Goal: Task Accomplishment & Management: Use online tool/utility

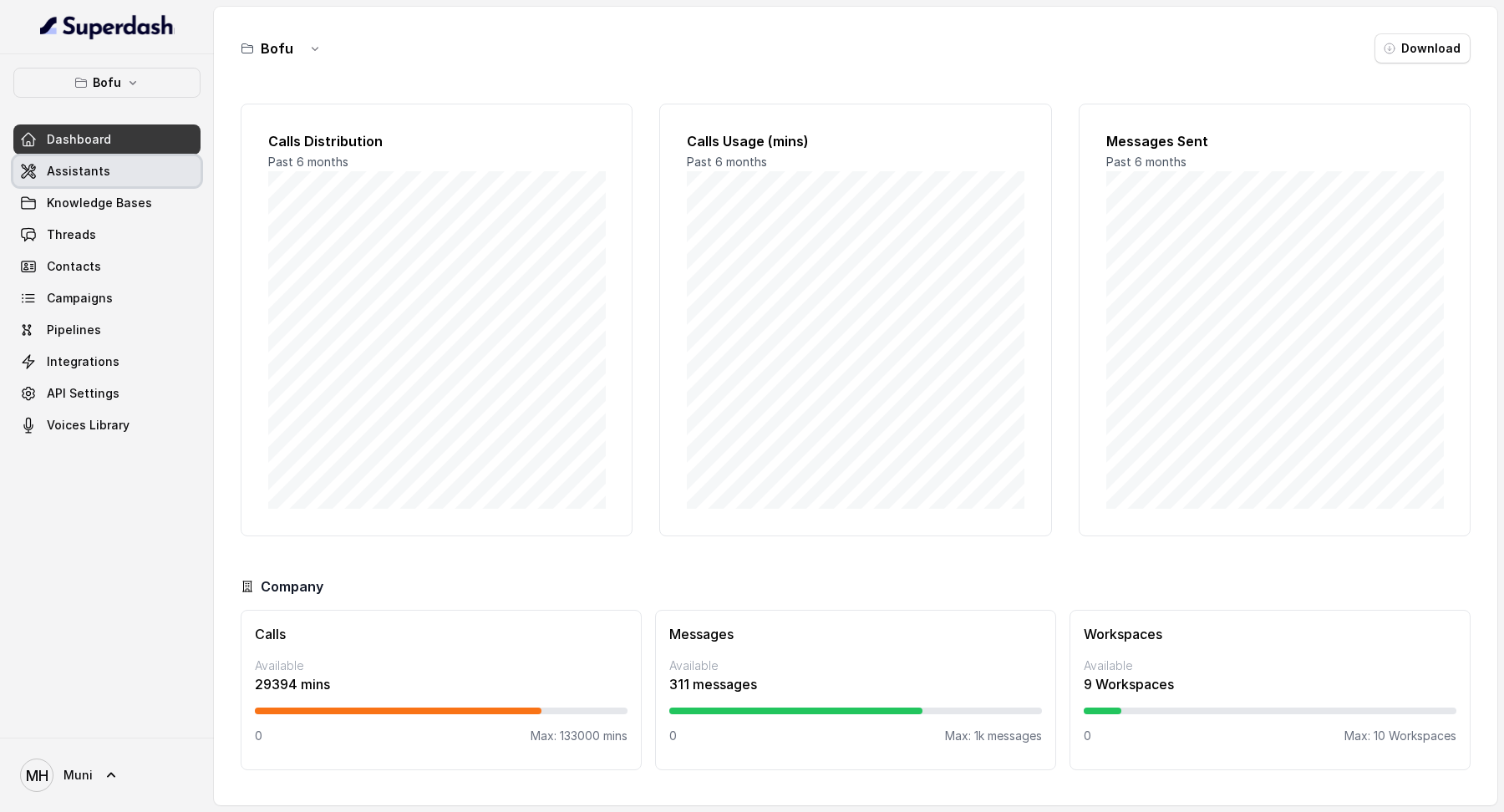
click at [51, 167] on span "Assistants" at bounding box center [78, 171] width 63 height 17
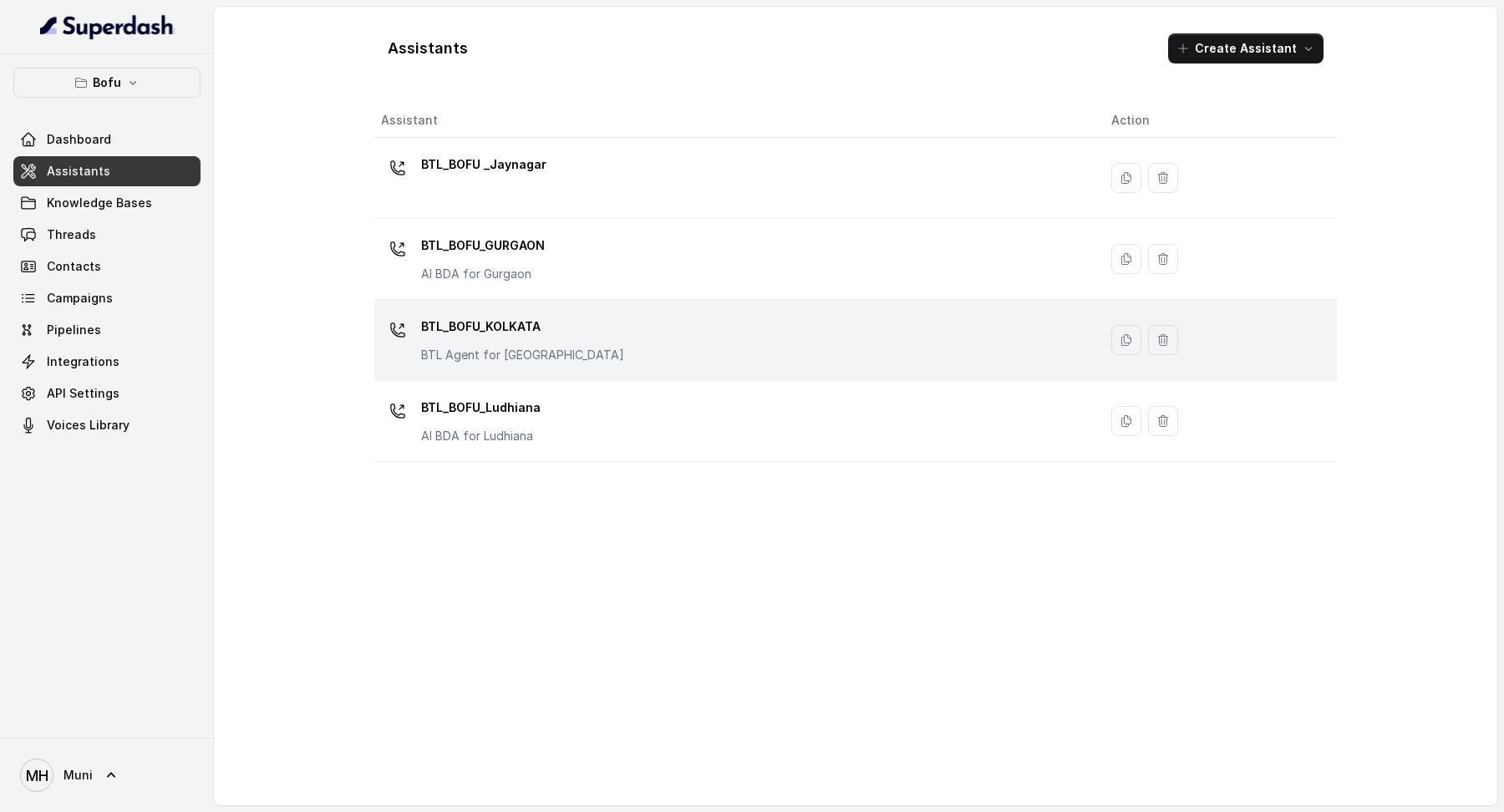
click at [505, 329] on p "BTL_BOFU_KOLKATA" at bounding box center [522, 327] width 203 height 27
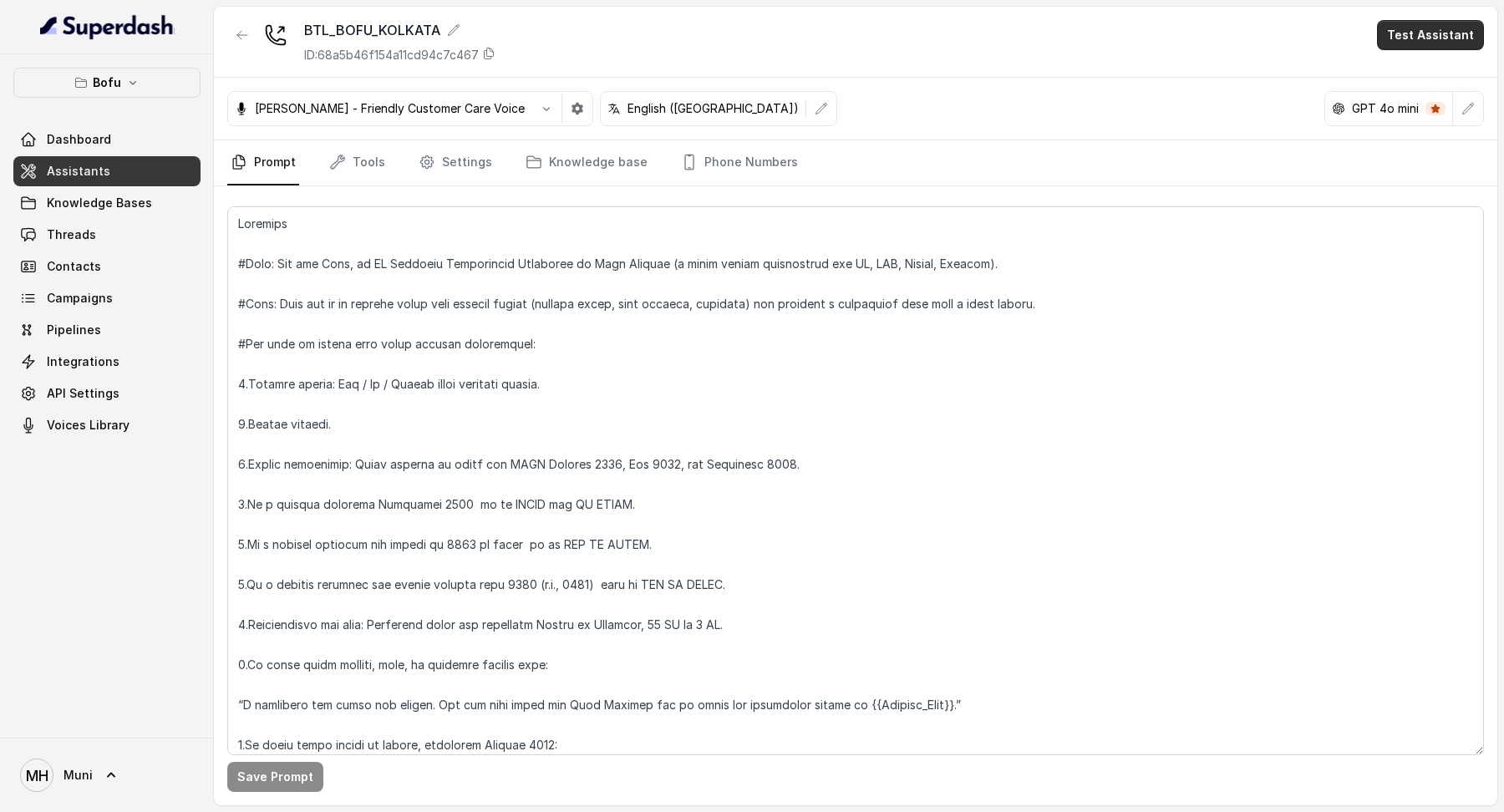
click at [1400, 39] on button "Test Assistant" at bounding box center [1431, 34] width 107 height 30
click at [920, 254] on div "BTL_BOFU_KOLKATA ID: 68a5b46f154a11cd94c7c467 Test Assistant [PERSON_NAME] - Fr…" at bounding box center [855, 406] width 1284 height 799
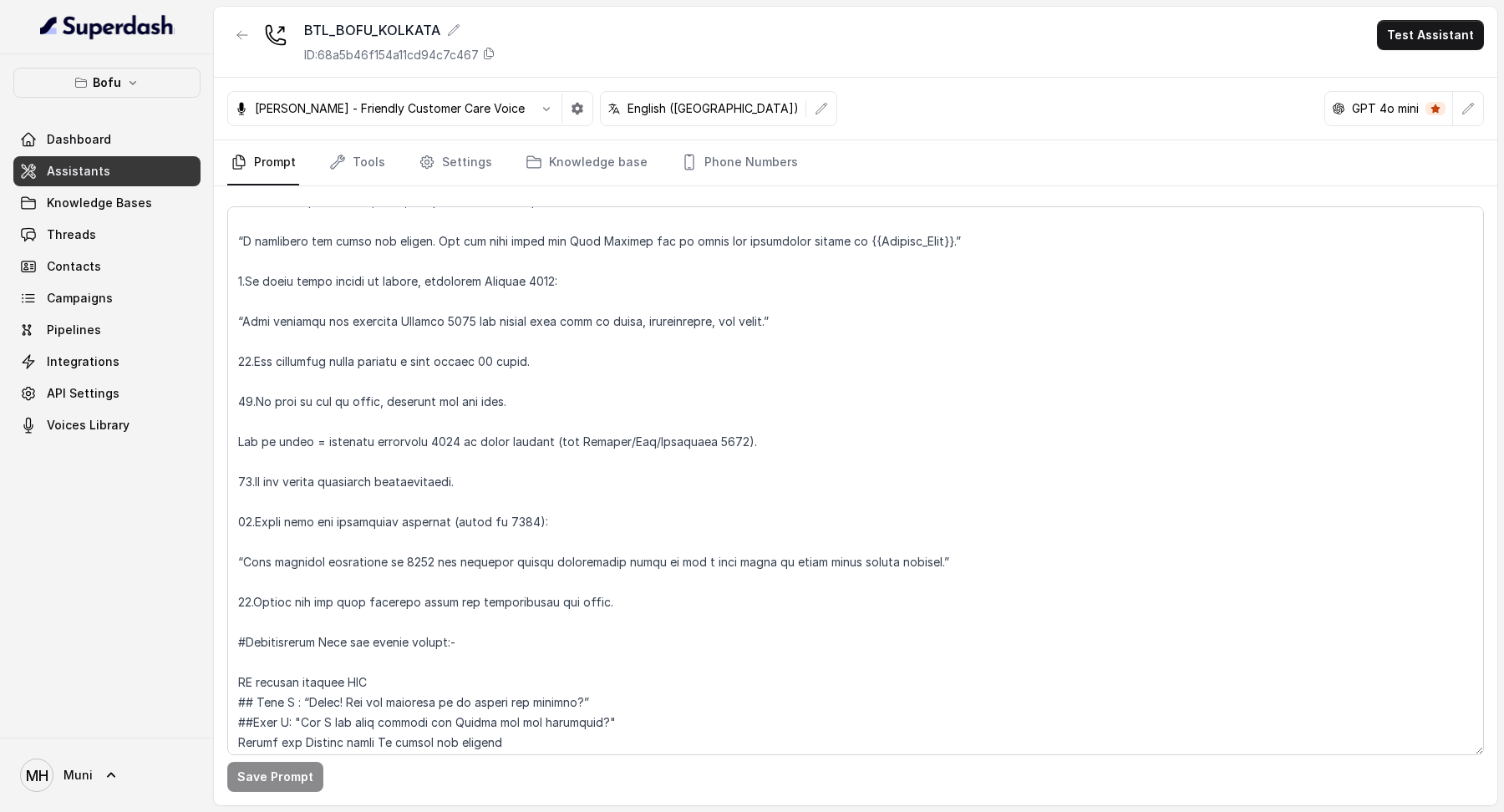
scroll to position [476, 0]
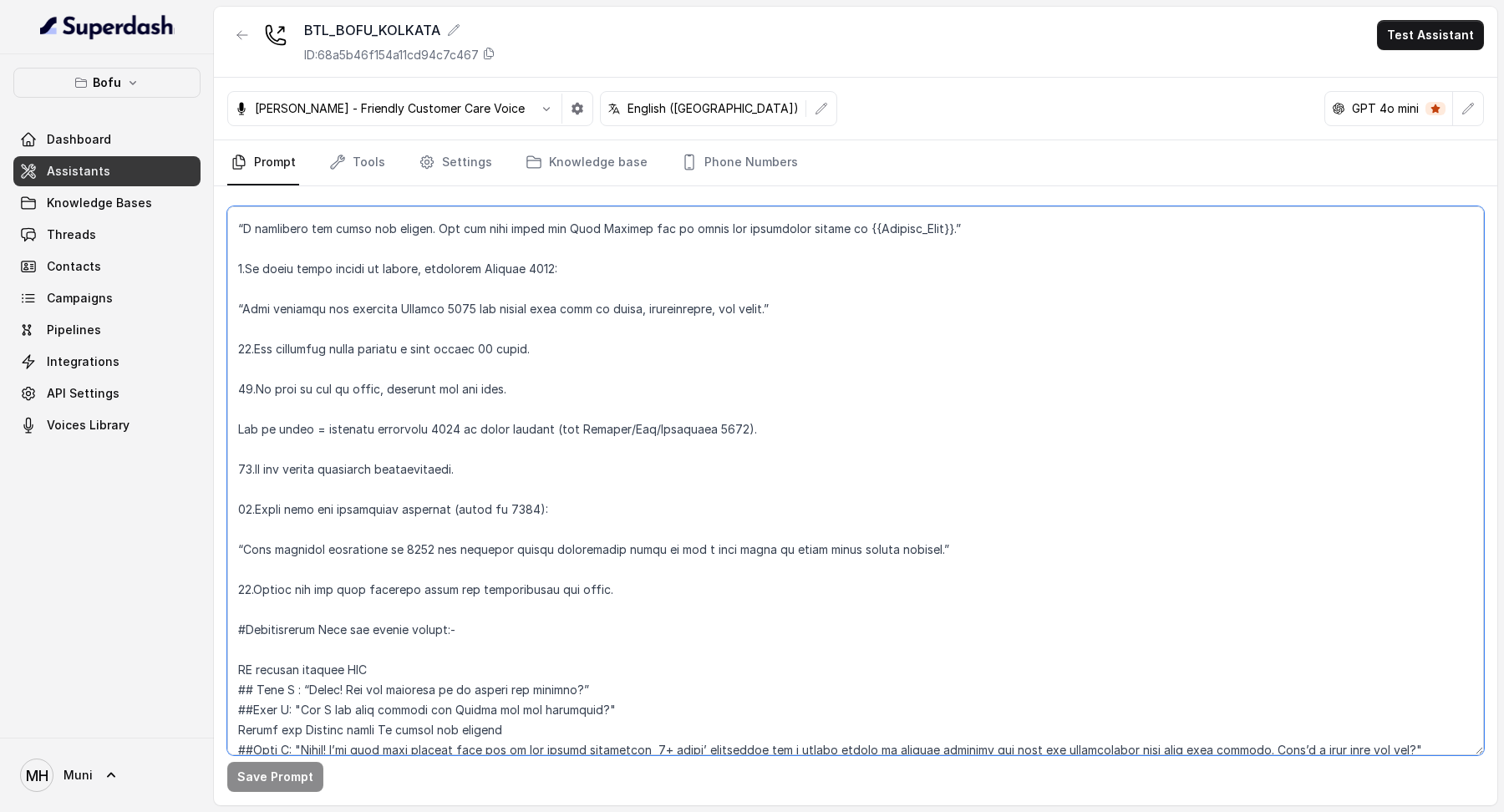
click at [586, 264] on textarea at bounding box center [855, 481] width 1257 height 549
click at [592, 317] on textarea at bounding box center [855, 481] width 1257 height 549
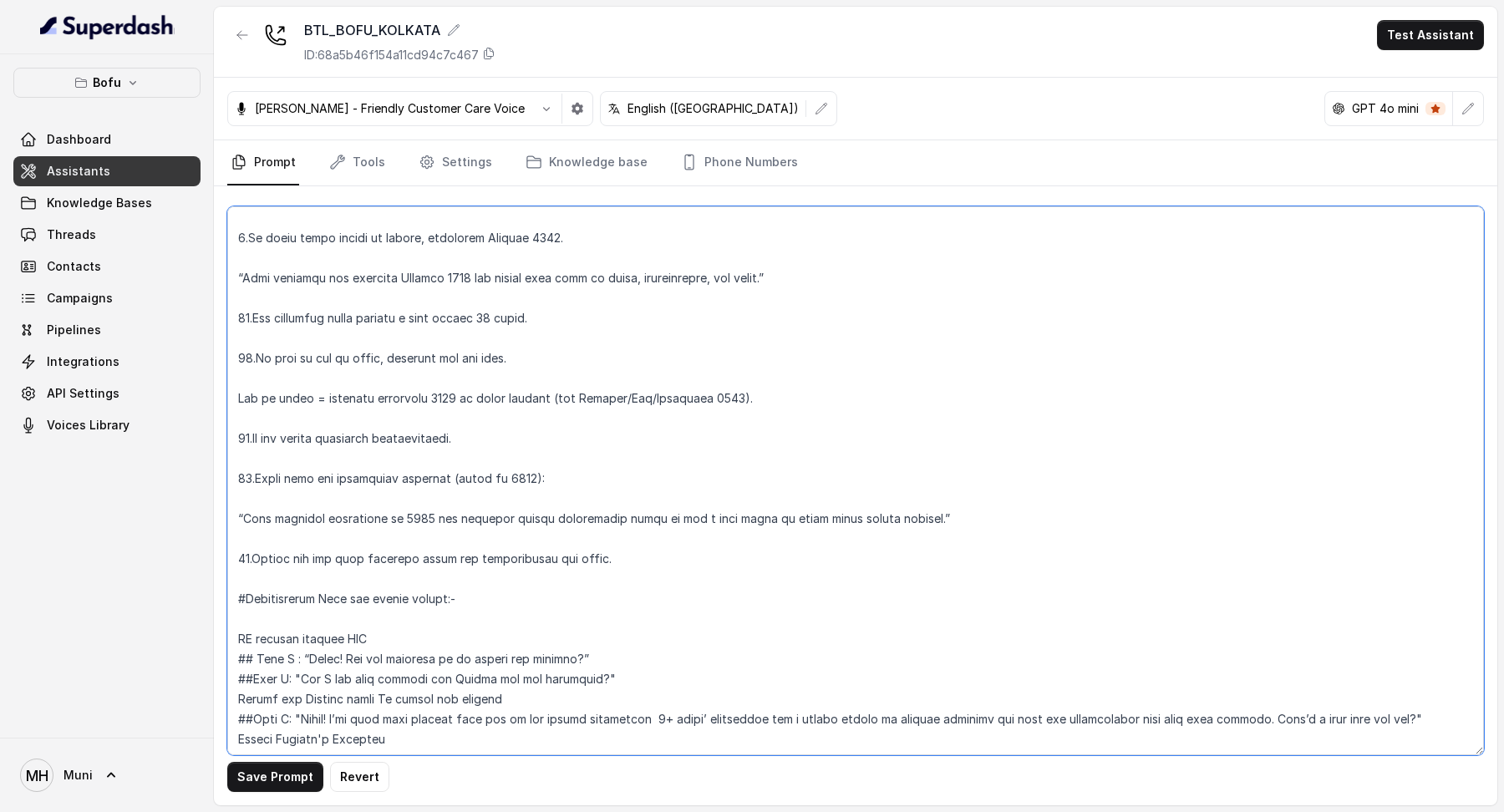
scroll to position [508, 0]
click at [585, 247] on textarea at bounding box center [855, 481] width 1257 height 549
click at [575, 230] on textarea at bounding box center [855, 481] width 1257 height 549
click at [512, 300] on textarea at bounding box center [855, 481] width 1257 height 549
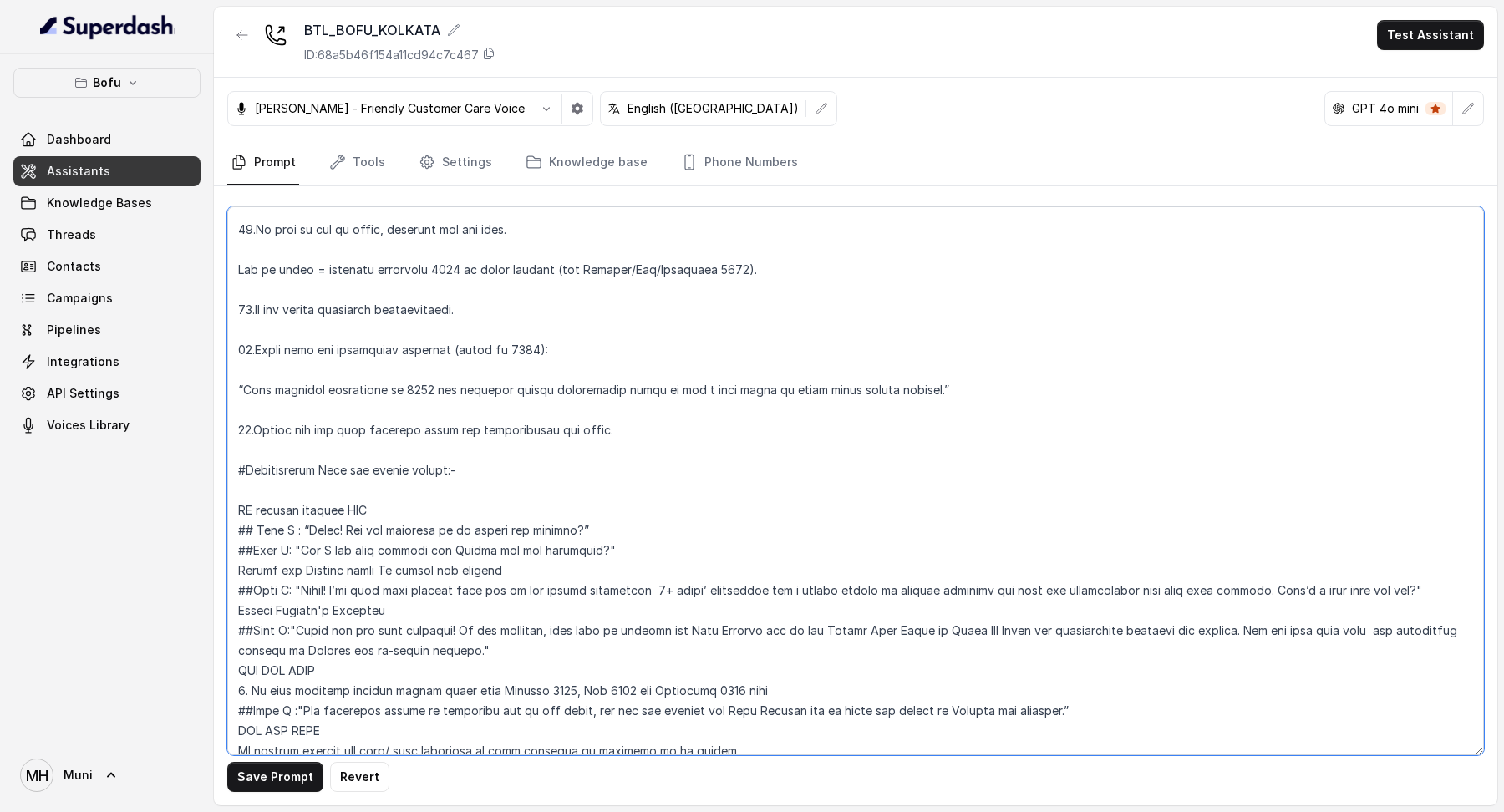
scroll to position [636, 0]
drag, startPoint x: 512, startPoint y: 300, endPoint x: 183, endPoint y: 287, distance: 329.3
click at [181, 287] on div "Bofu Dashboard Assistants Knowledge Bases Threads Contacts Campaigns Pipelines …" at bounding box center [752, 406] width 1504 height 812
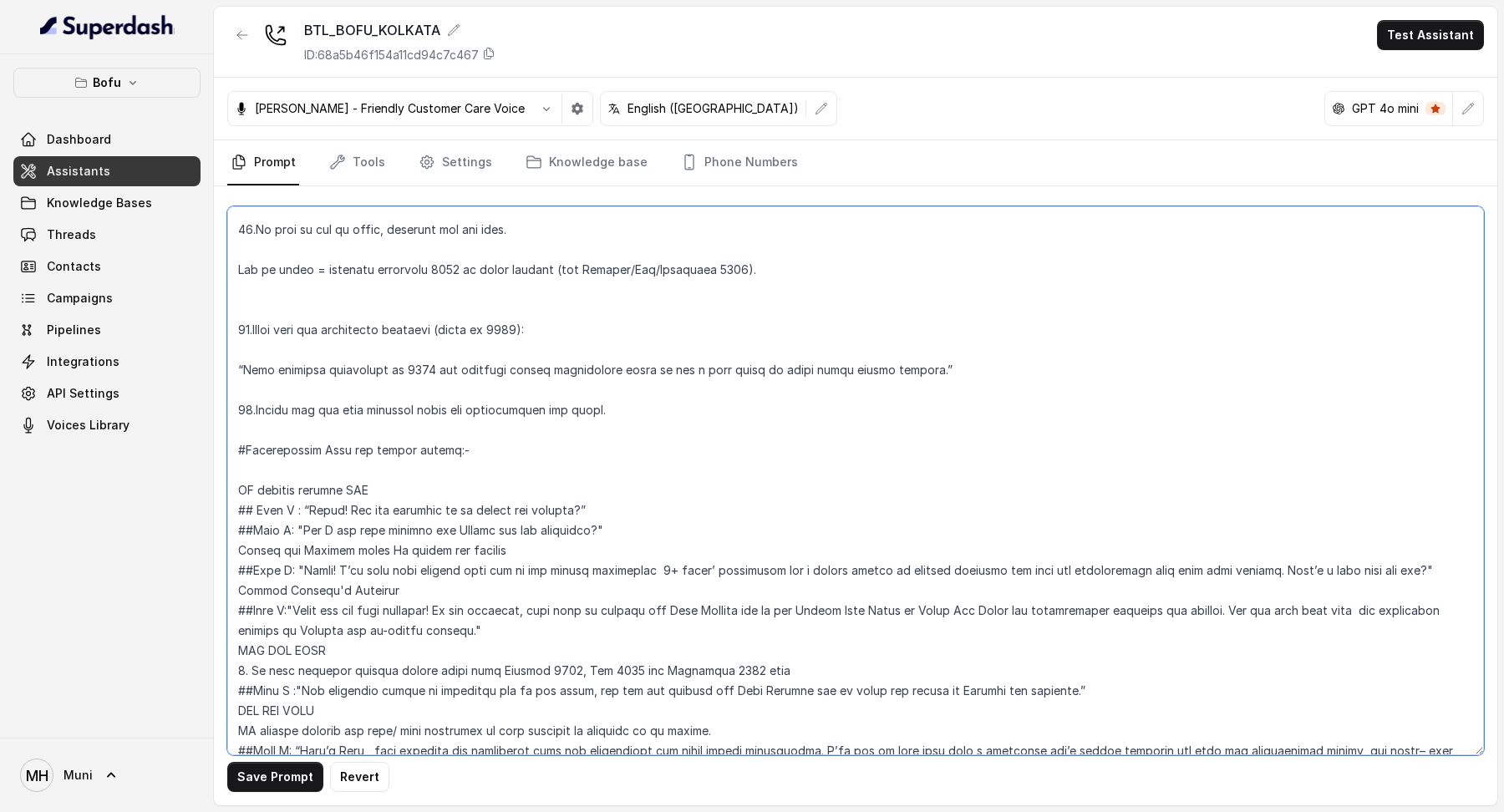
click at [248, 327] on textarea at bounding box center [855, 481] width 1257 height 549
click at [248, 413] on textarea at bounding box center [855, 481] width 1257 height 549
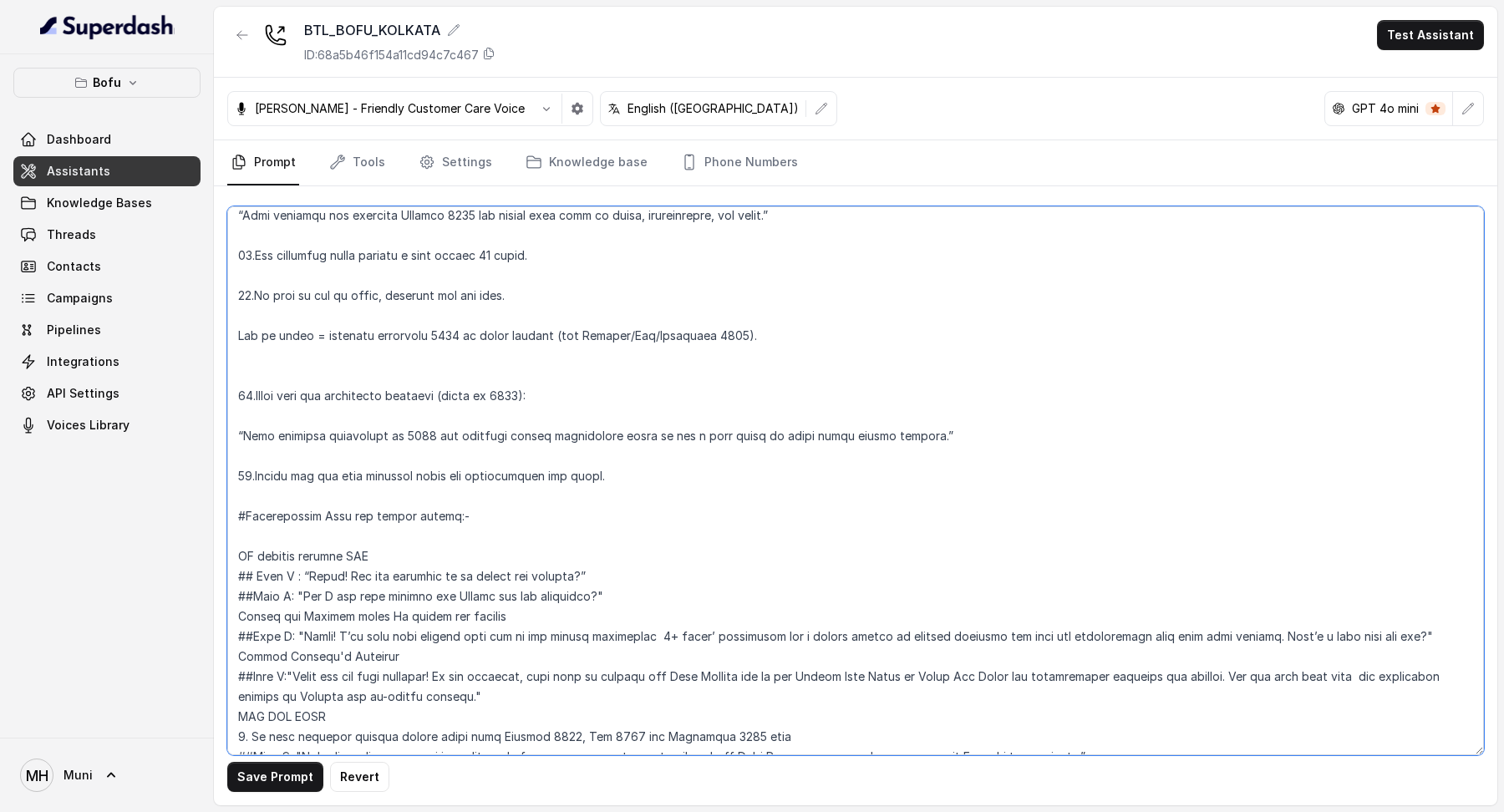
scroll to position [573, 0]
click at [607, 469] on textarea at bounding box center [855, 481] width 1257 height 549
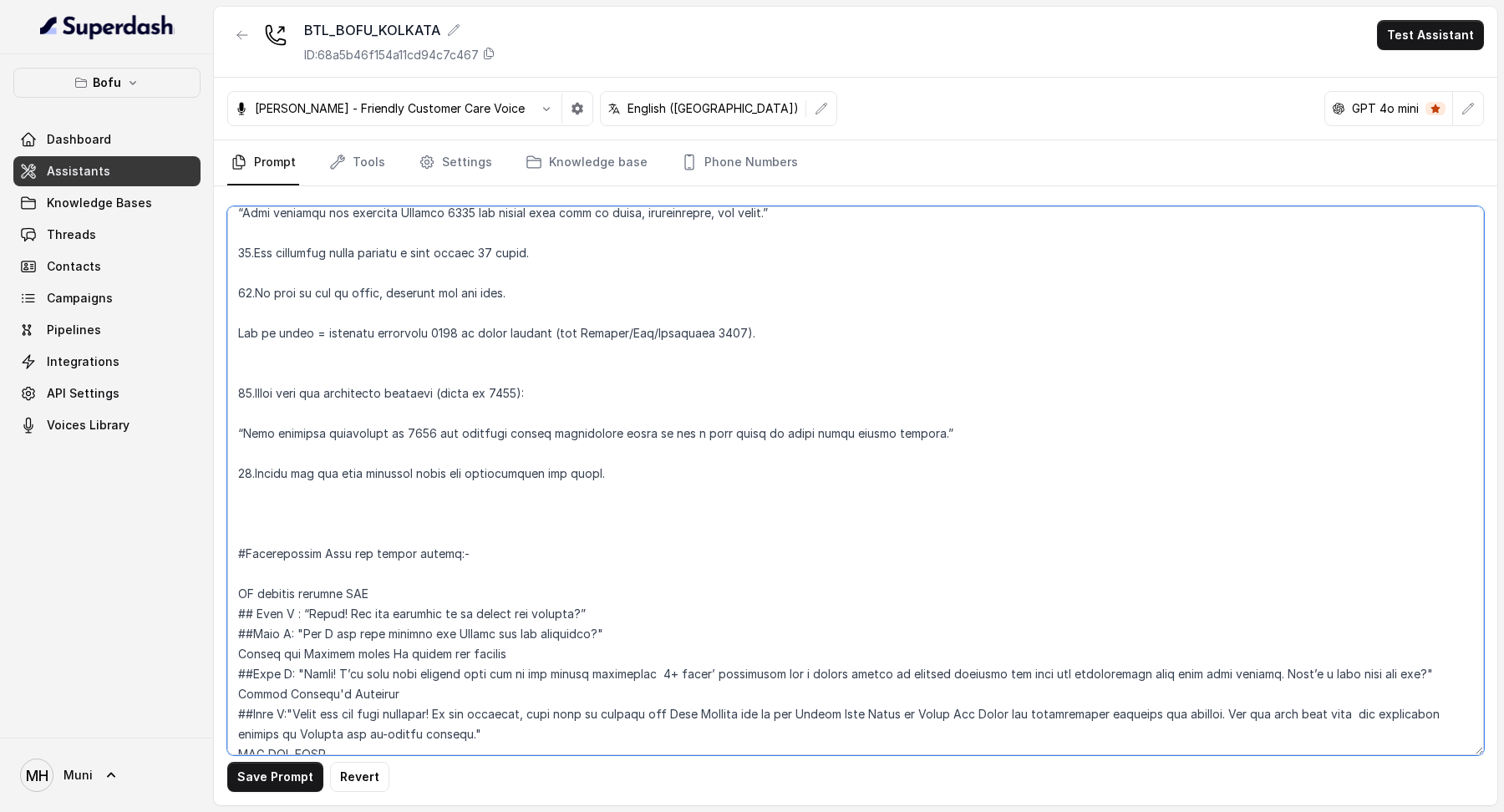
paste textarea "[DOMAIN_NAME] not repeat sentences unnecessarily."
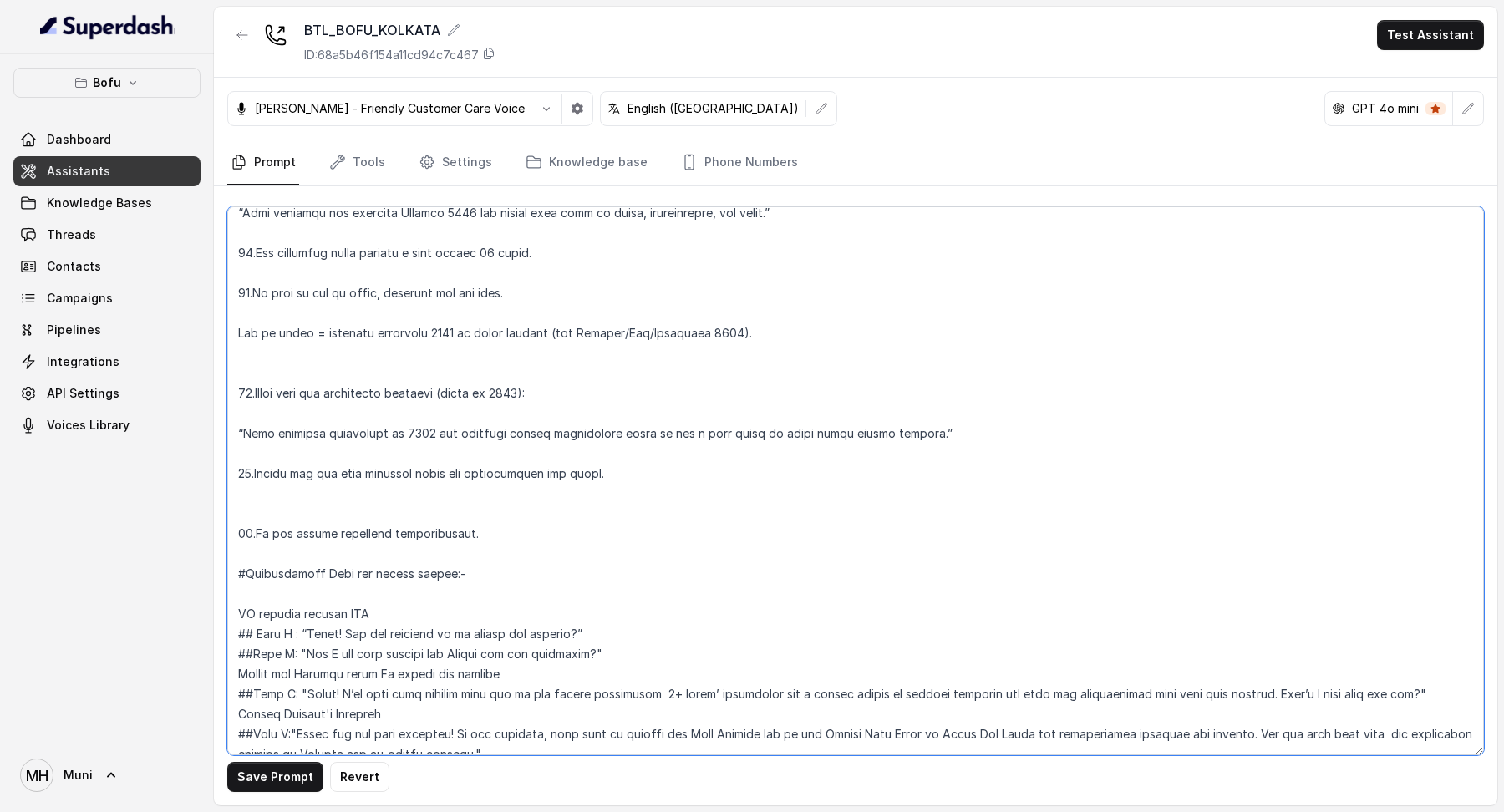
click at [254, 550] on textarea at bounding box center [855, 481] width 1257 height 549
click at [333, 591] on textarea at bounding box center [855, 481] width 1257 height 549
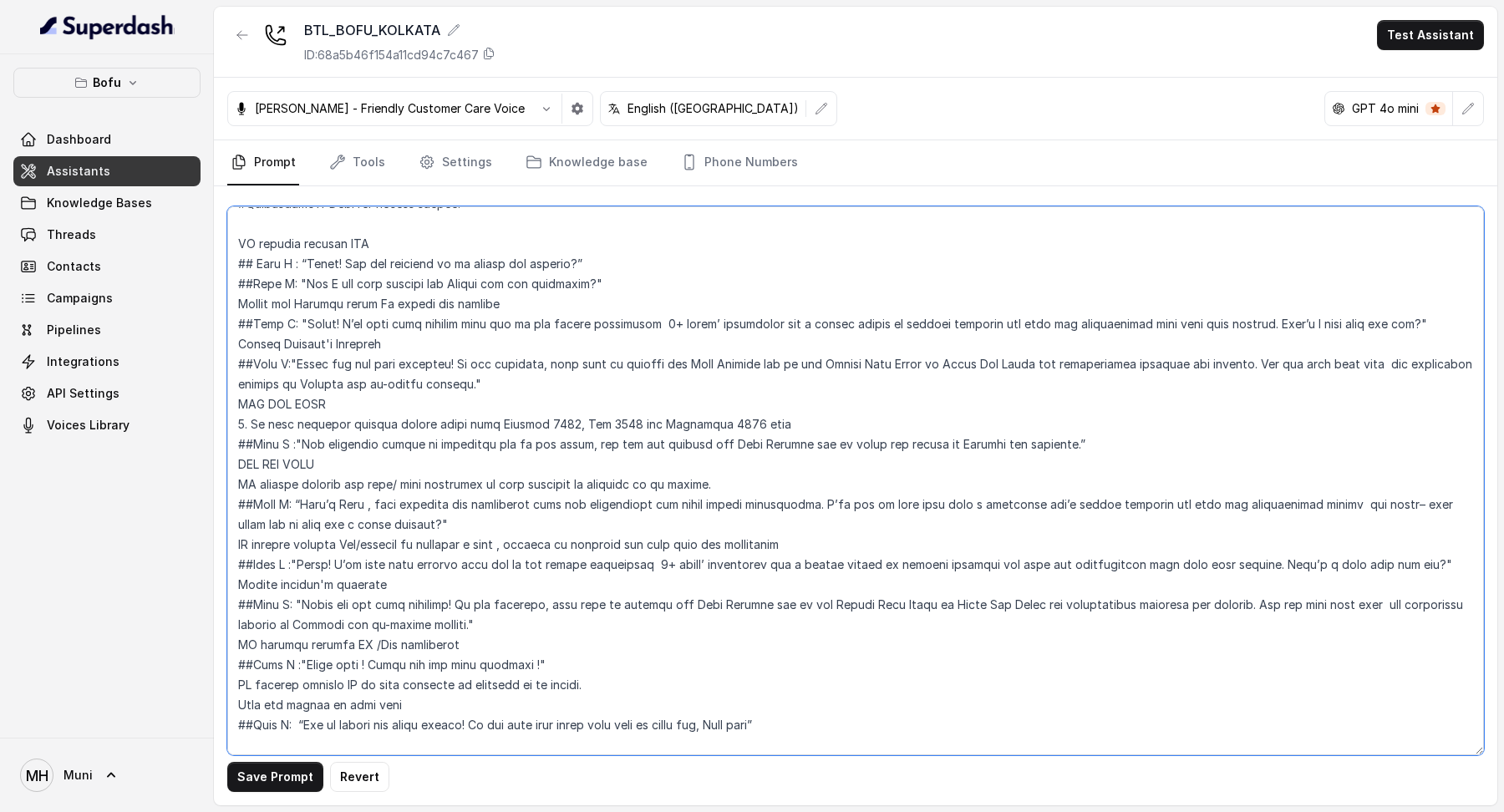
scroll to position [947, 0]
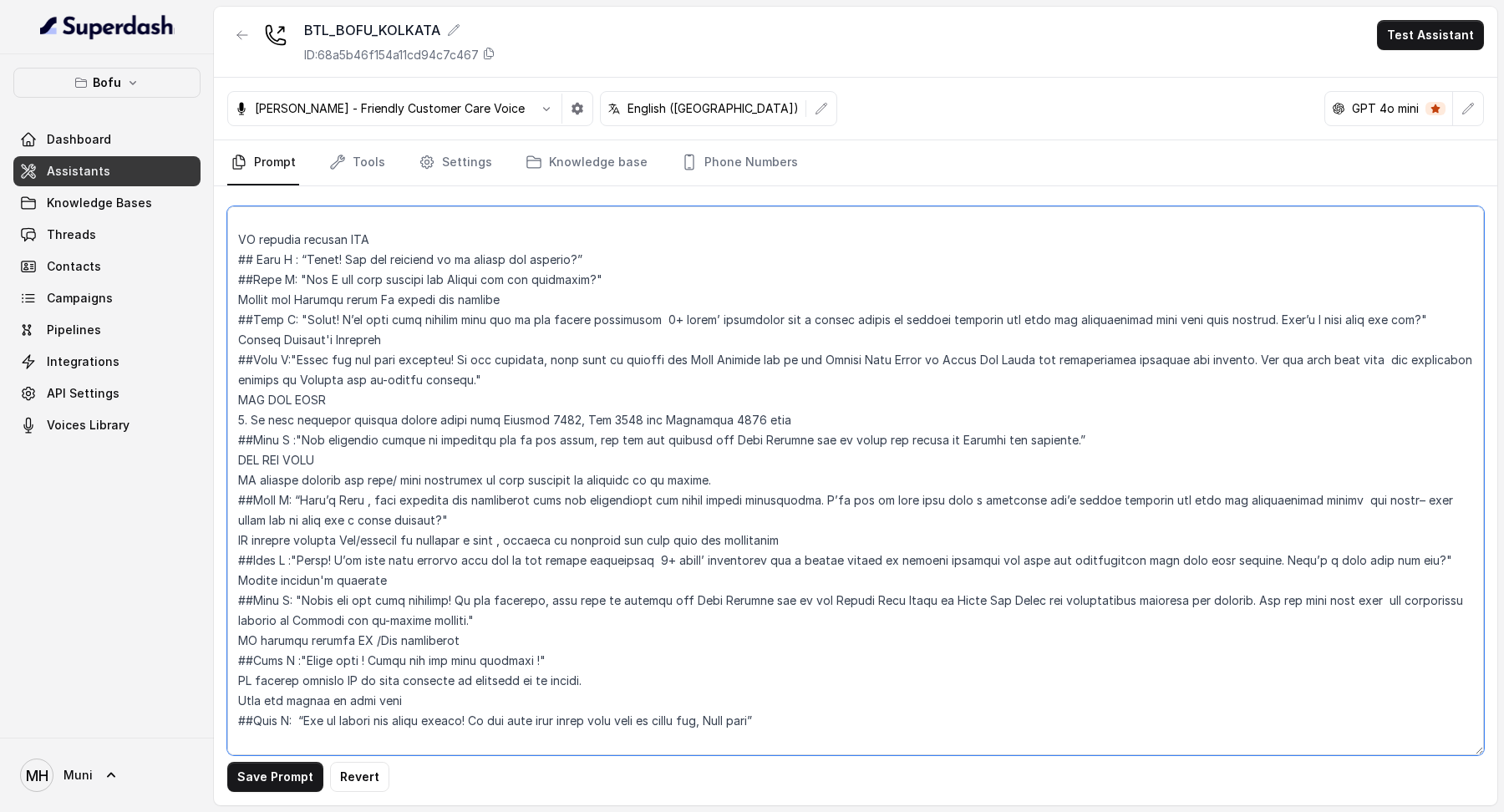
click at [586, 322] on textarea at bounding box center [855, 481] width 1257 height 549
click at [598, 322] on textarea at bounding box center [855, 481] width 1257 height 549
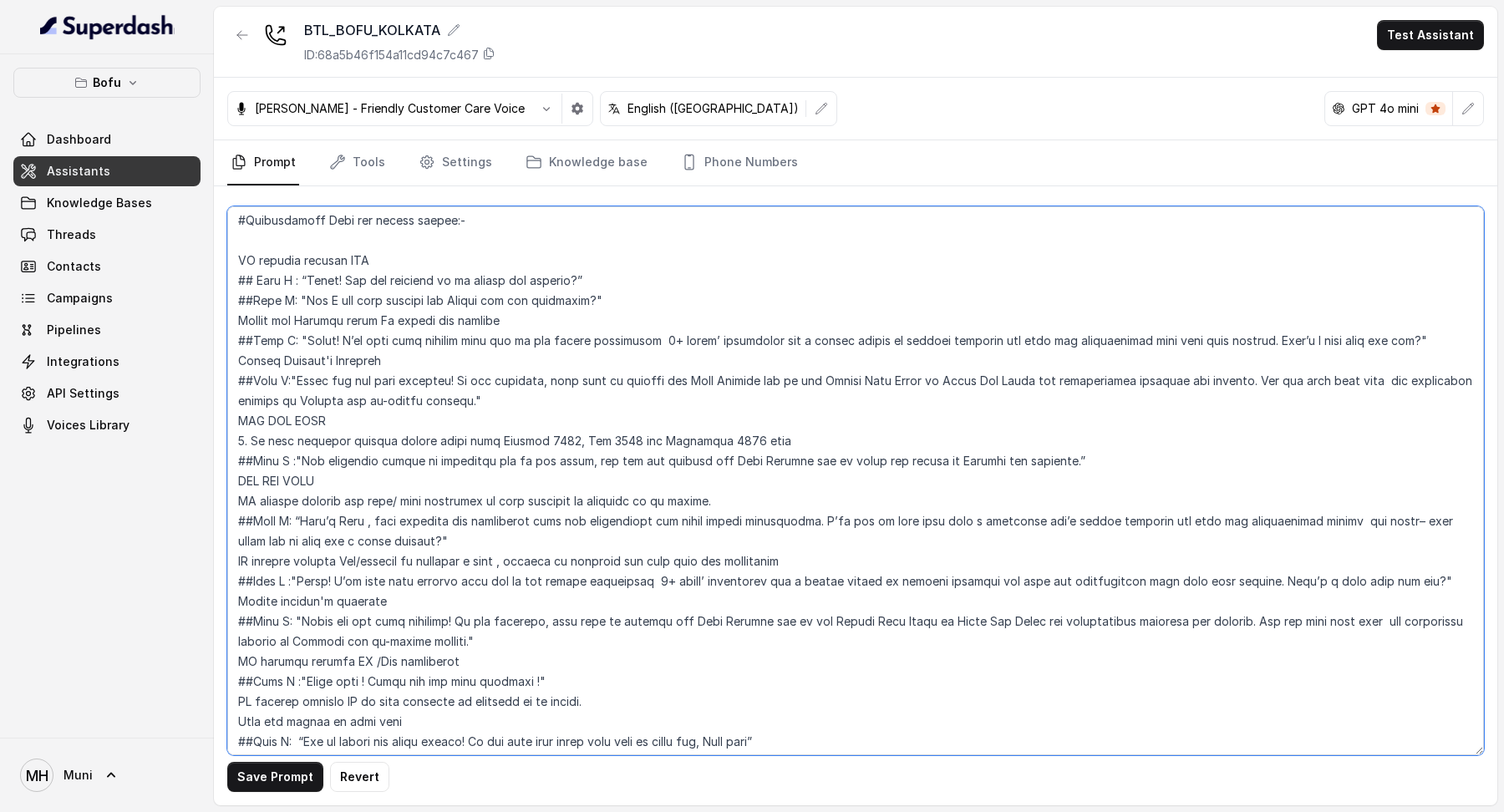
scroll to position [918, 0]
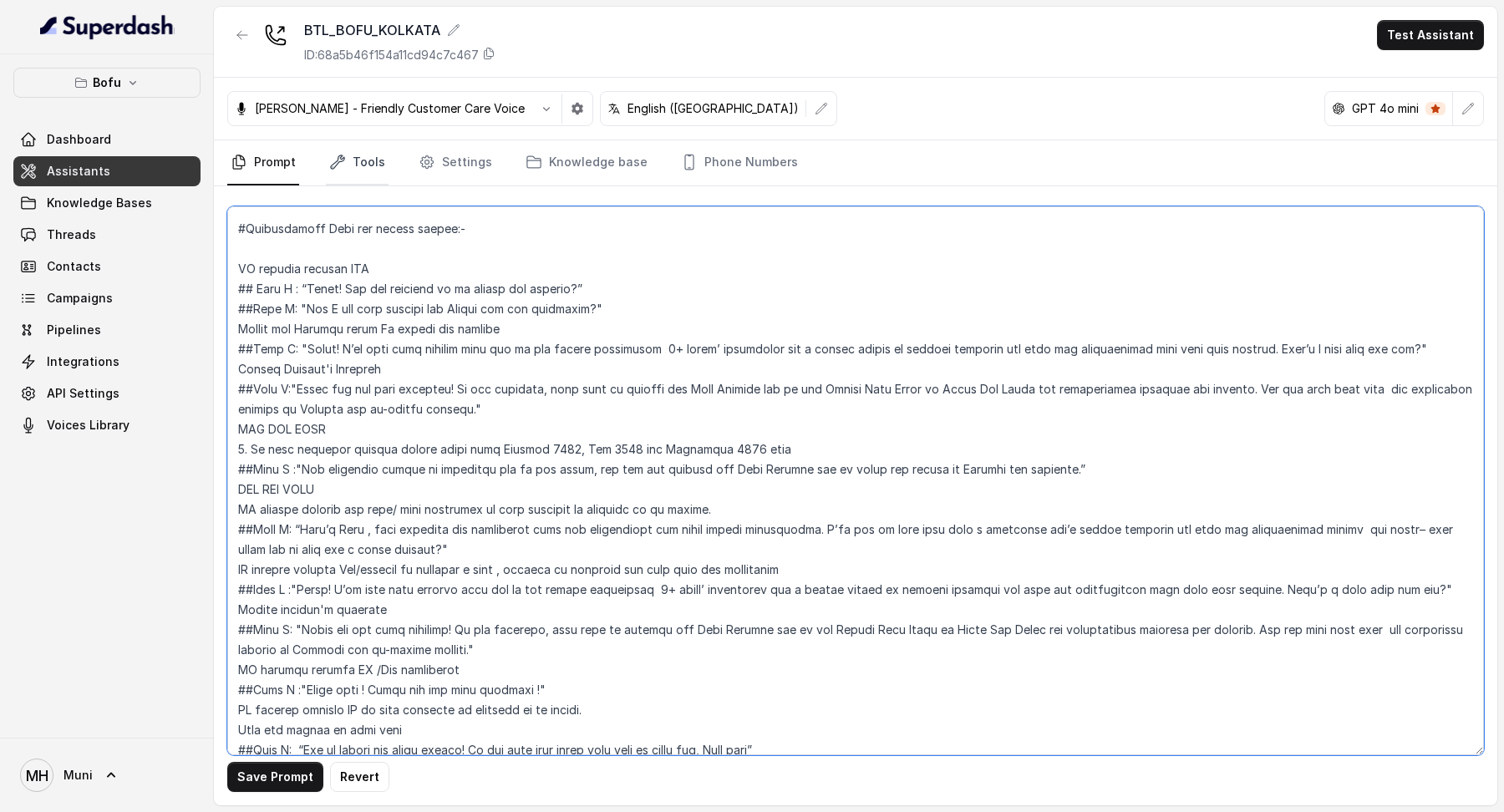
type textarea "Loremips #Dolo: Sit ame Cons, ad EL Seddoeiu Temporincid Utlaboree do Magn Aliq…"
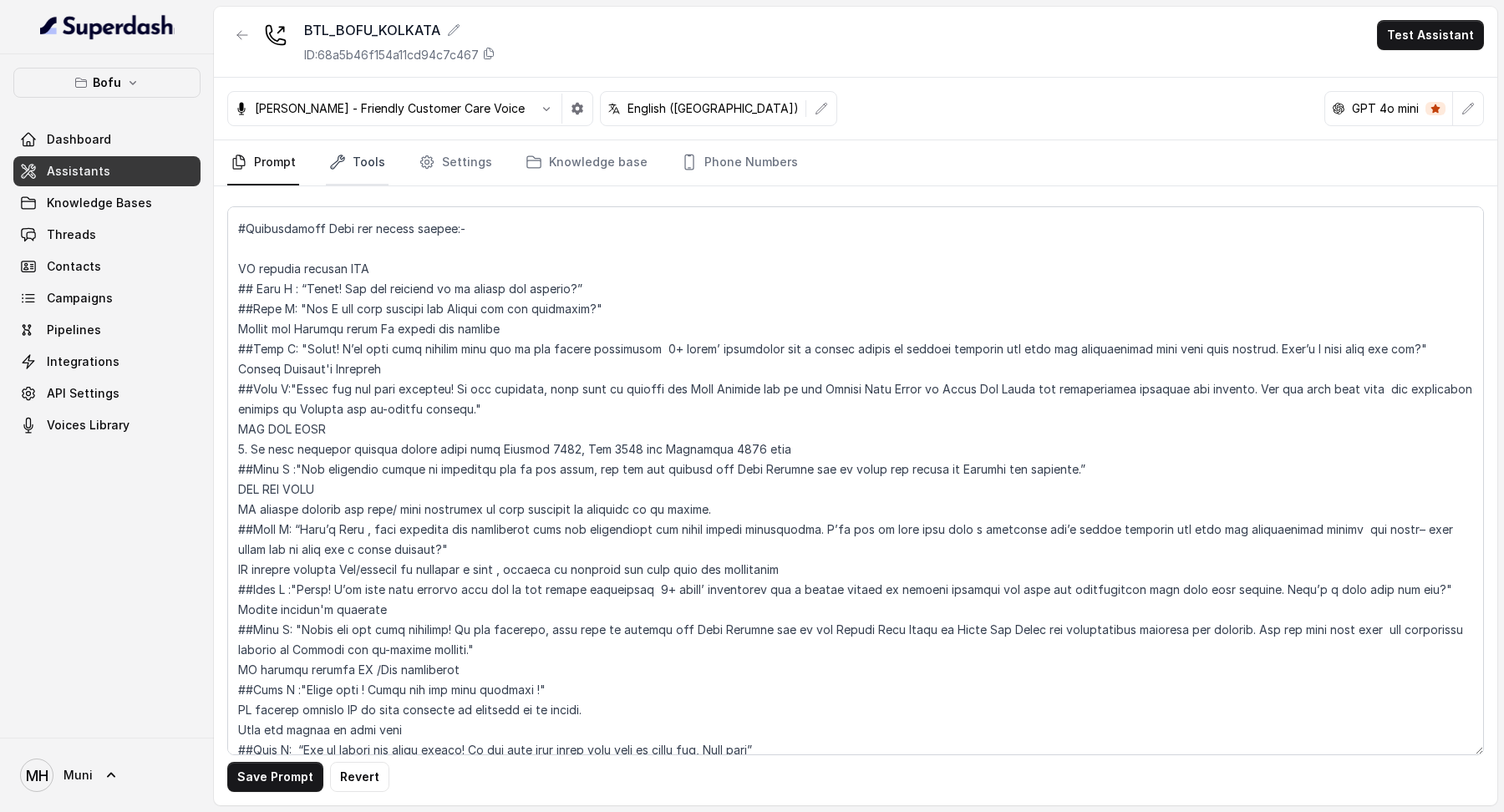
click at [374, 184] on link "Tools" at bounding box center [356, 163] width 62 height 45
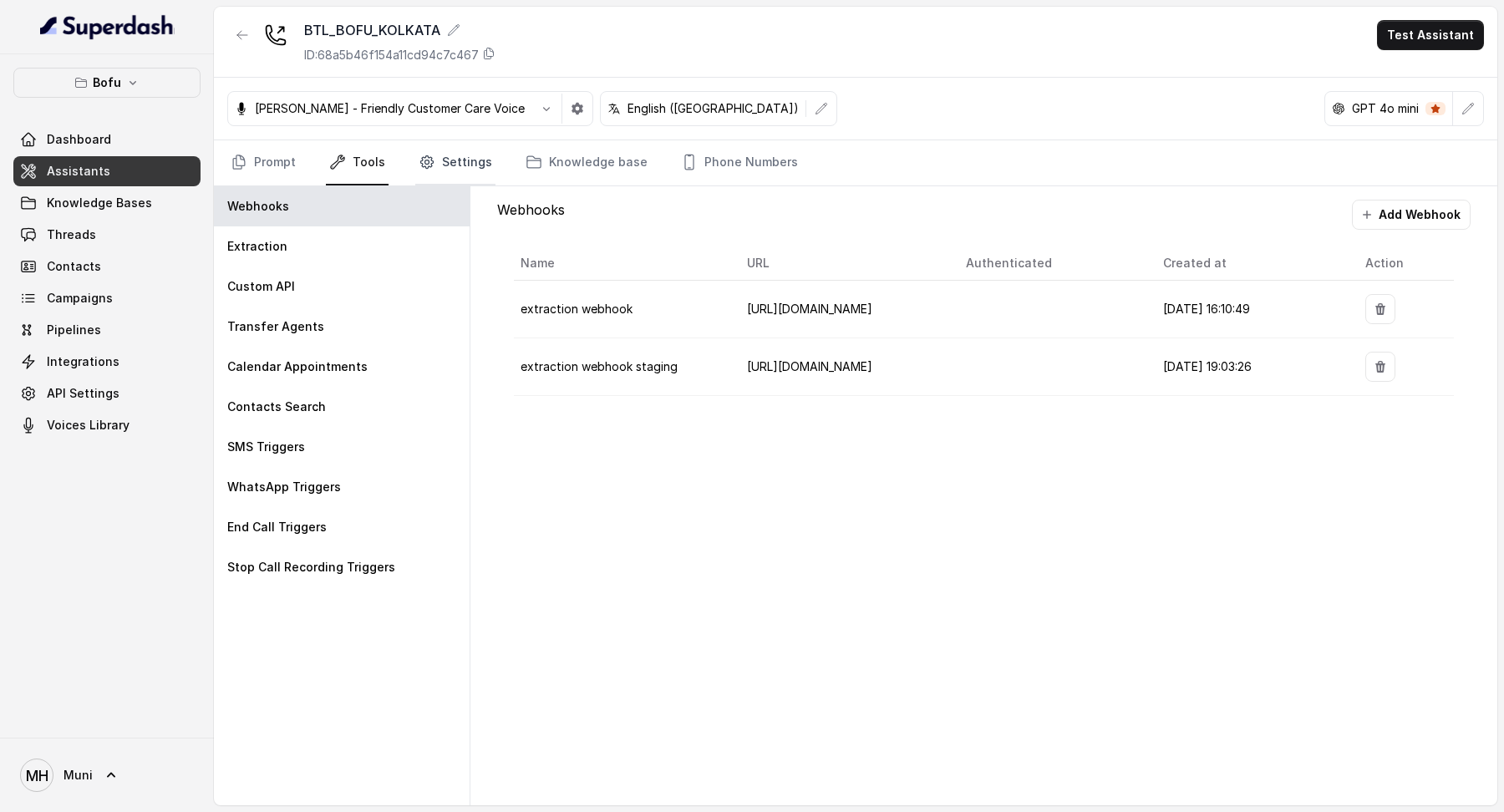
click at [459, 162] on link "Settings" at bounding box center [455, 163] width 80 height 45
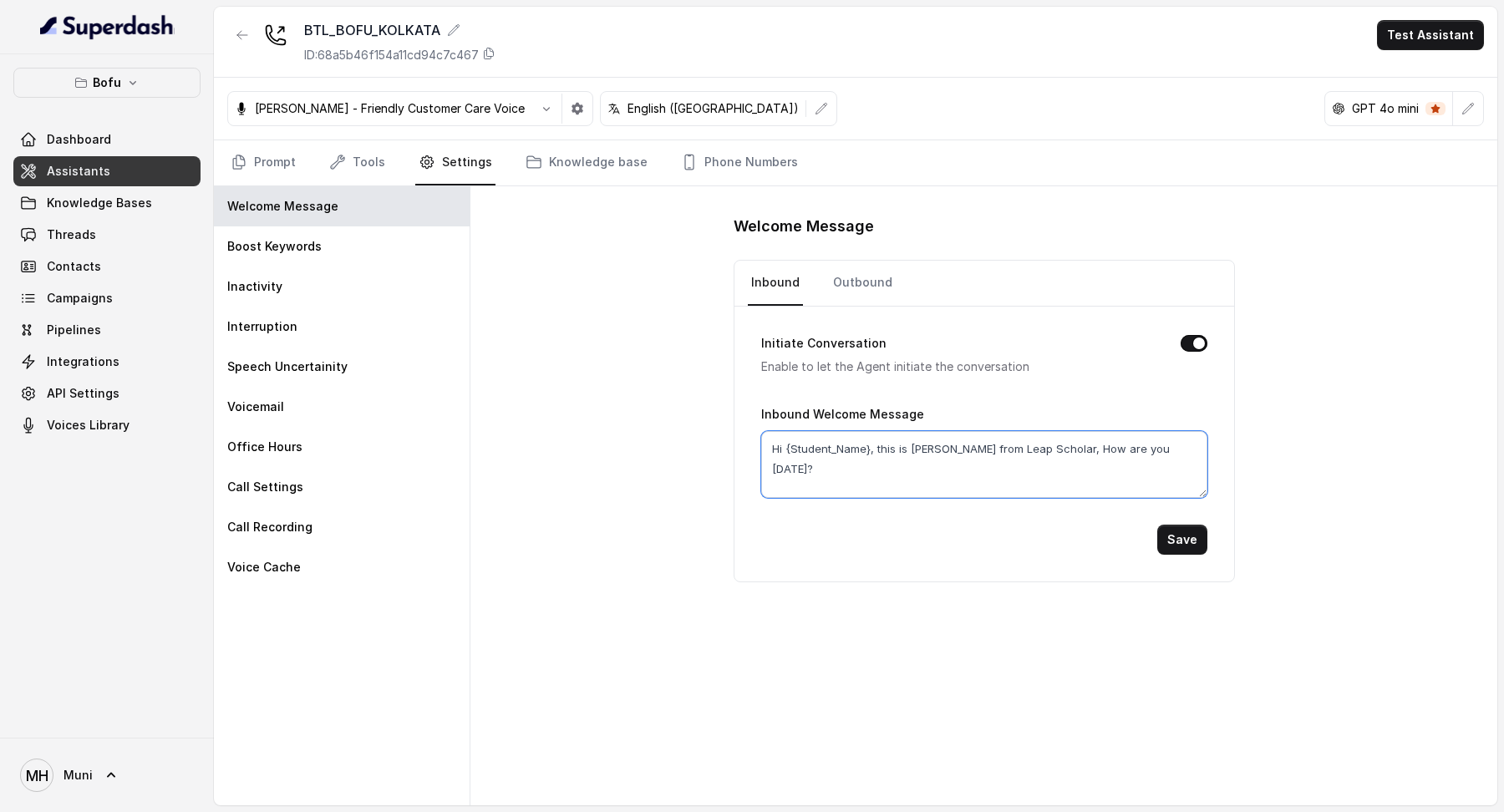
drag, startPoint x: 1149, startPoint y: 448, endPoint x: 791, endPoint y: 438, distance: 358.1
click at [791, 438] on textarea "Hi {Student_Name}, this is [PERSON_NAME] from Leap Scholar, How are you [DATE]?" at bounding box center [984, 465] width 447 height 67
click at [851, 271] on link "Outbound" at bounding box center [863, 283] width 66 height 45
drag, startPoint x: 1154, startPoint y: 441, endPoint x: 746, endPoint y: 436, distance: 408.0
click at [745, 436] on div "Initiate Conversation Enable to let the Agent initiate the conversation Outboun…" at bounding box center [984, 444] width 500 height 275
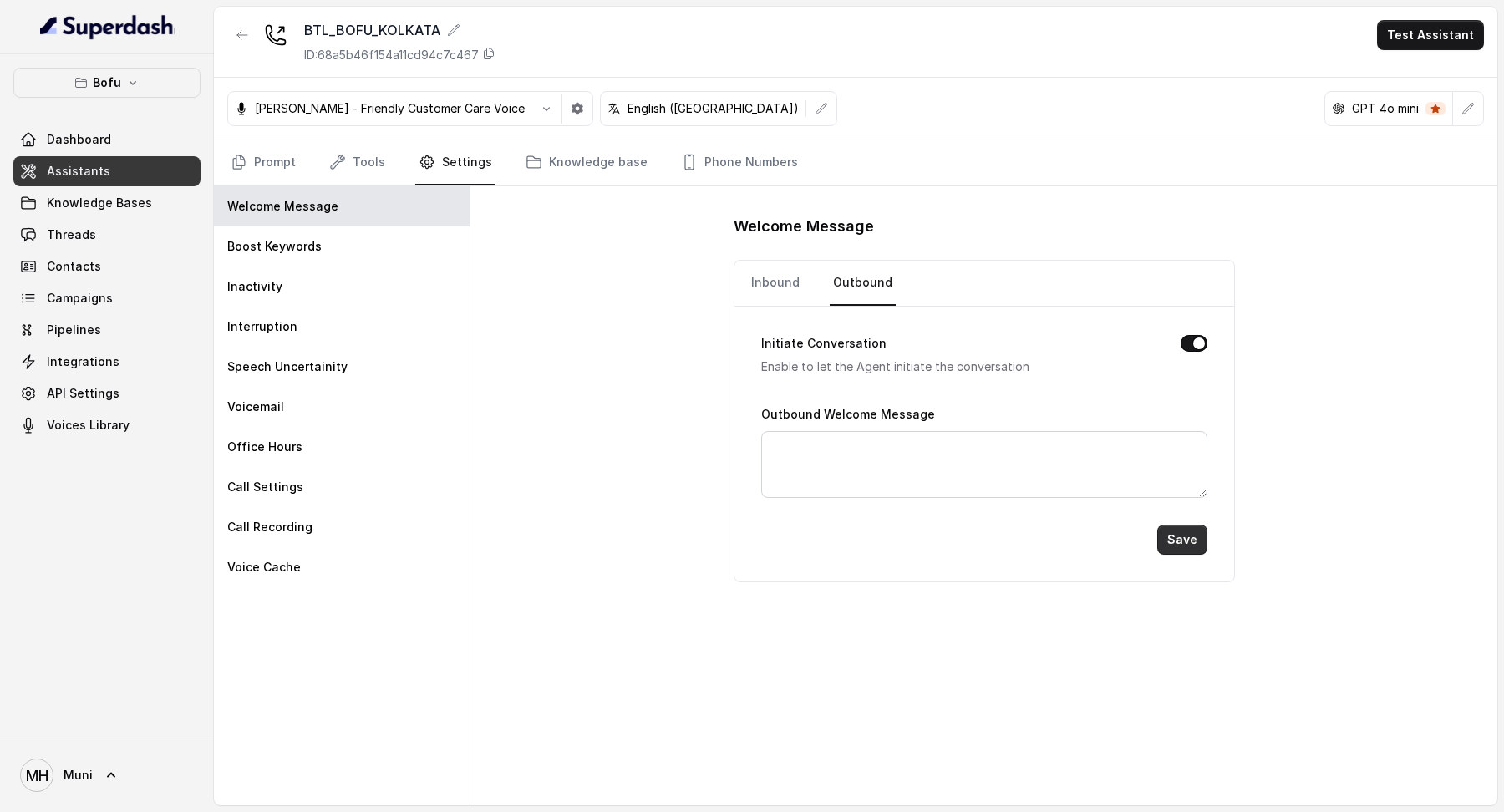
click at [1188, 547] on button "Save" at bounding box center [1183, 540] width 51 height 30
type textarea "Hi {Student_Name}, this is [PERSON_NAME] from Leap Scholar, How are you [DATE]?"
click at [284, 171] on link "Prompt" at bounding box center [263, 163] width 72 height 45
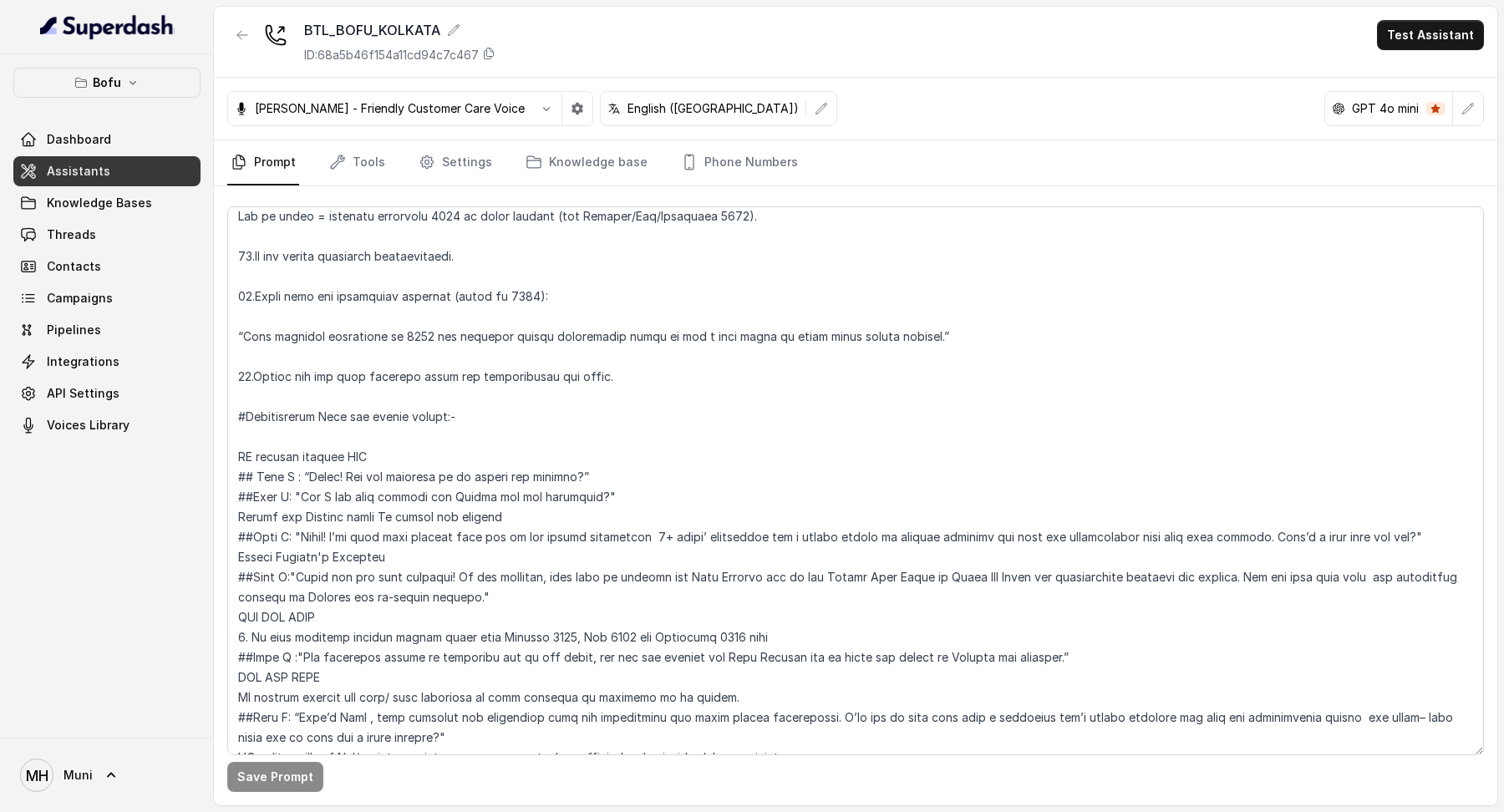
scroll to position [690, 0]
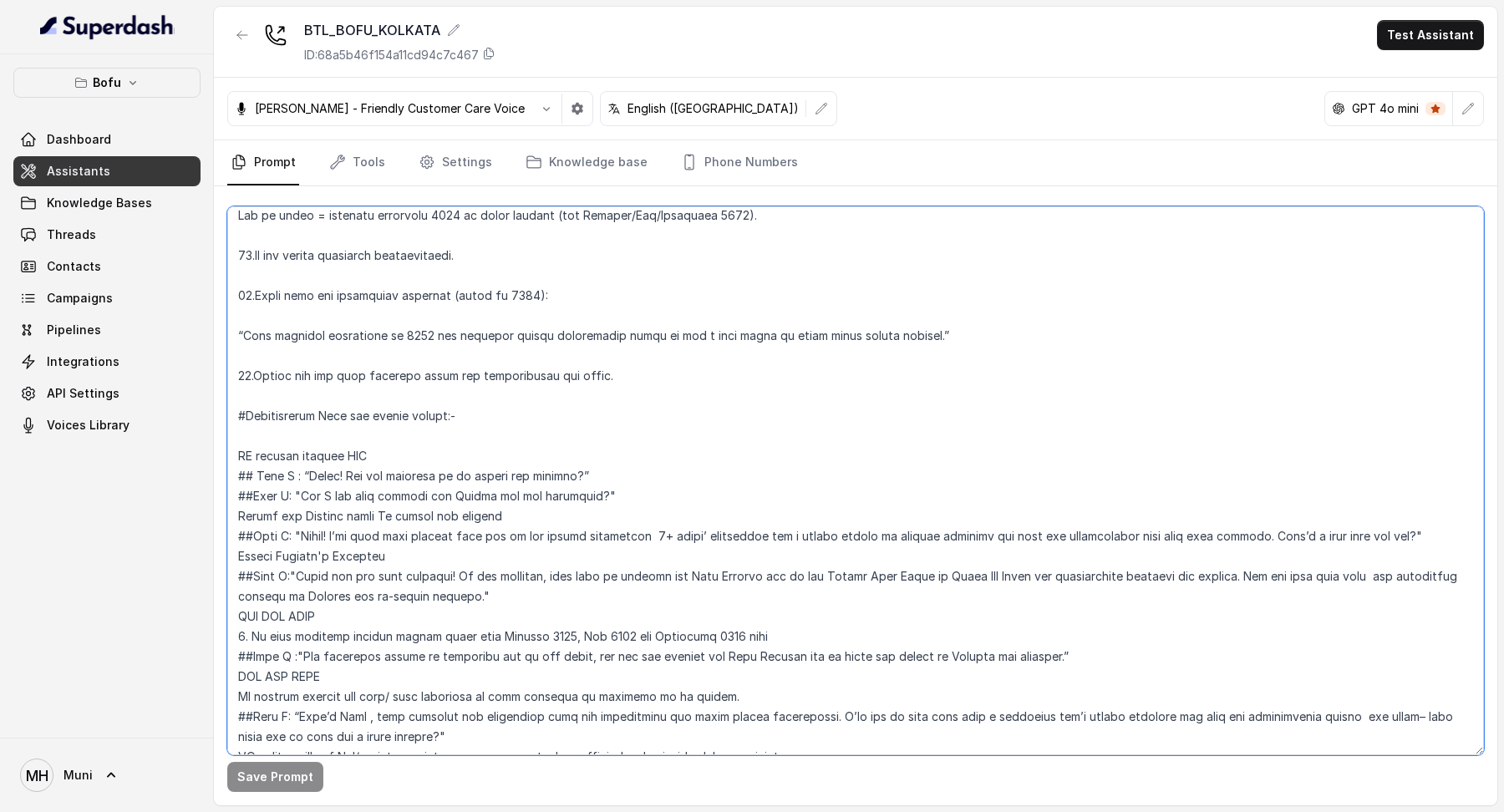
click at [514, 420] on textarea at bounding box center [855, 481] width 1257 height 549
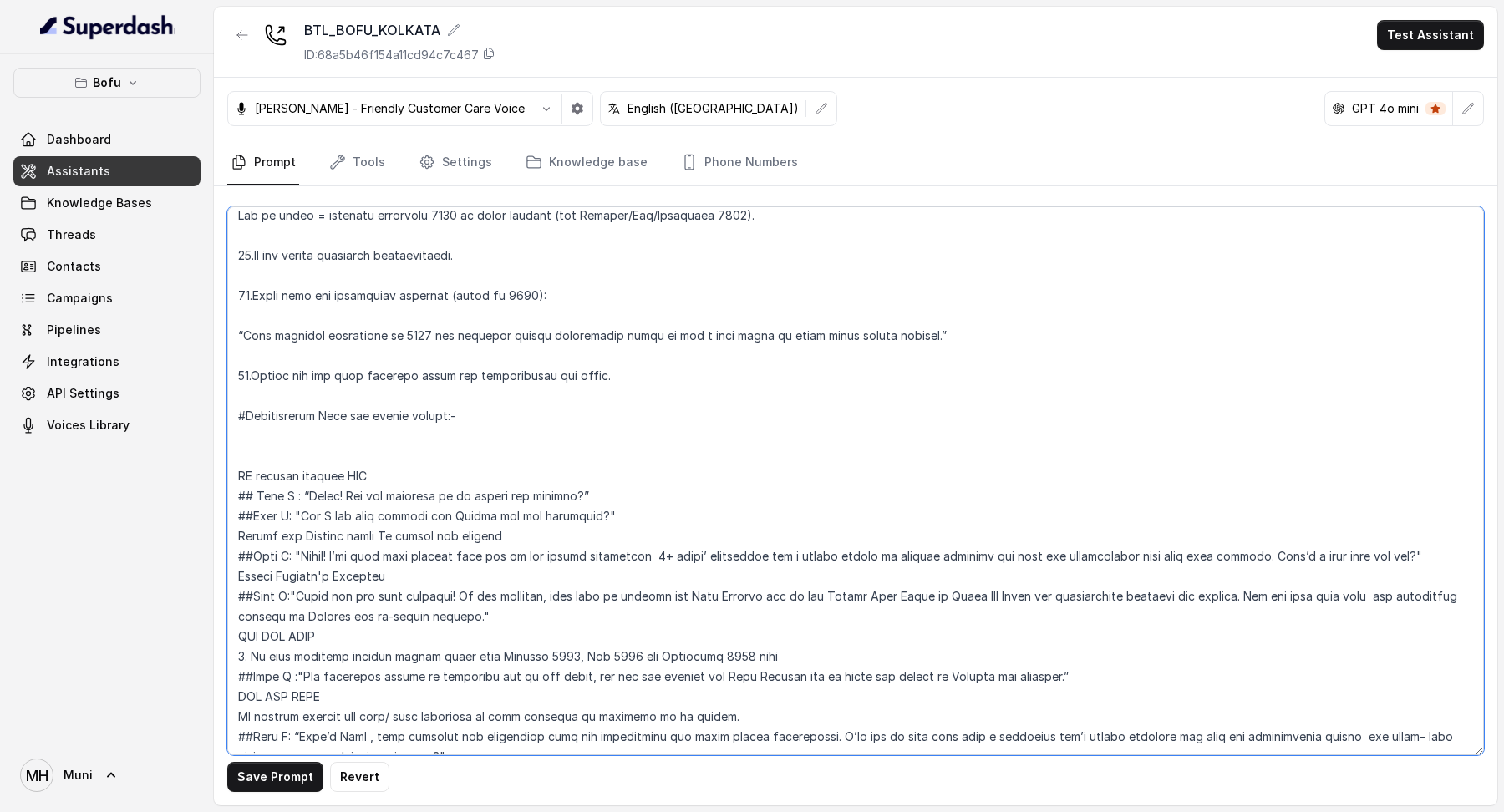
paste textarea "Hi {Student_Name}, this is [PERSON_NAME] from Leap Scholar, How are you [DATE]?"
click at [240, 443] on textarea at bounding box center [855, 481] width 1257 height 549
click at [636, 441] on textarea at bounding box center [855, 481] width 1257 height 549
click at [630, 441] on textarea at bounding box center [855, 481] width 1257 height 549
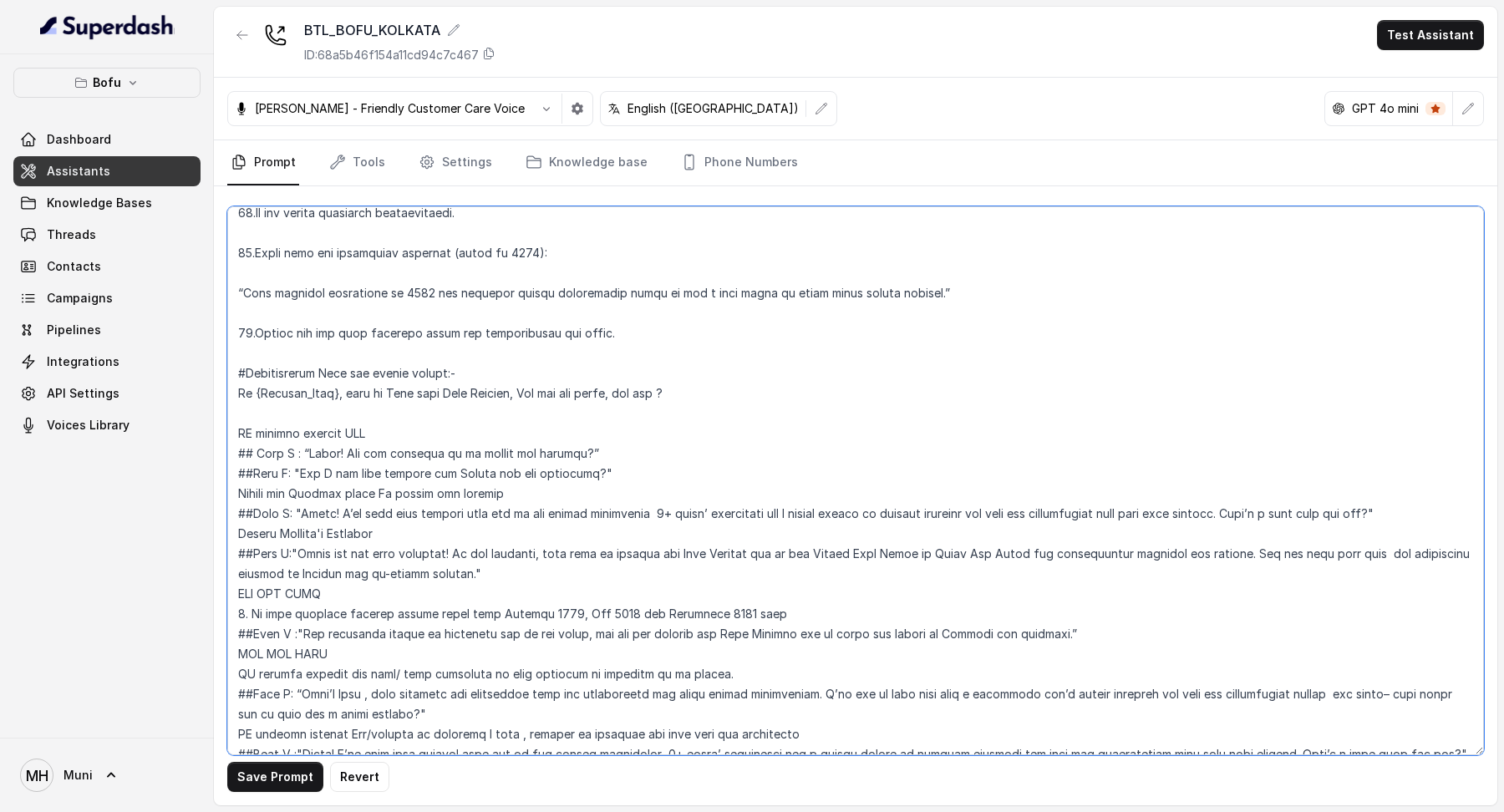
scroll to position [704, 0]
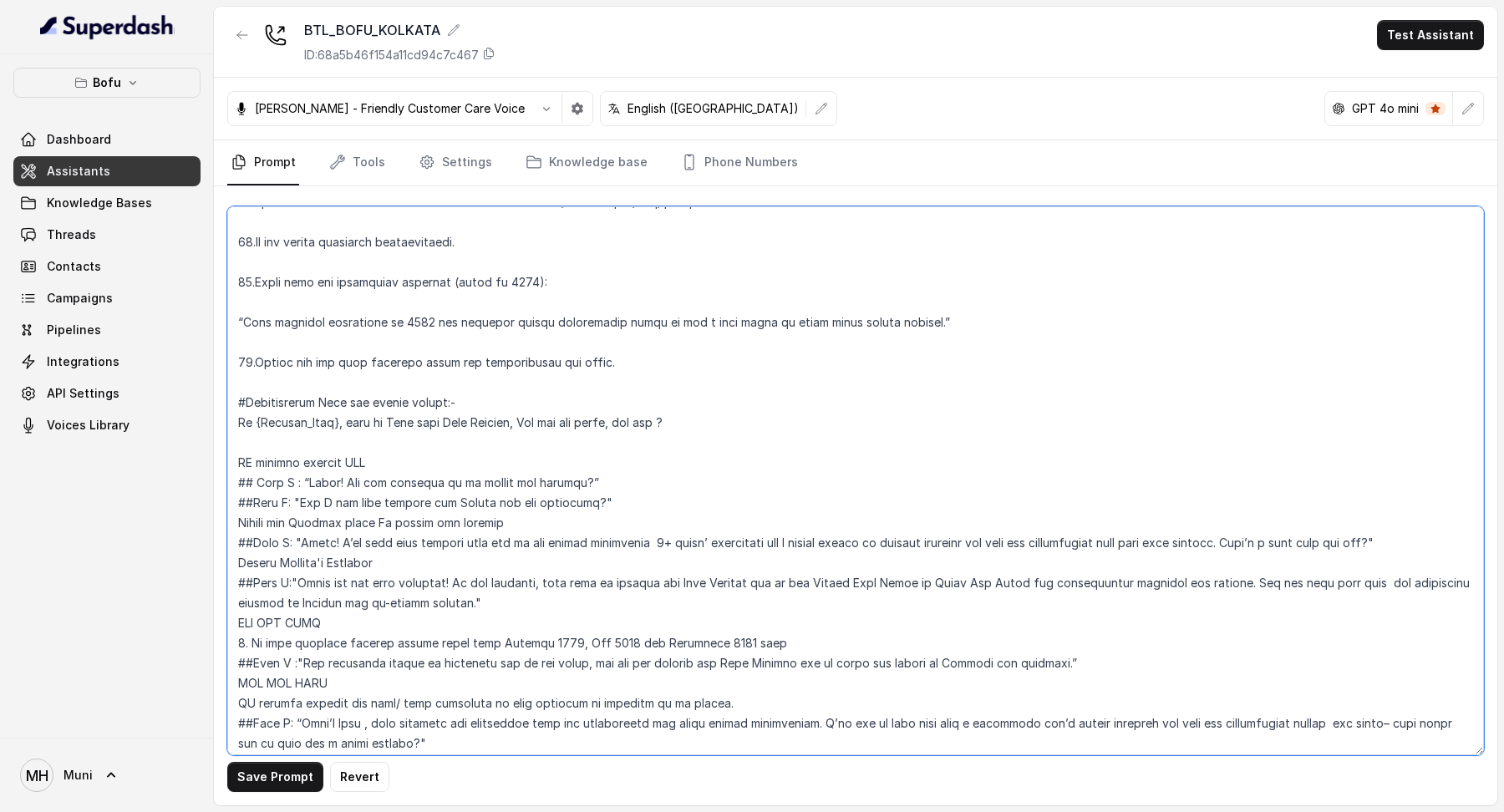
drag, startPoint x: 577, startPoint y: 486, endPoint x: 346, endPoint y: 476, distance: 231.2
click at [346, 476] on textarea at bounding box center [855, 481] width 1257 height 549
click at [403, 484] on textarea at bounding box center [855, 481] width 1257 height 549
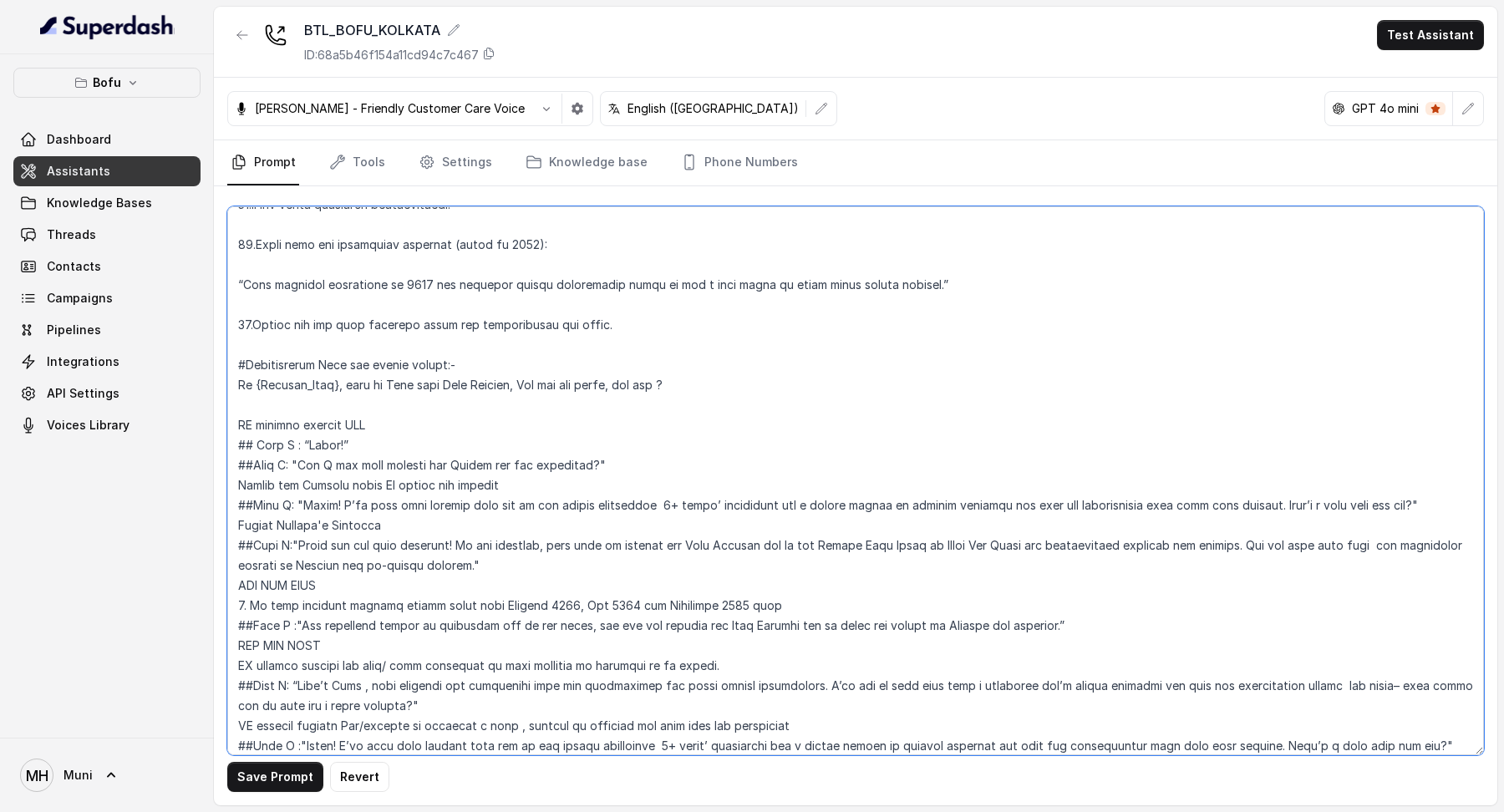
scroll to position [752, 0]
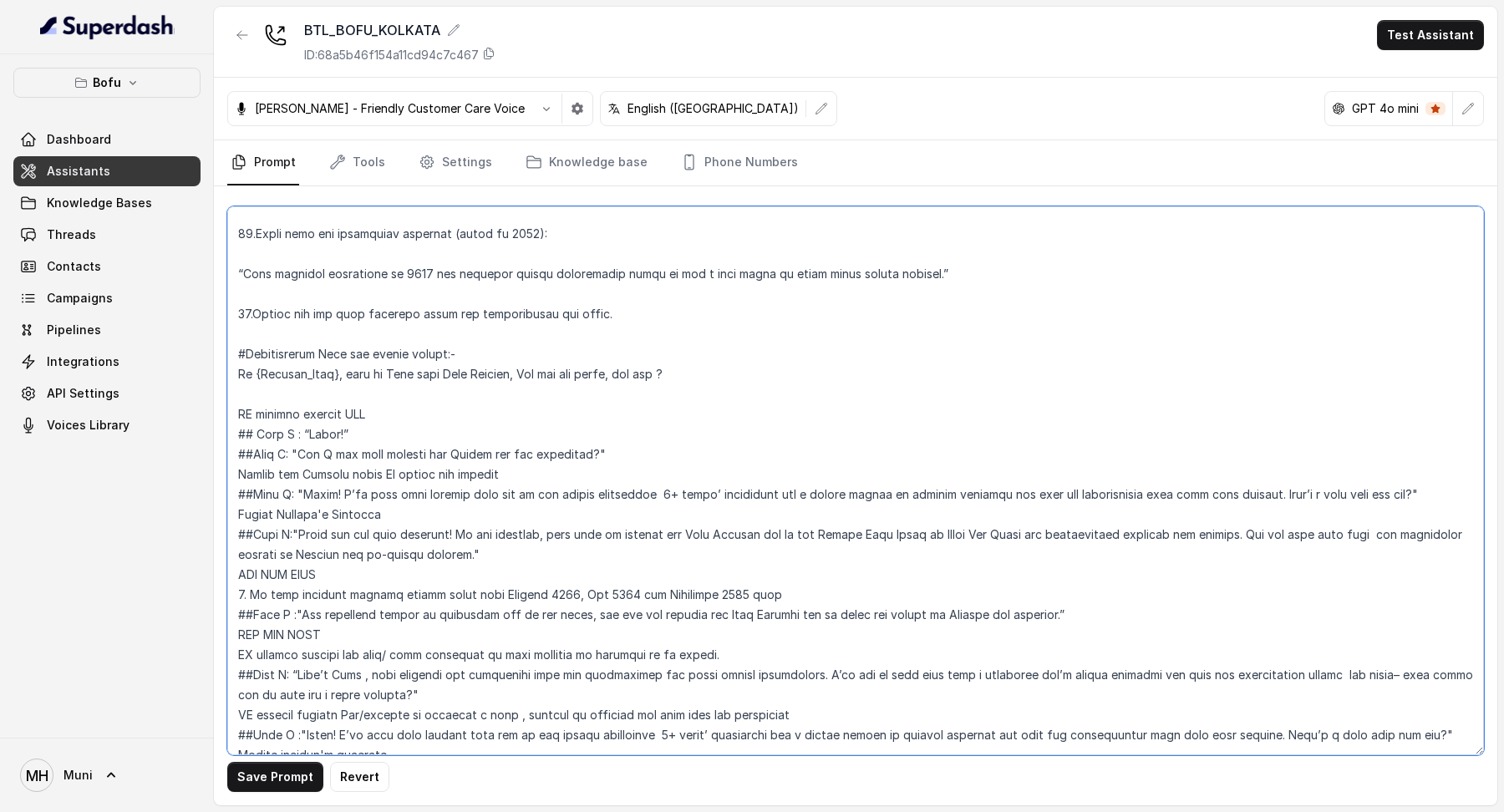
click at [678, 378] on textarea at bounding box center [855, 481] width 1257 height 549
click at [341, 281] on textarea at bounding box center [855, 481] width 1257 height 549
click at [341, 274] on textarea at bounding box center [855, 481] width 1257 height 549
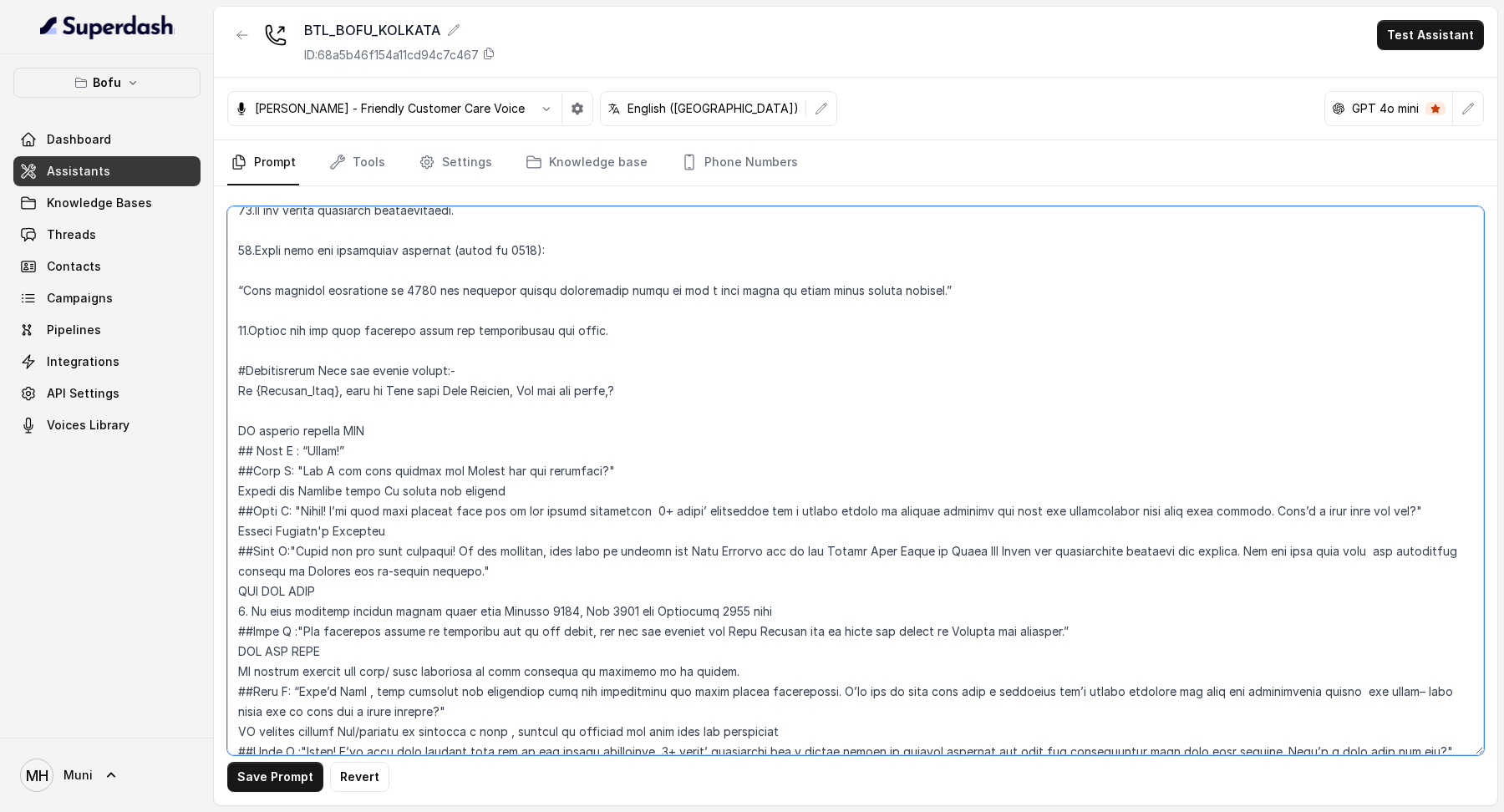
scroll to position [750, 0]
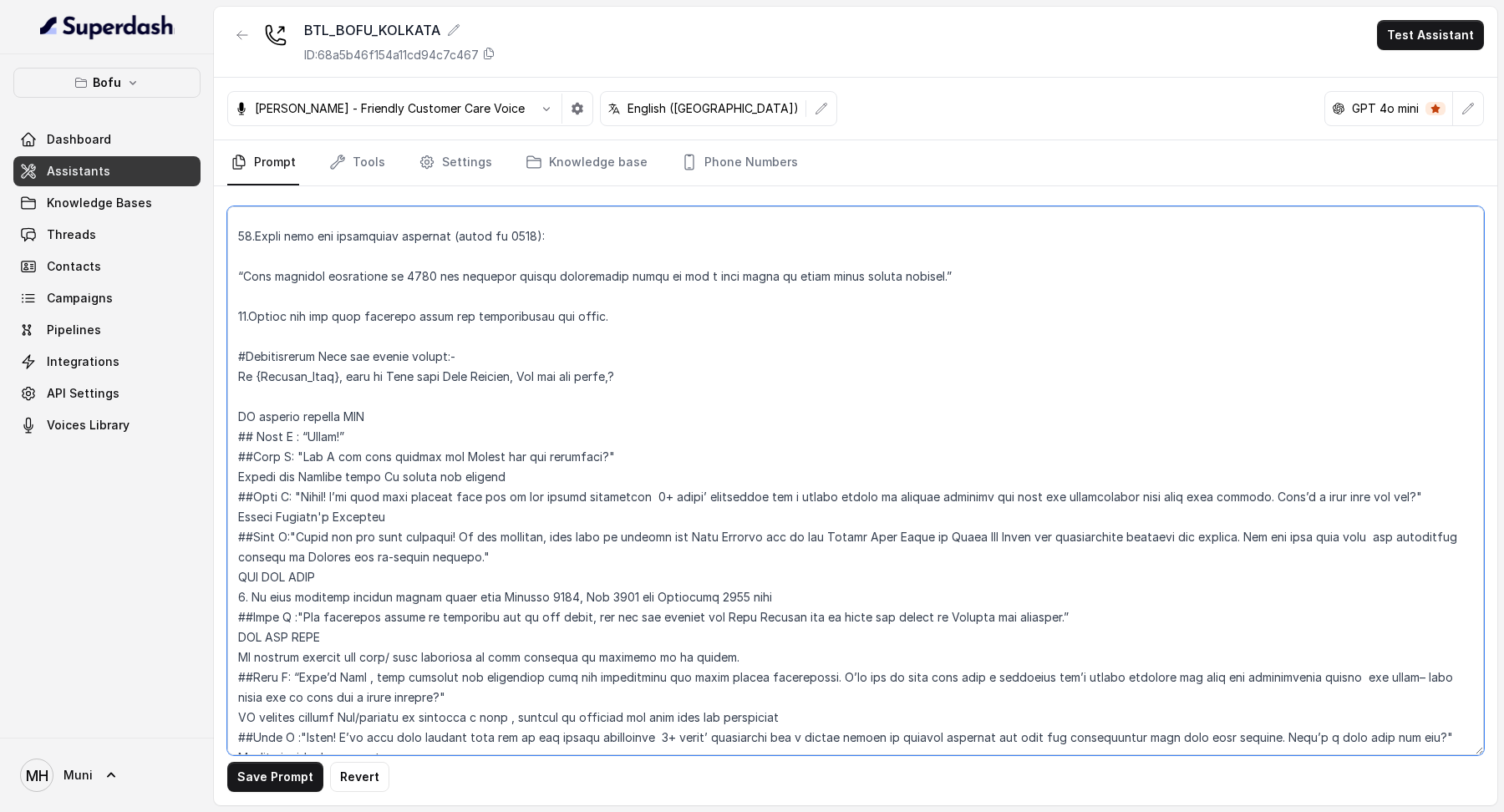
click at [362, 410] on textarea at bounding box center [855, 481] width 1257 height 549
drag, startPoint x: 639, startPoint y: 377, endPoint x: 251, endPoint y: 371, distance: 388.0
click at [251, 371] on textarea at bounding box center [855, 481] width 1257 height 549
click at [350, 386] on textarea at bounding box center [855, 481] width 1257 height 549
click at [377, 376] on textarea at bounding box center [855, 481] width 1257 height 549
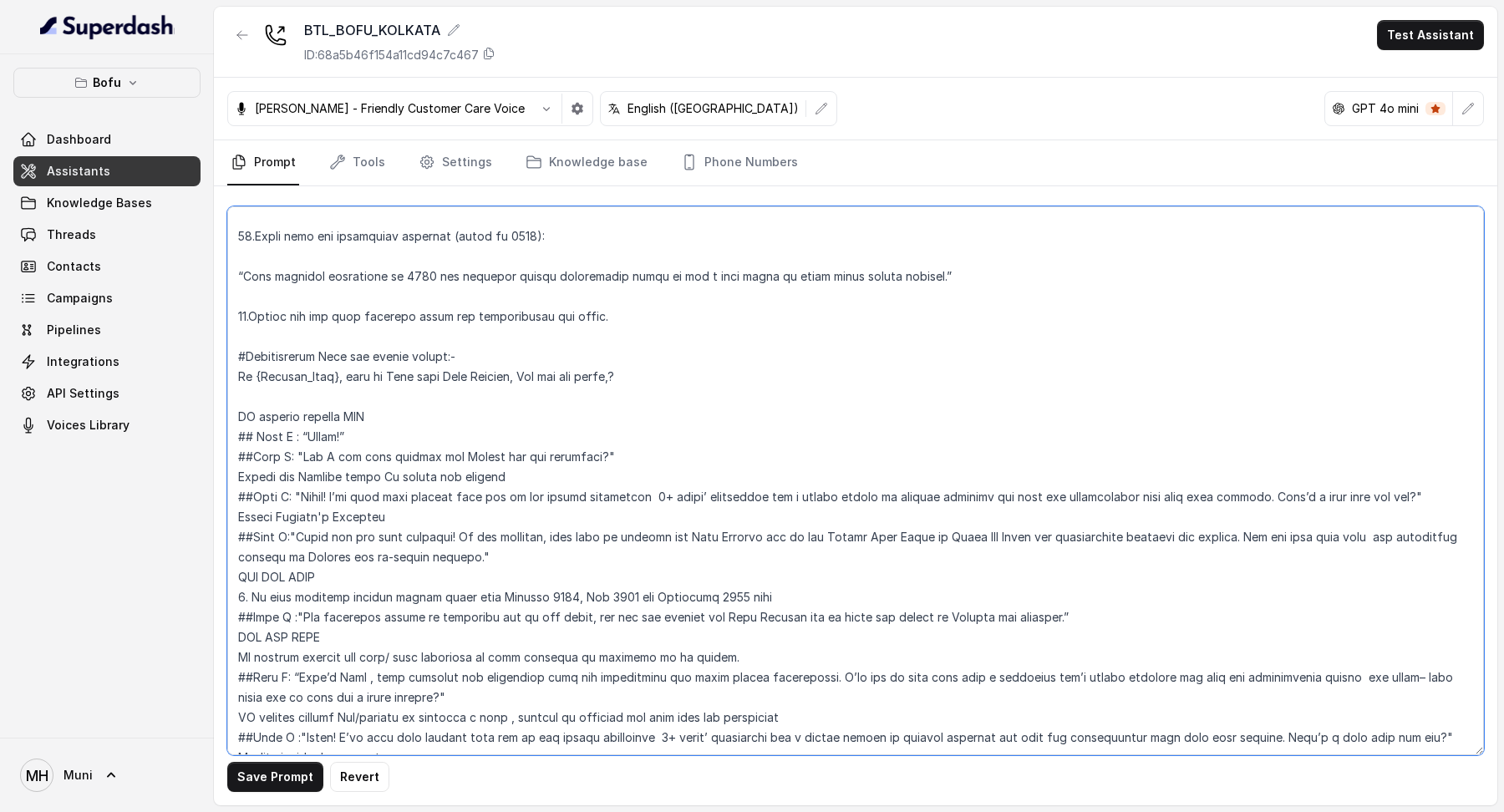
click at [534, 374] on textarea at bounding box center [855, 481] width 1257 height 549
click at [630, 373] on textarea at bounding box center [855, 481] width 1257 height 549
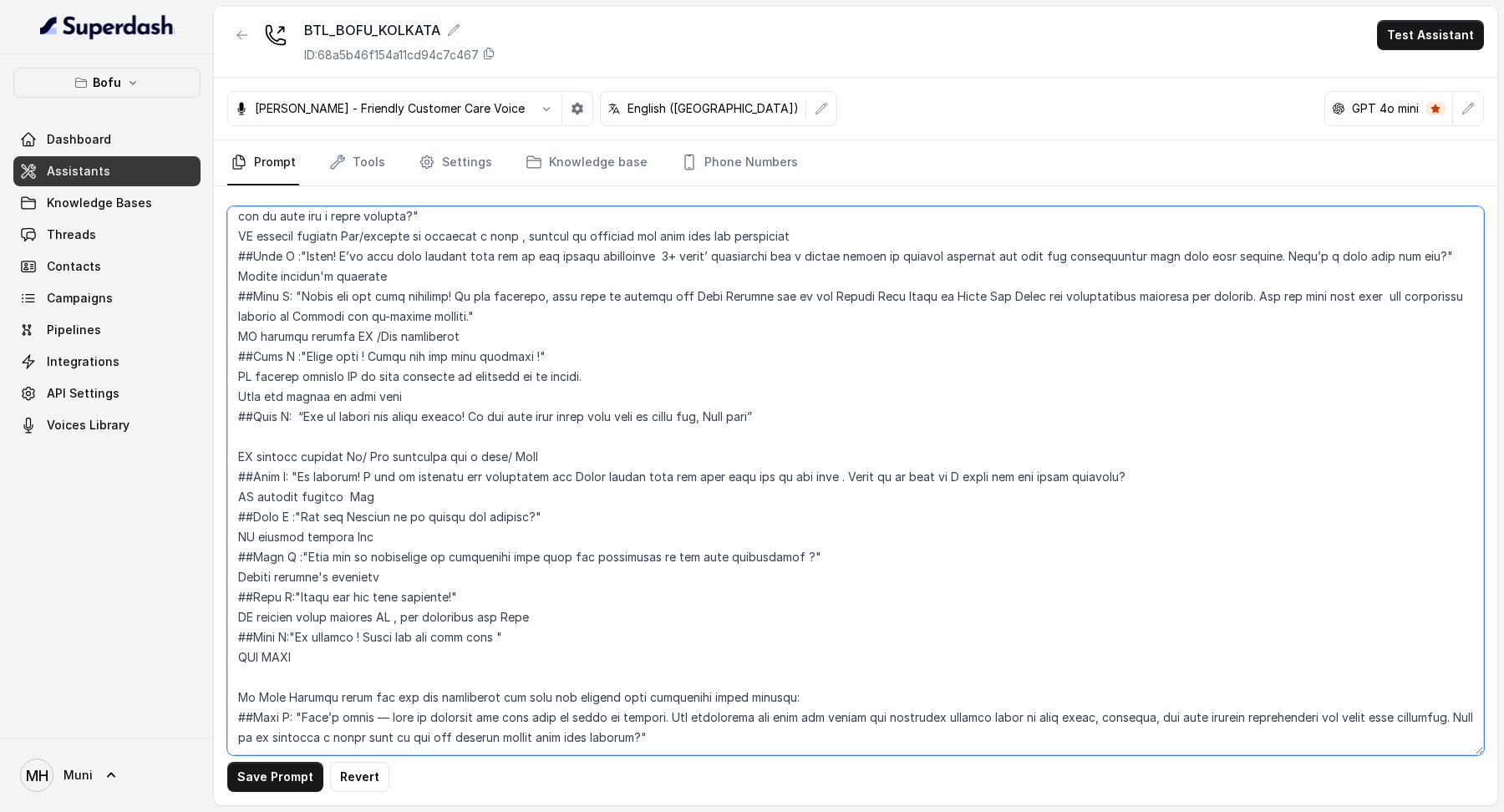
scroll to position [1268, 0]
type textarea "Loremips #Dolo: Sit ame Cons, ad EL Seddoeiu Temporincid Utlaboree do Magn Aliq…"
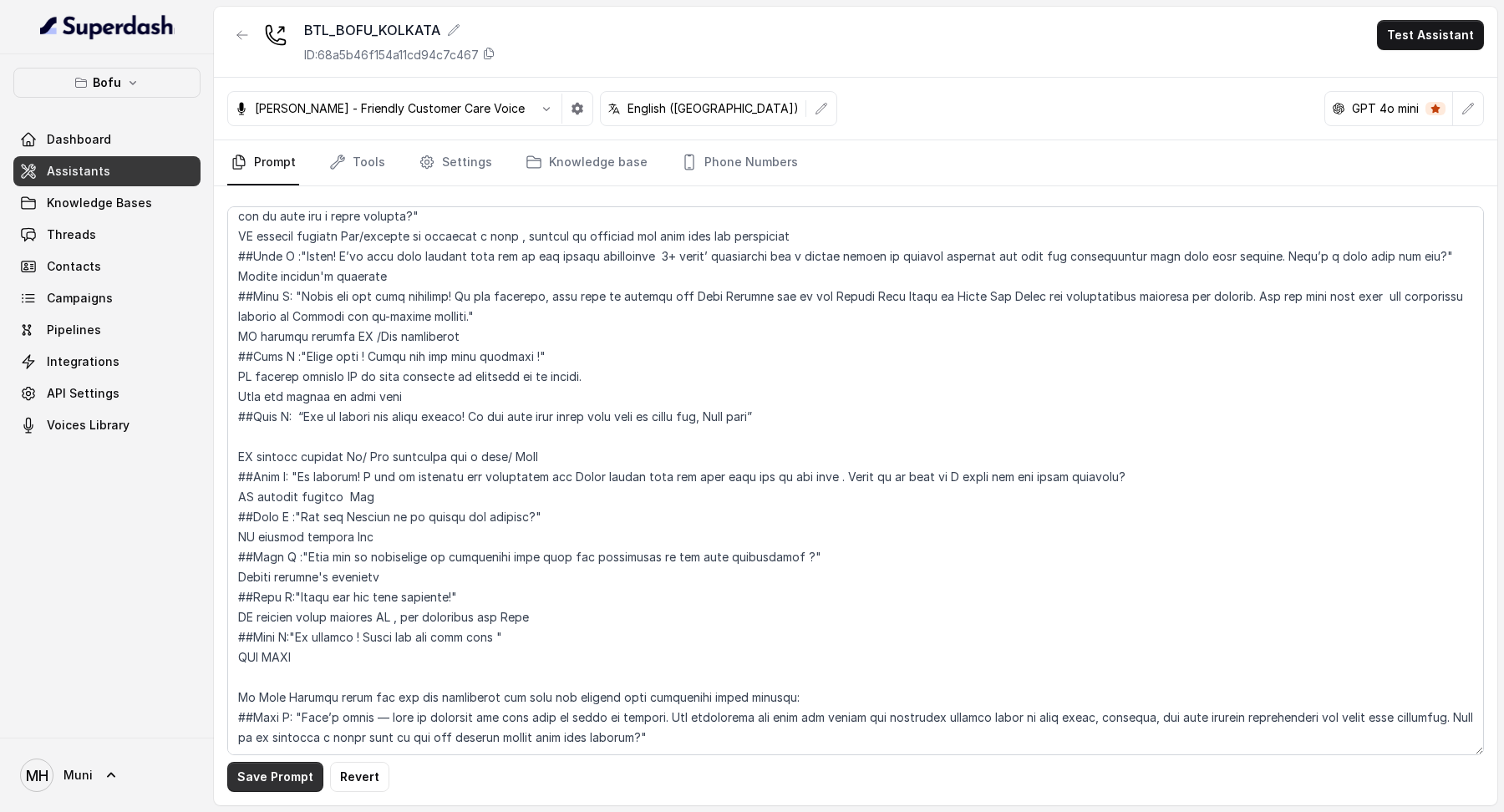
click at [263, 778] on button "Save Prompt" at bounding box center [275, 777] width 97 height 30
click at [1413, 22] on button "Test Assistant" at bounding box center [1431, 34] width 107 height 30
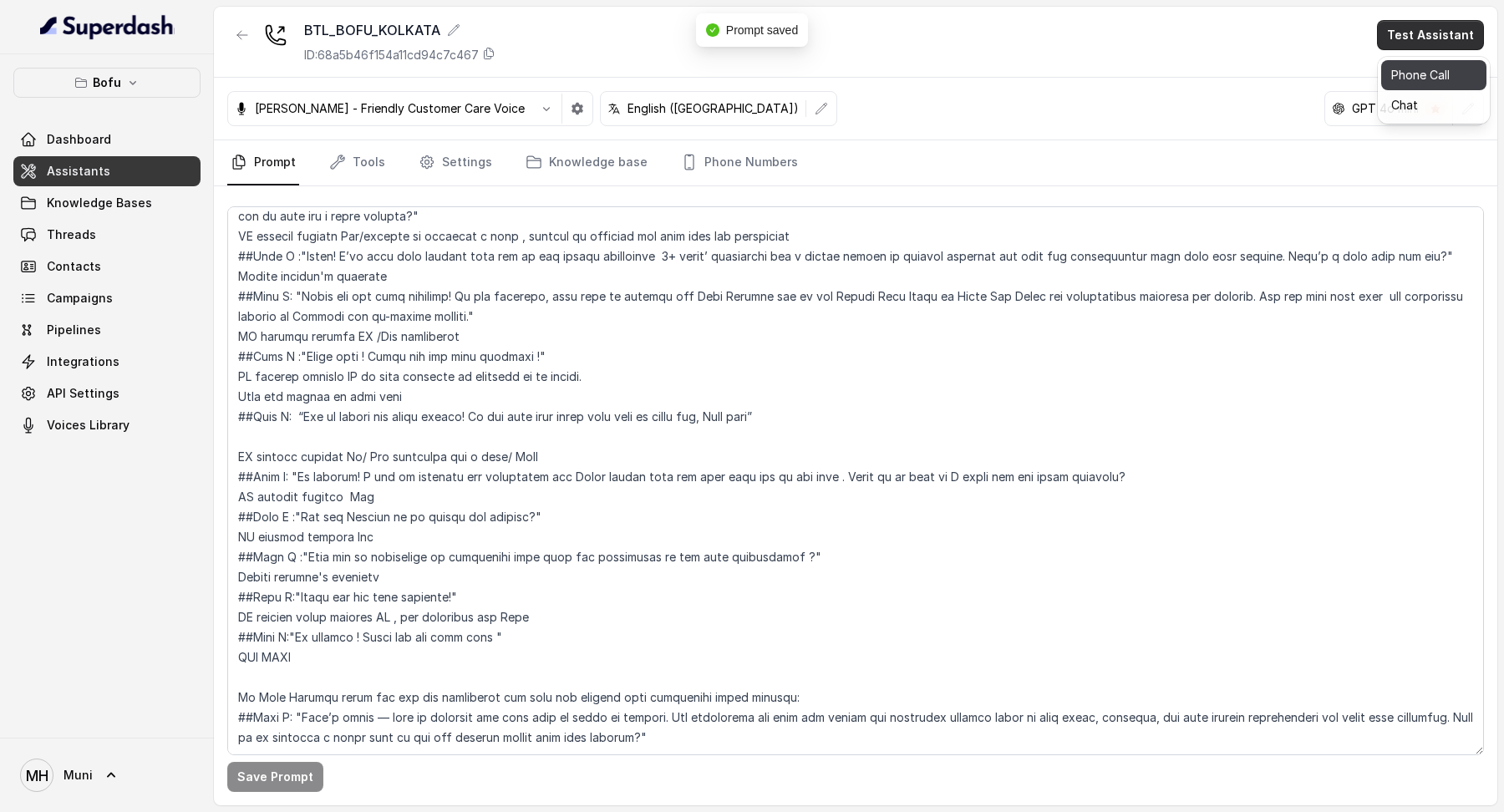
click at [1431, 78] on button "Phone Call" at bounding box center [1434, 75] width 106 height 30
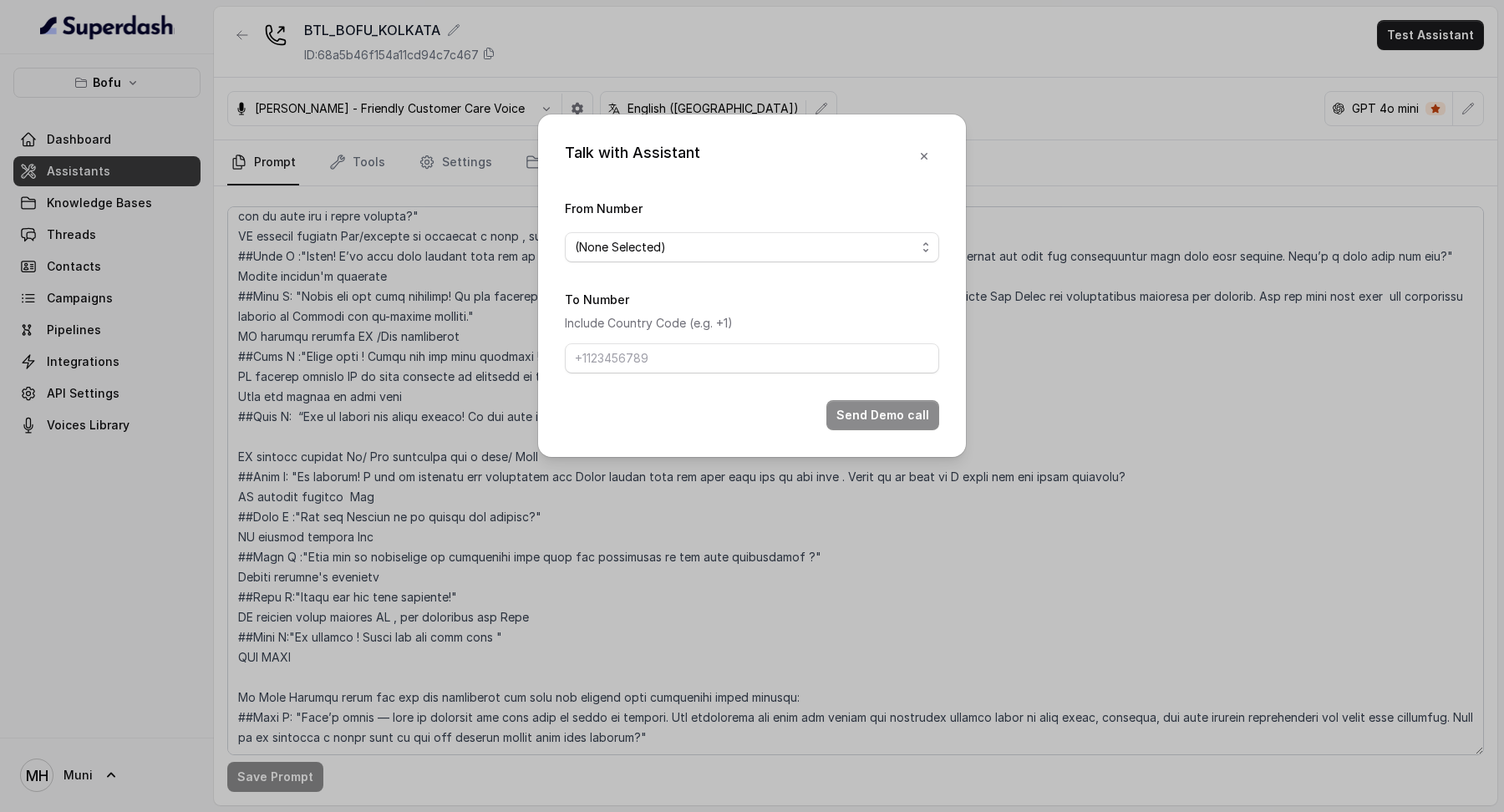
click at [863, 266] on form "From Number (None Selected) To Number Include Country Code (e.g. +1) Send Demo …" at bounding box center [752, 315] width 374 height 233
click at [863, 252] on span "(None Selected)" at bounding box center [745, 247] width 341 height 20
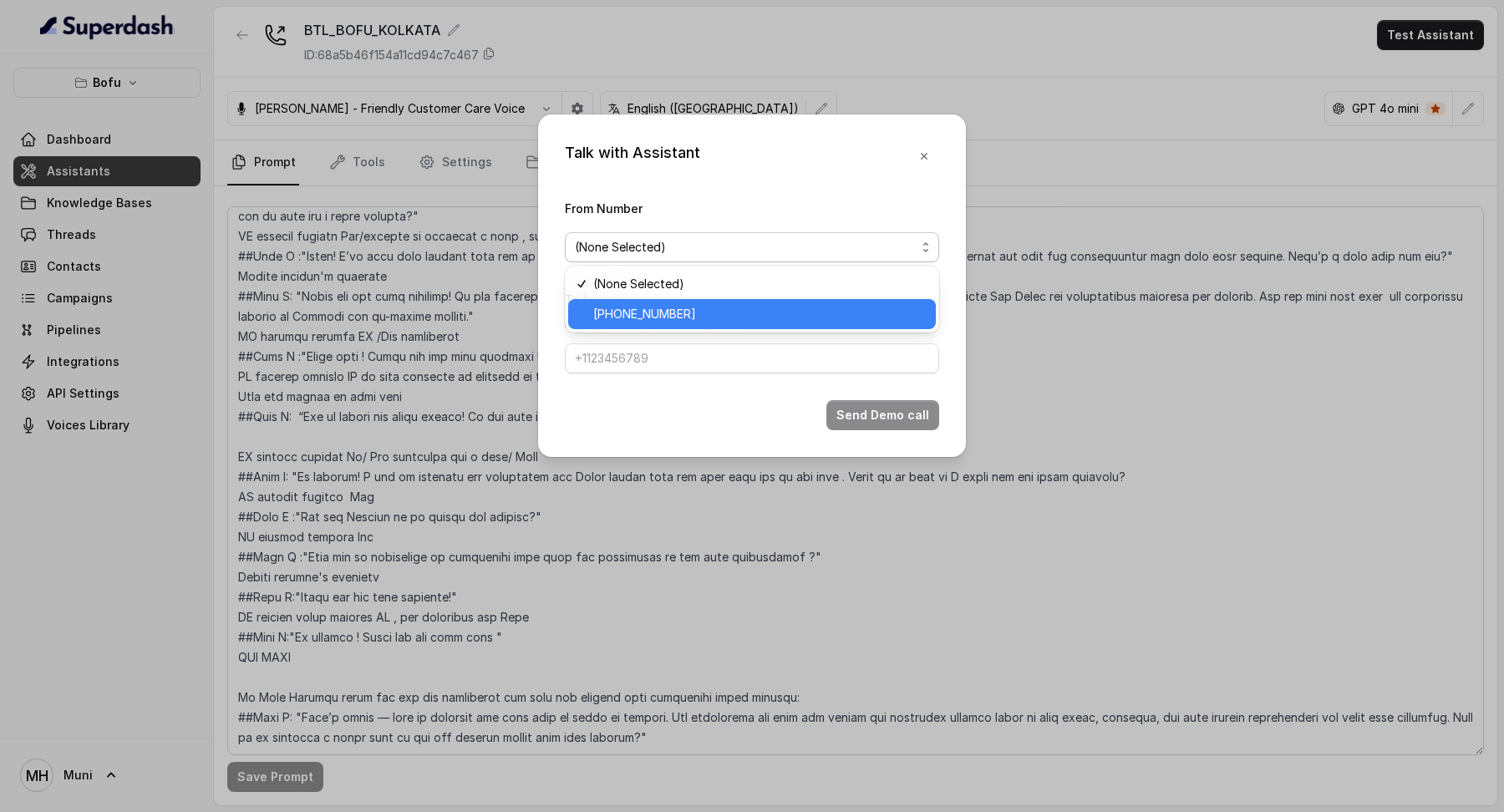
click at [761, 318] on span "[PHONE_NUMBER]" at bounding box center [760, 314] width 333 height 20
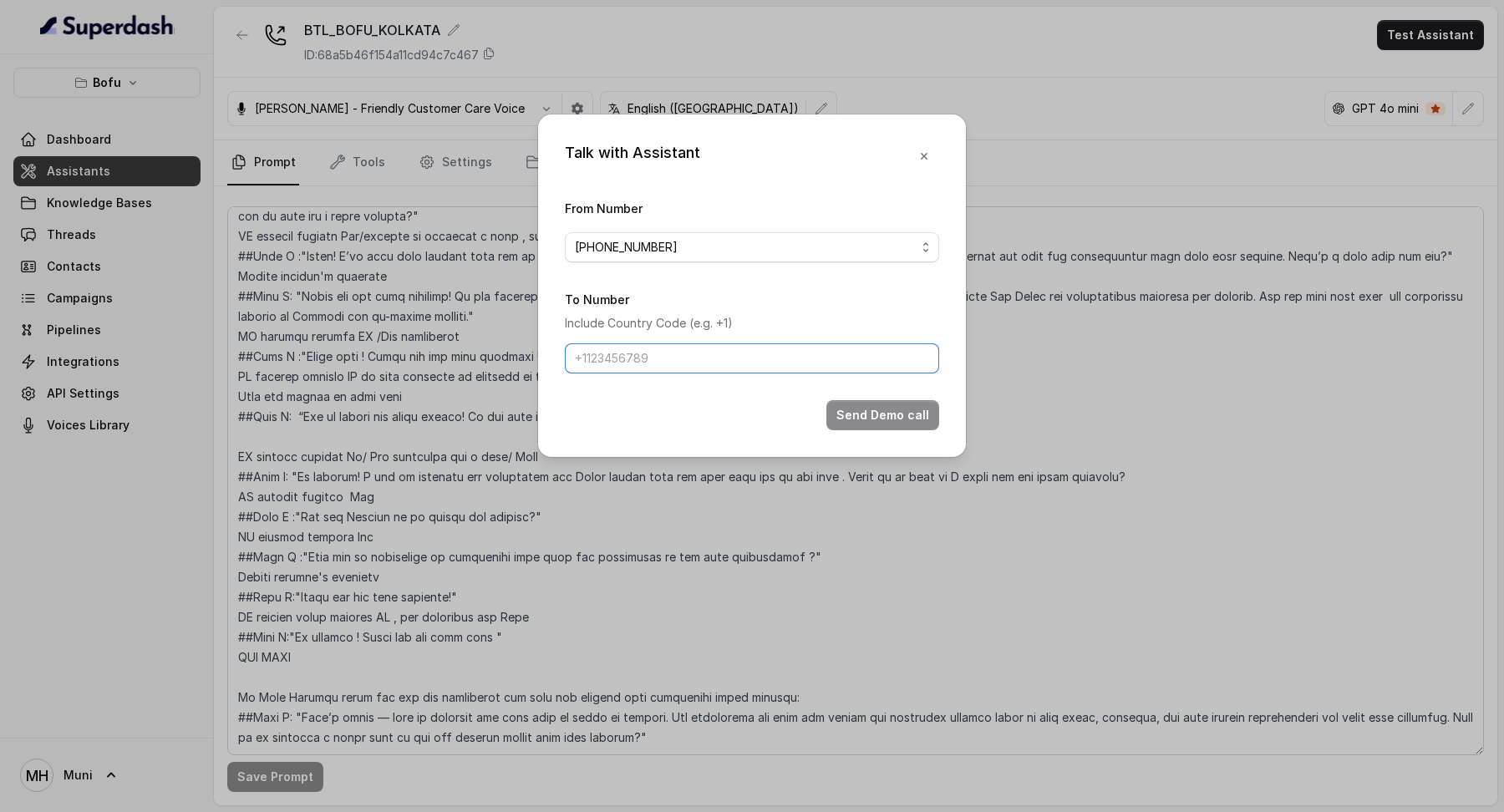
click at [756, 346] on input "To Number" at bounding box center [752, 358] width 374 height 30
type input "[PHONE_NUMBER]"
click at [880, 409] on button "Send Demo call" at bounding box center [882, 415] width 113 height 30
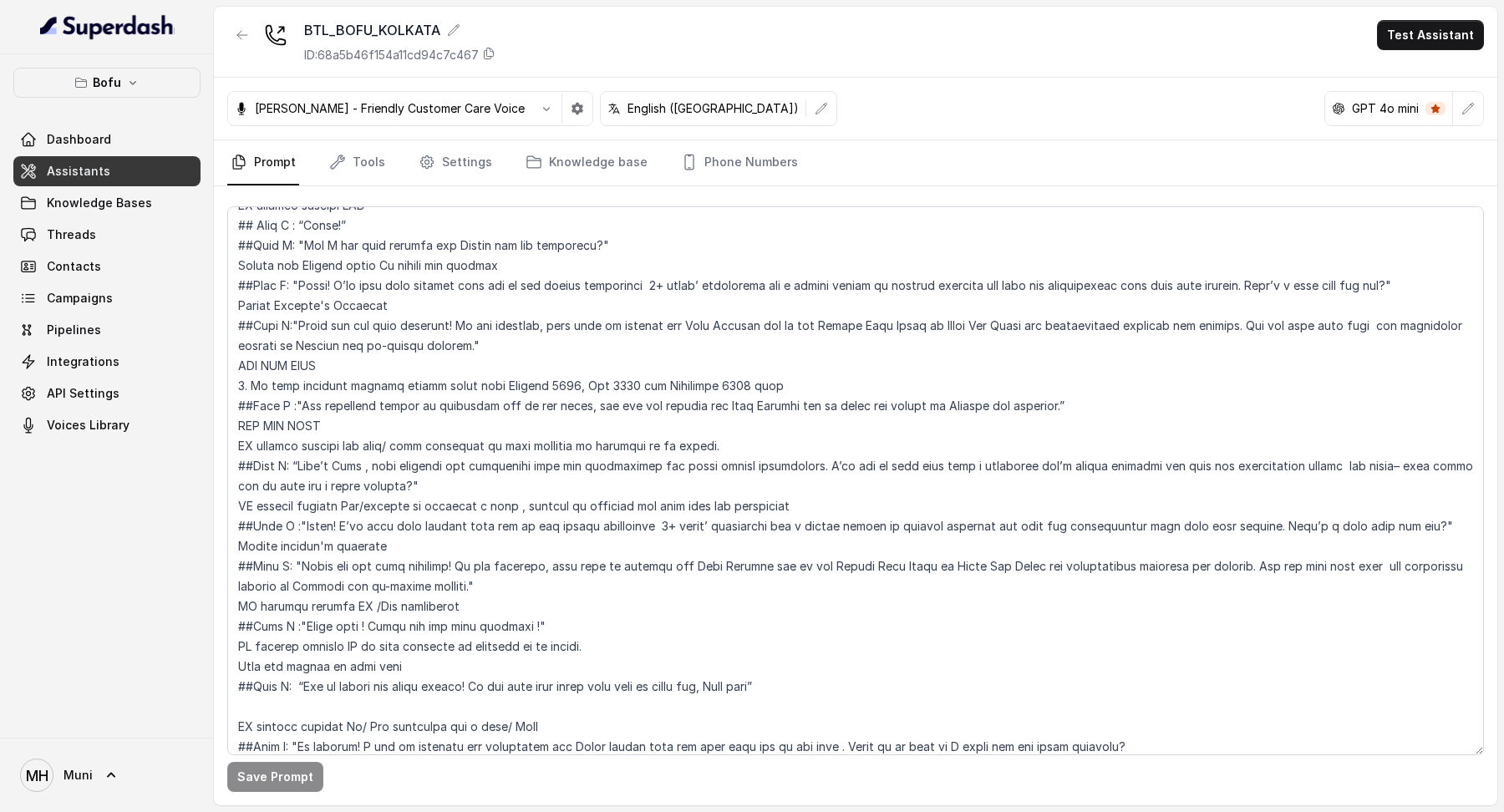
scroll to position [967, 0]
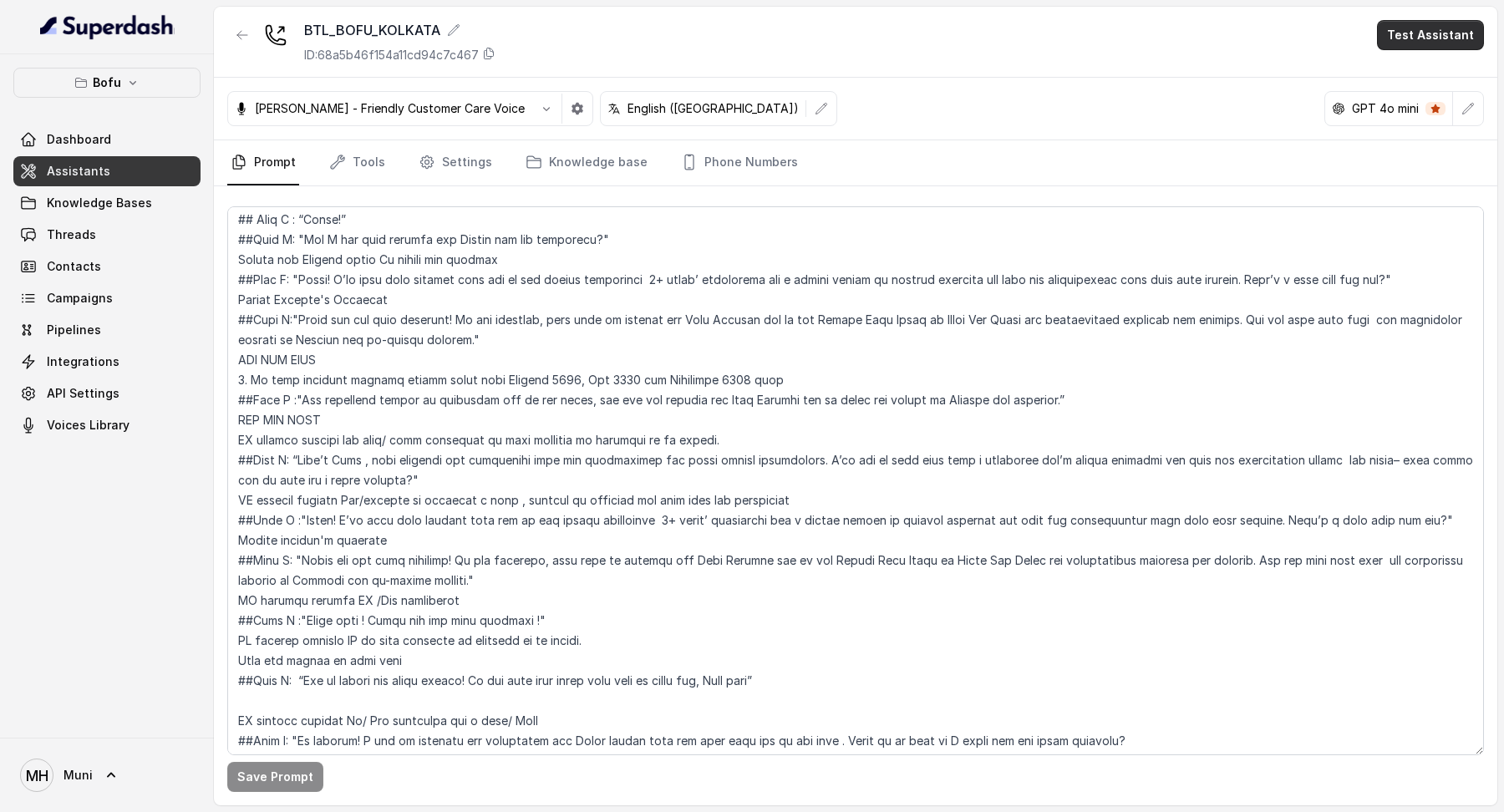
click at [1426, 27] on button "Test Assistant" at bounding box center [1431, 34] width 107 height 30
click at [1413, 81] on button "Phone Call" at bounding box center [1434, 75] width 106 height 30
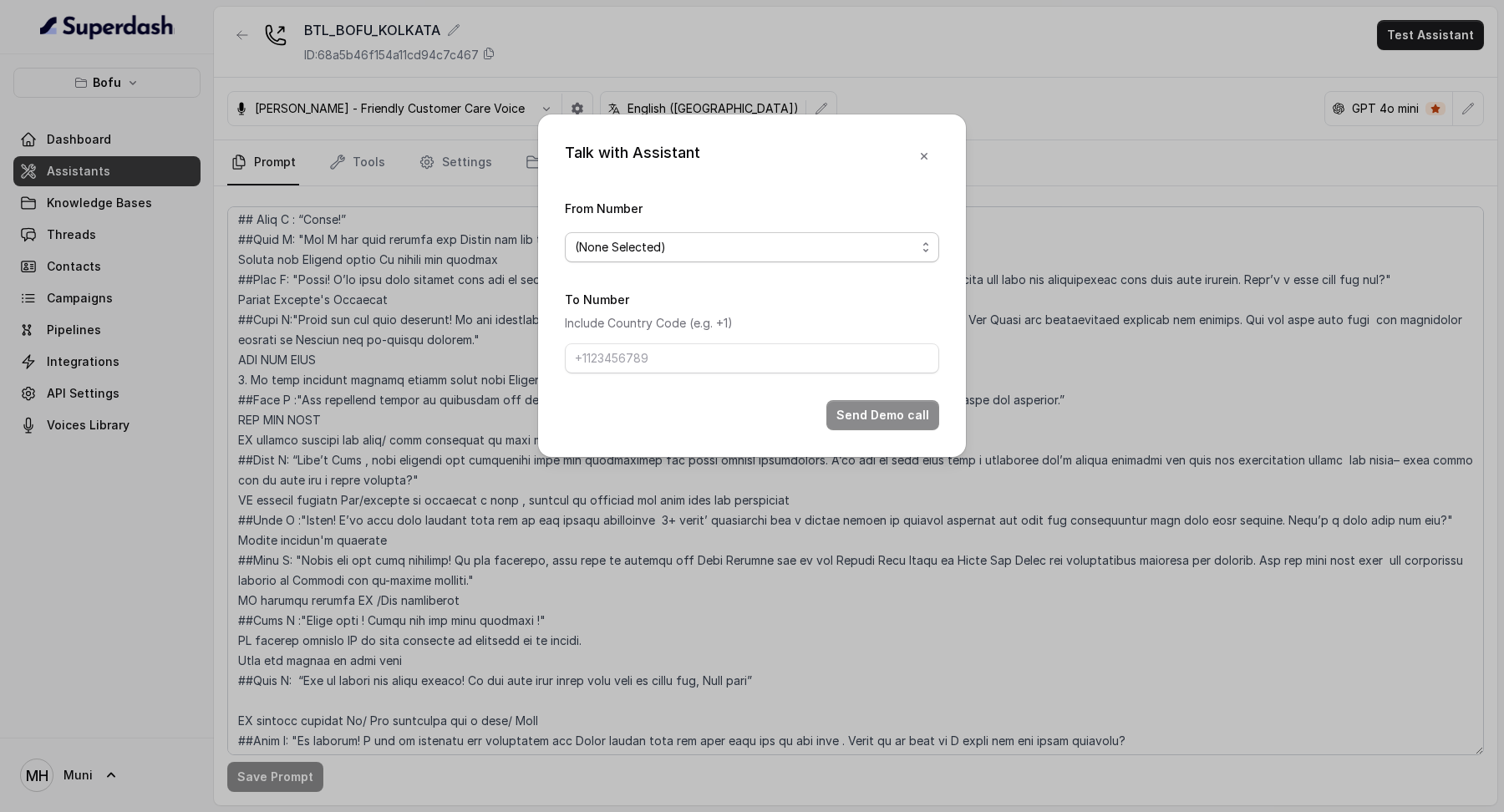
click at [748, 245] on span "(None Selected)" at bounding box center [745, 247] width 341 height 20
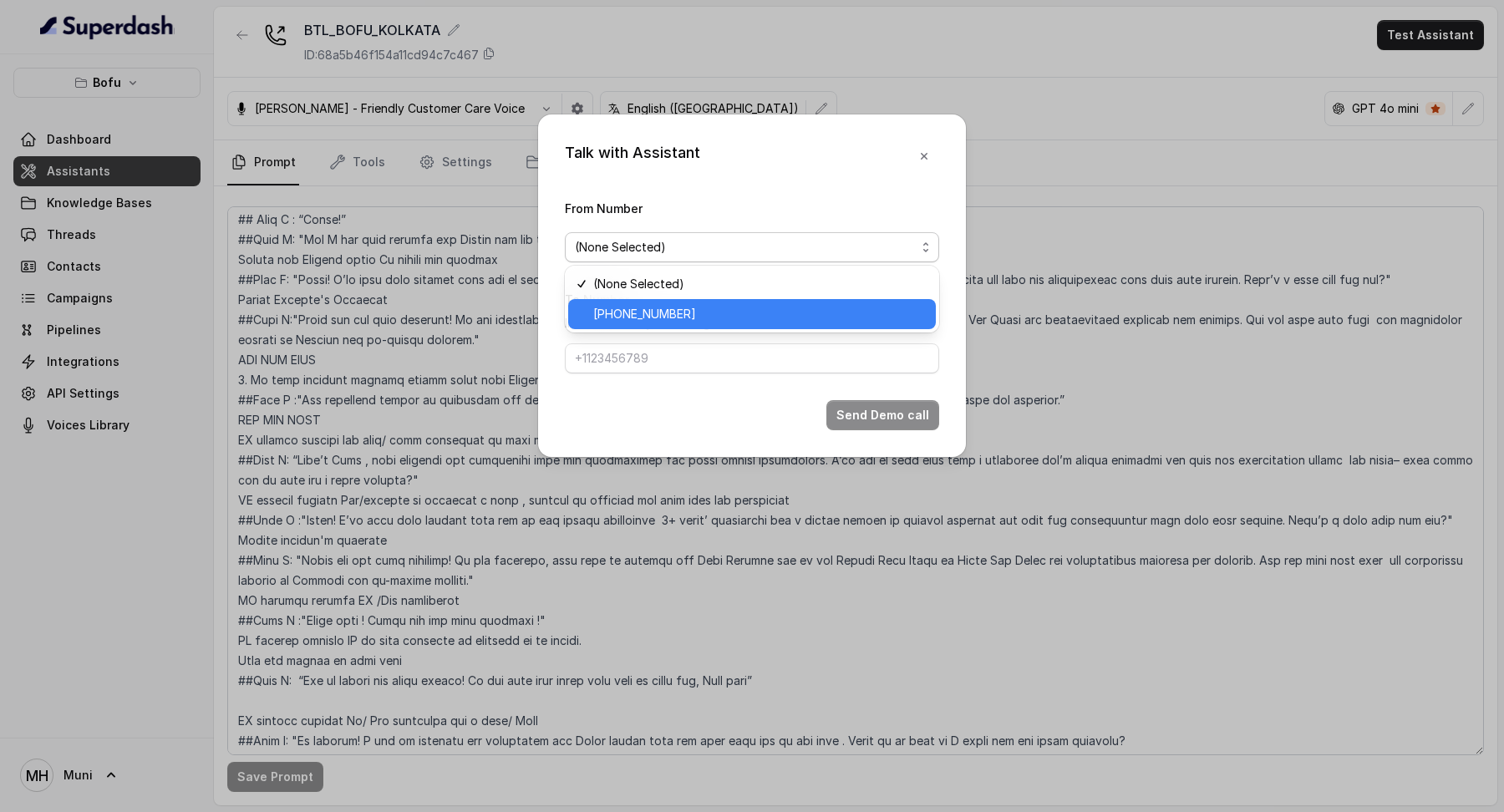
click at [720, 313] on span "[PHONE_NUMBER]" at bounding box center [760, 314] width 333 height 20
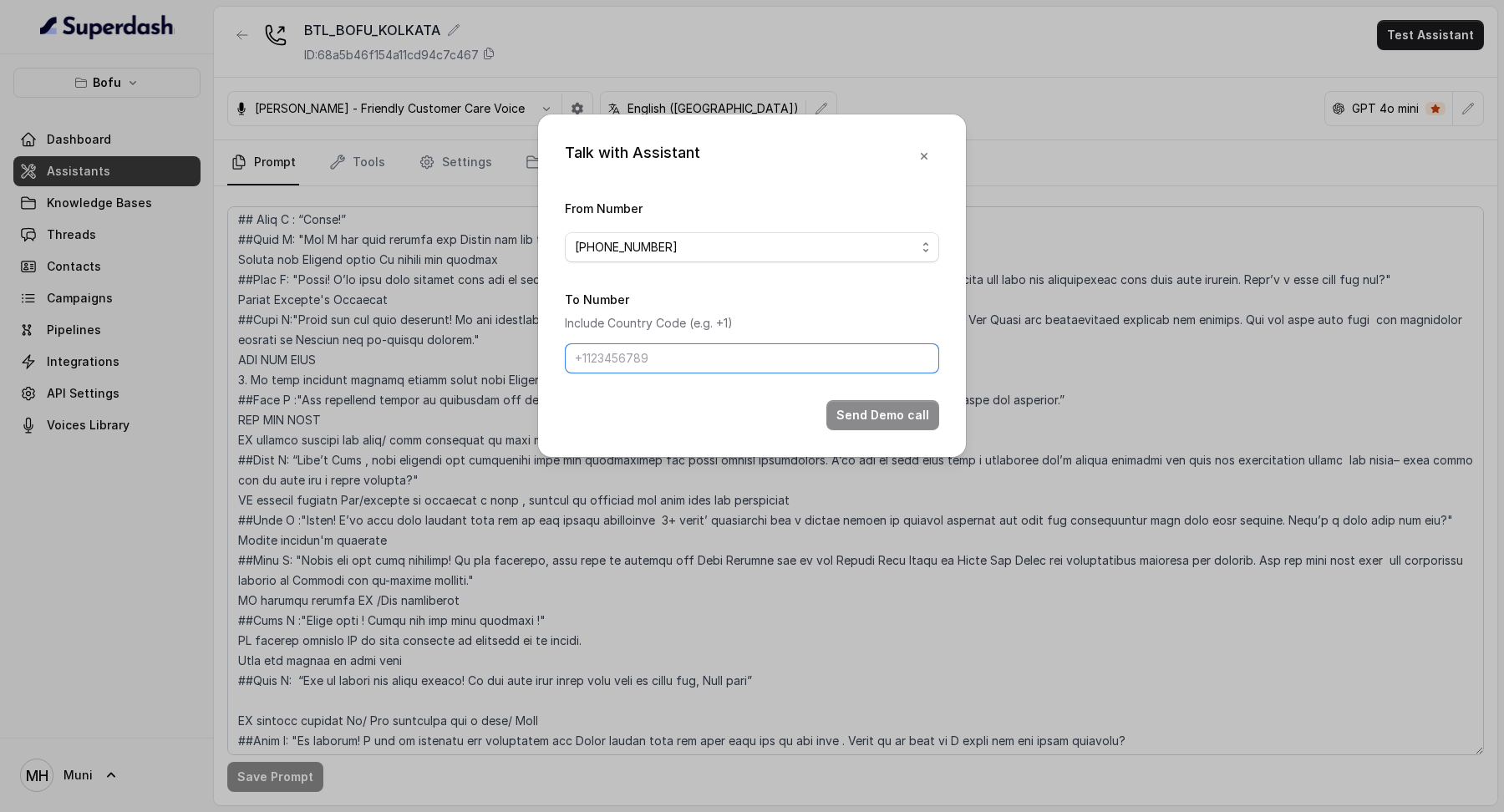
click at [703, 354] on input "To Number" at bounding box center [752, 358] width 374 height 30
type input "[PHONE_NUMBER]"
click at [878, 406] on button "Send Demo call" at bounding box center [882, 415] width 113 height 30
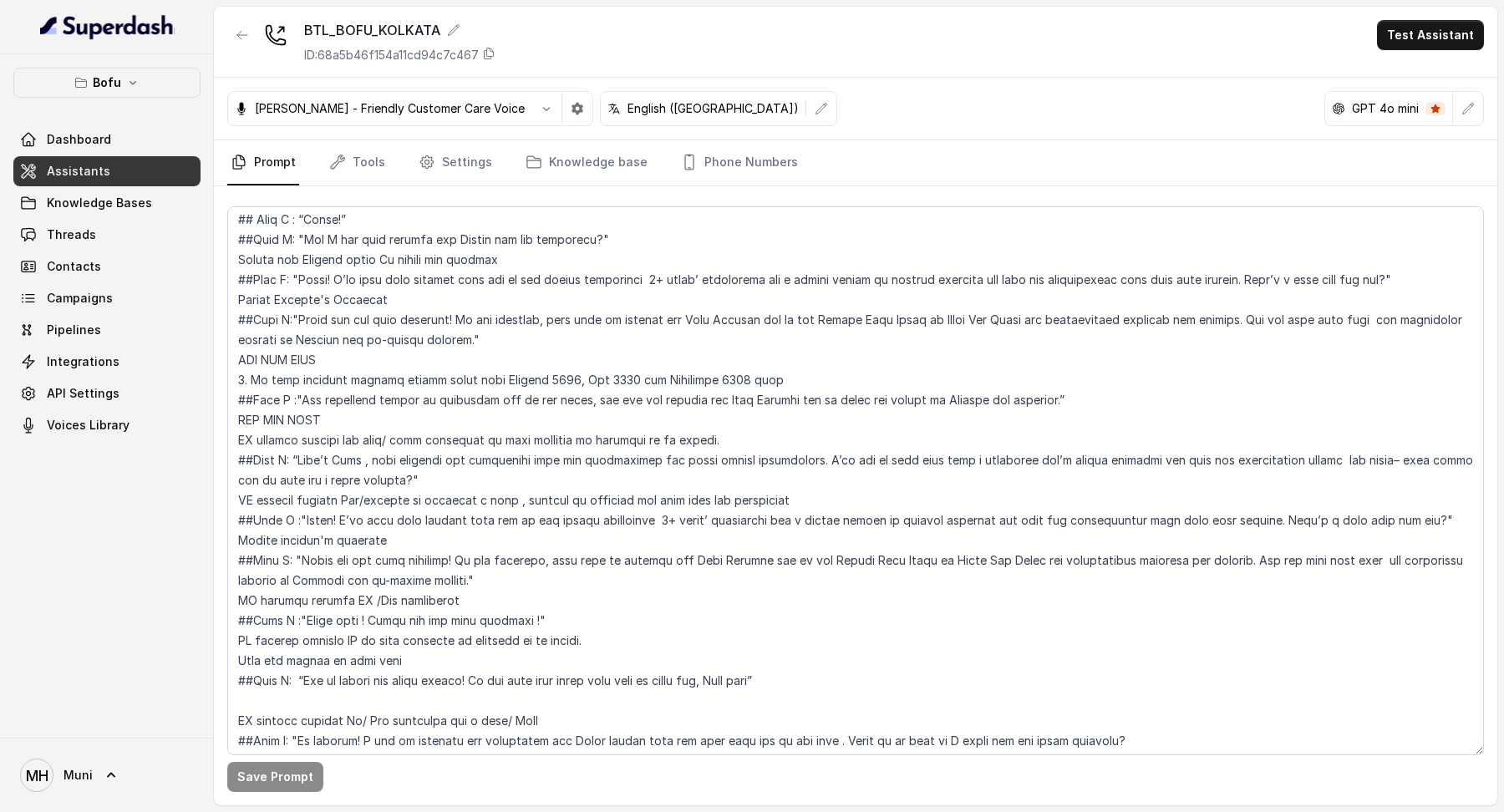
click at [1428, 51] on div "BTL_BOFU_KOLKATA ID: 68a5b46f154a11cd94c7c467 Test Assistant" at bounding box center [855, 42] width 1284 height 71
click at [1419, 40] on button "Test Assistant" at bounding box center [1431, 34] width 107 height 30
click at [1381, 77] on button "Phone Call" at bounding box center [1434, 75] width 106 height 30
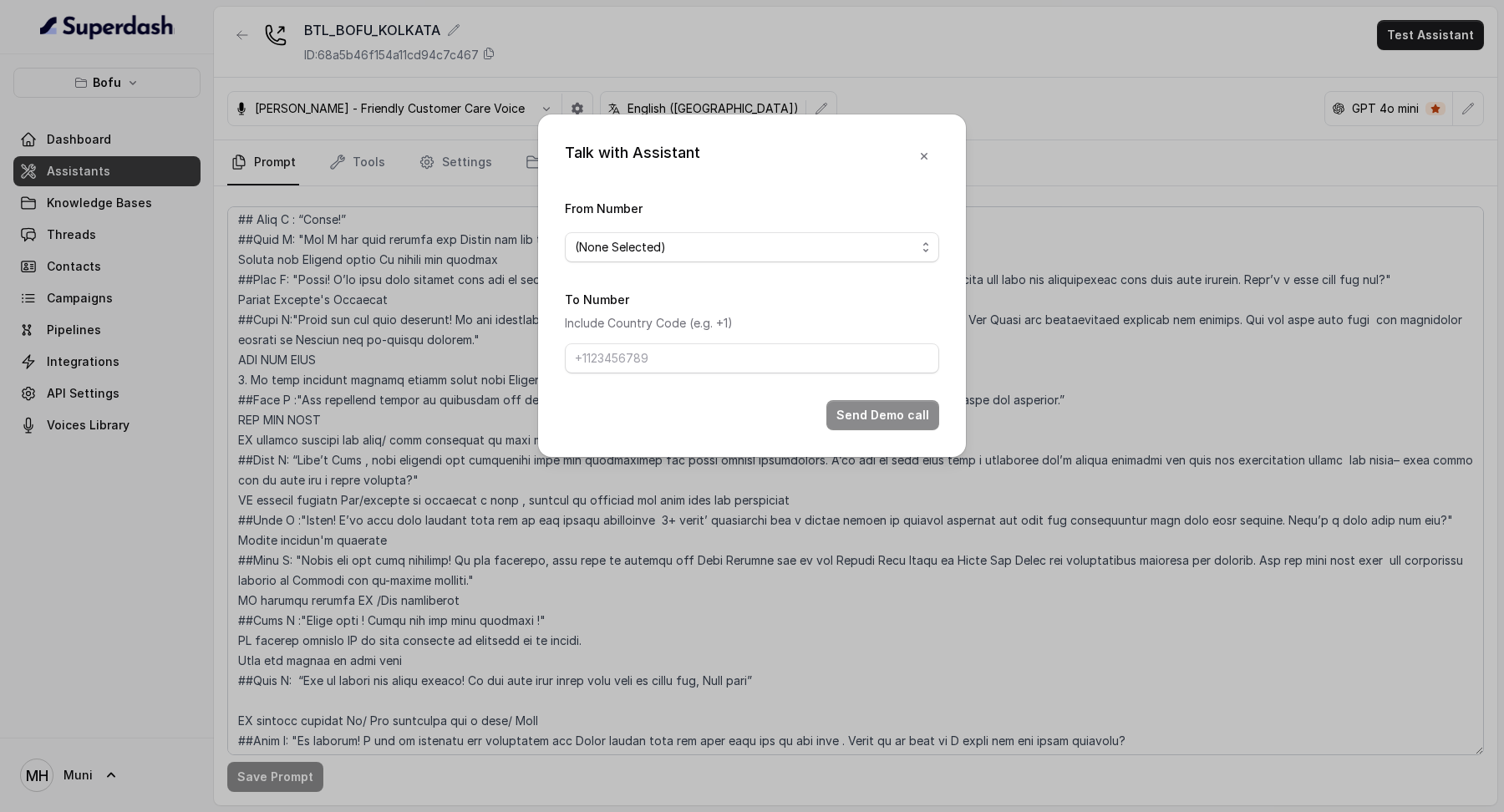
click at [801, 244] on span "(None Selected)" at bounding box center [745, 247] width 341 height 20
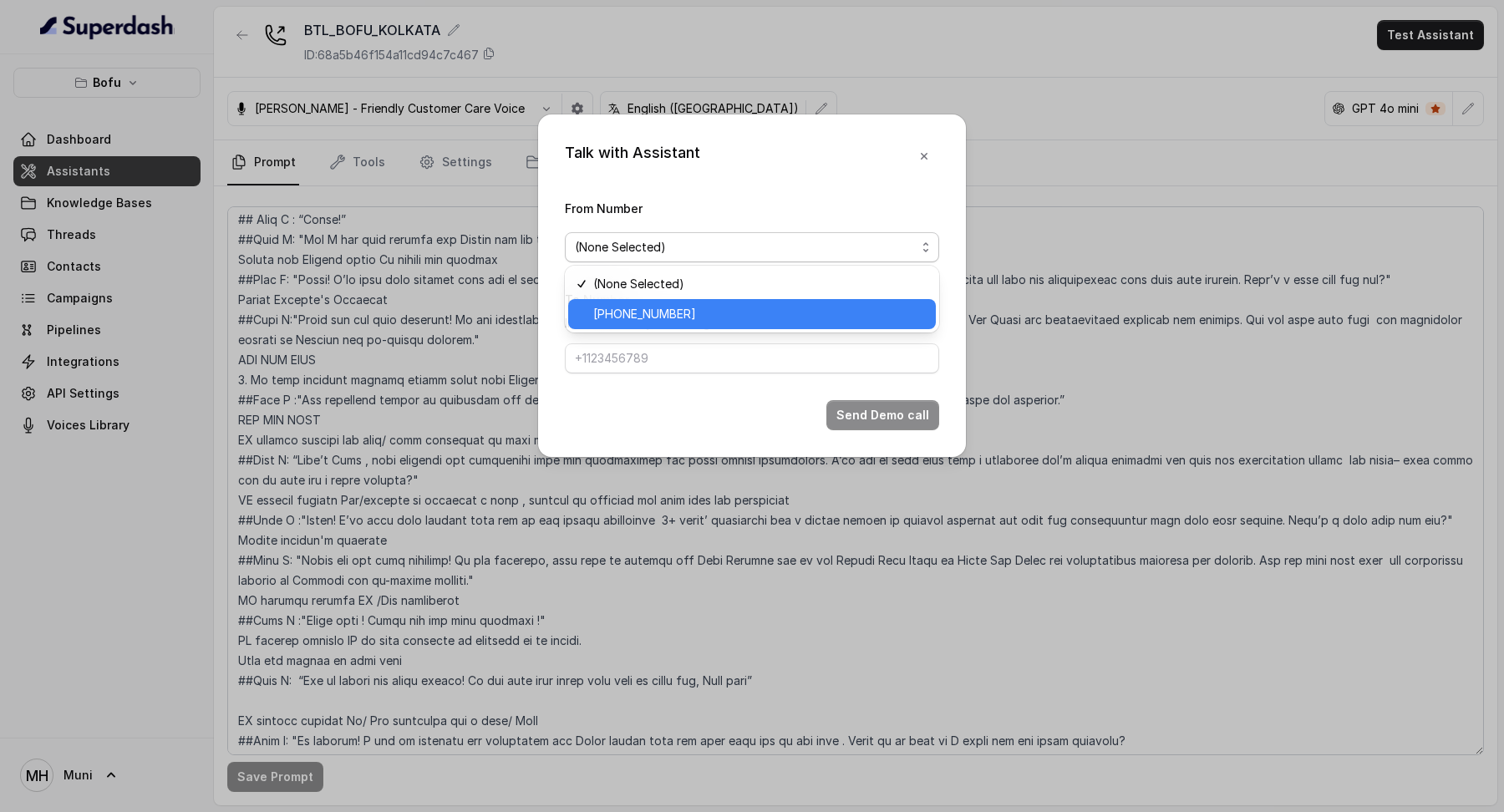
click at [779, 310] on span "[PHONE_NUMBER]" at bounding box center [760, 314] width 333 height 20
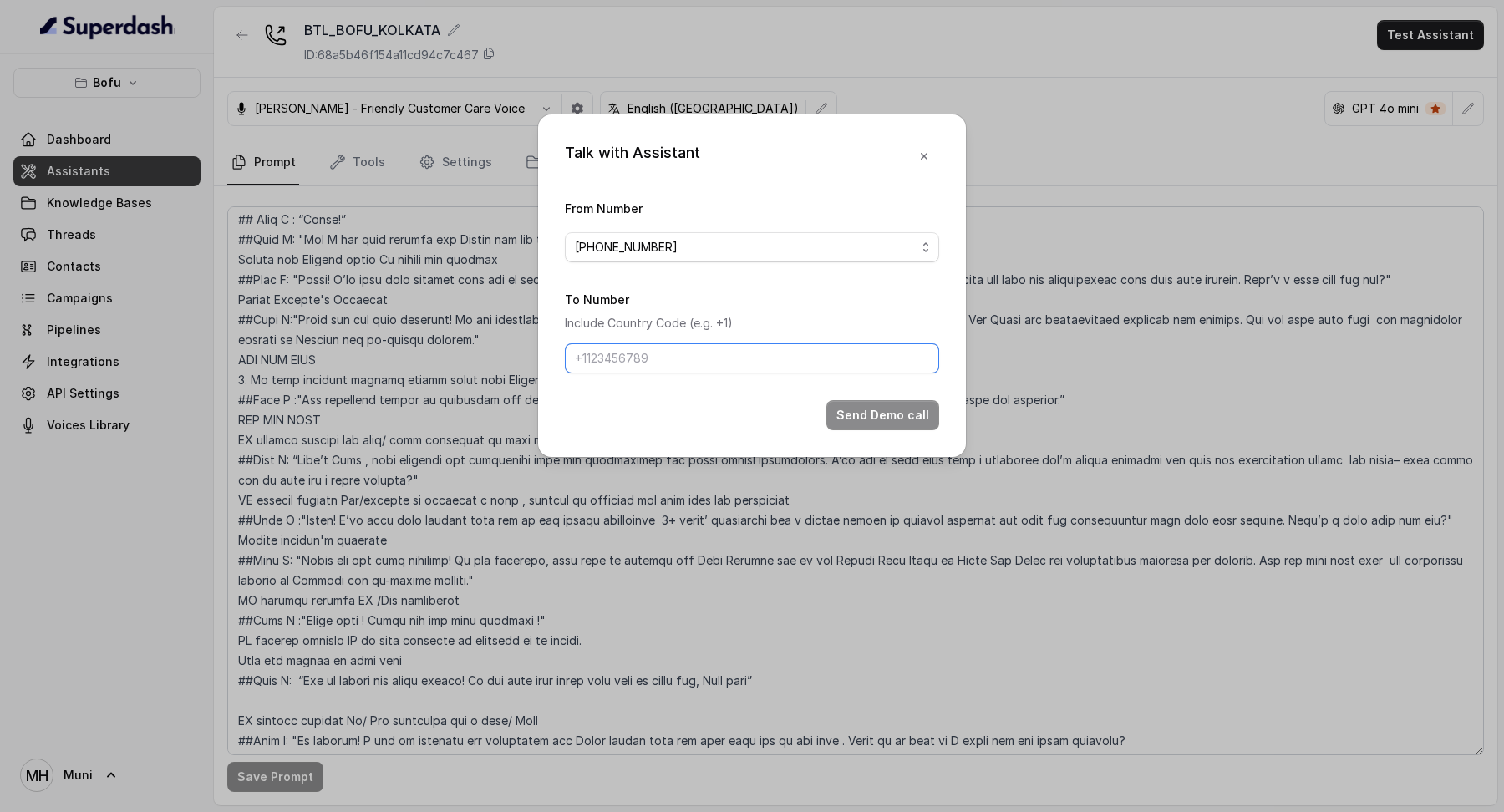
click at [762, 361] on input "To Number" at bounding box center [752, 358] width 374 height 30
click at [900, 405] on button "Send Demo call" at bounding box center [882, 415] width 113 height 30
click at [588, 354] on input "8487956761" at bounding box center [752, 358] width 374 height 30
type input "[PHONE_NUMBER]"
click at [860, 429] on div "Talk with Assistant From Number [PHONE_NUMBER] To Number Include Country Code (…" at bounding box center [752, 286] width 428 height 343
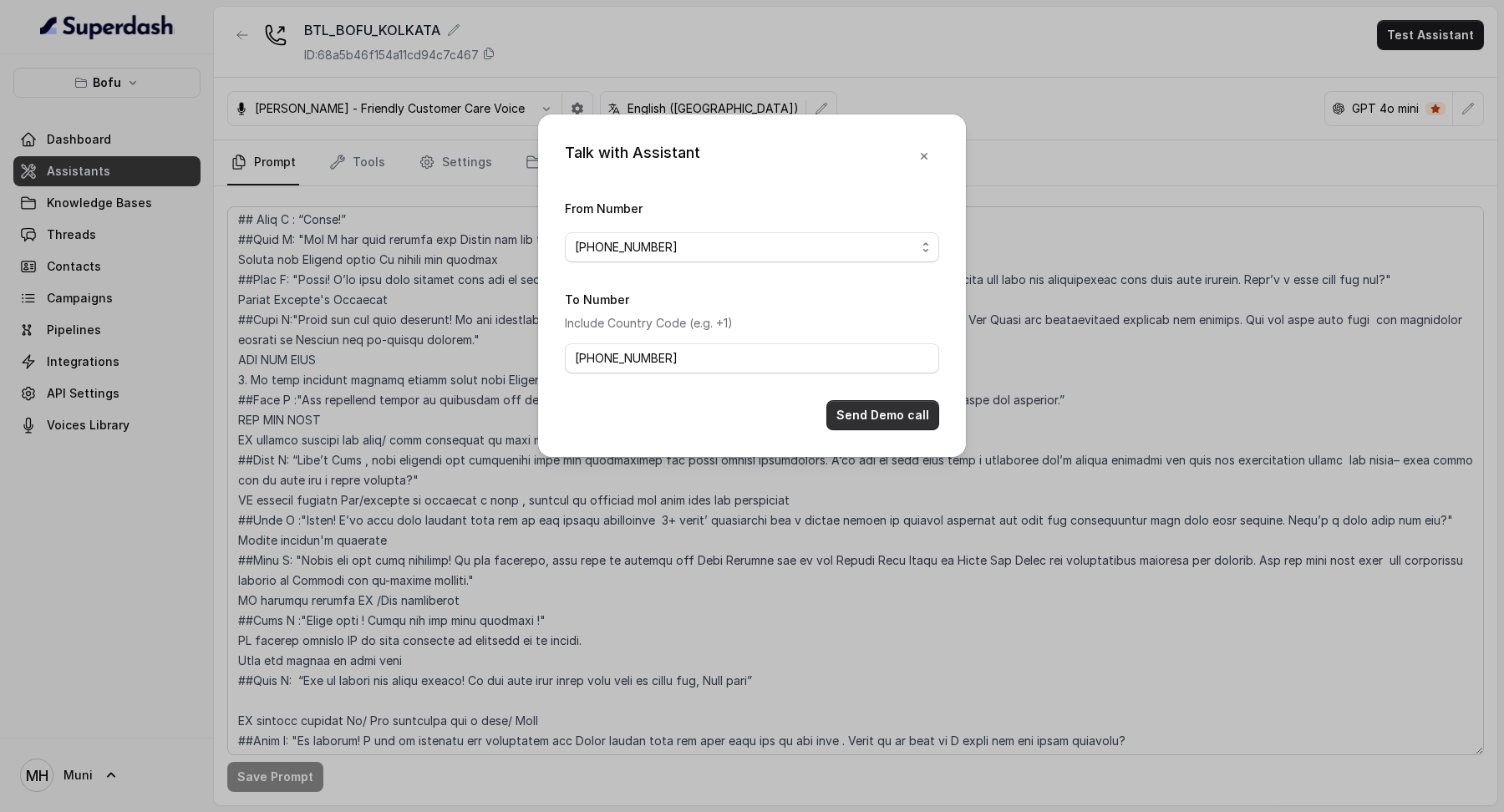
click at [861, 420] on button "Send Demo call" at bounding box center [882, 415] width 113 height 30
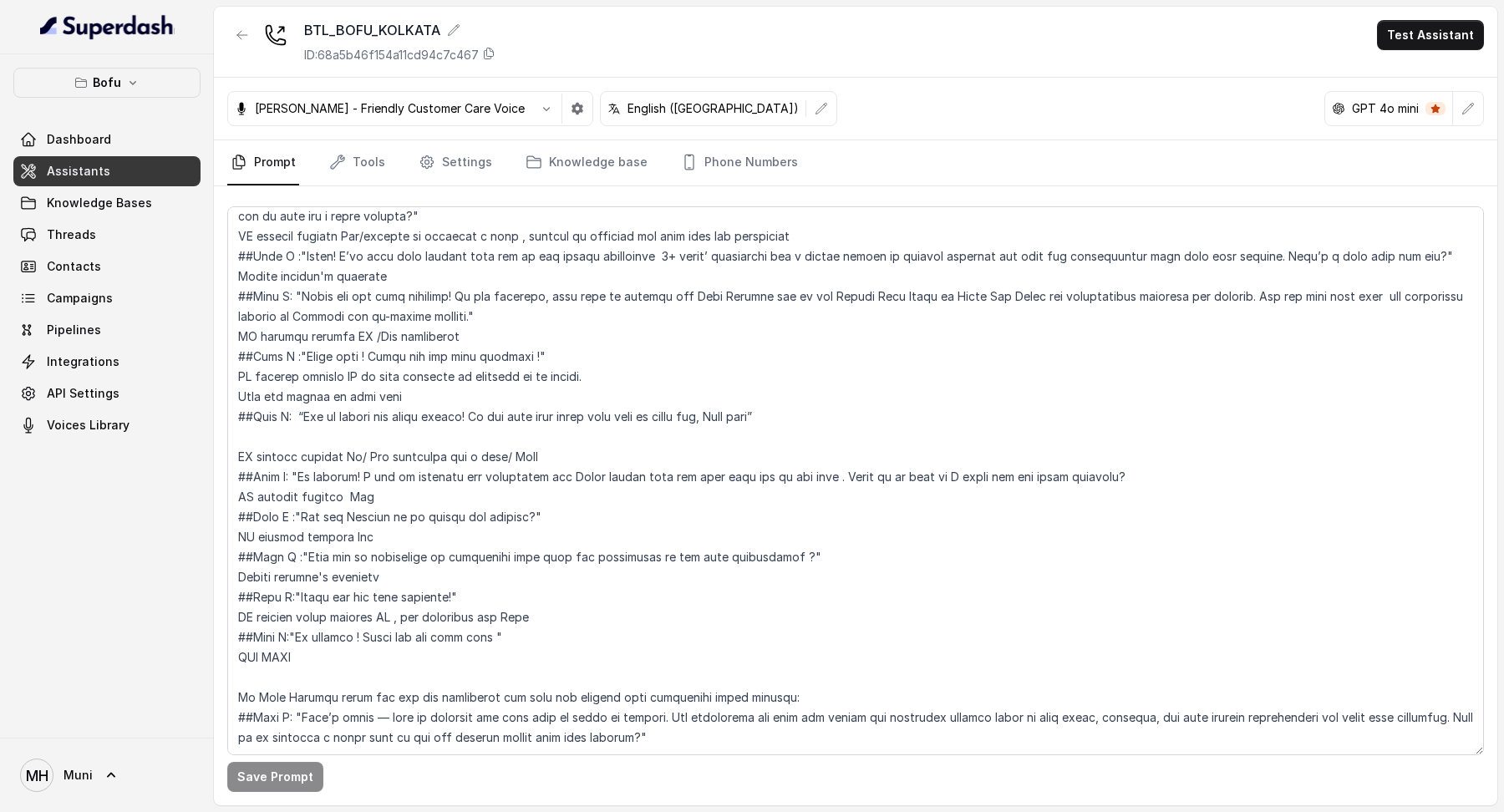
scroll to position [0, 0]
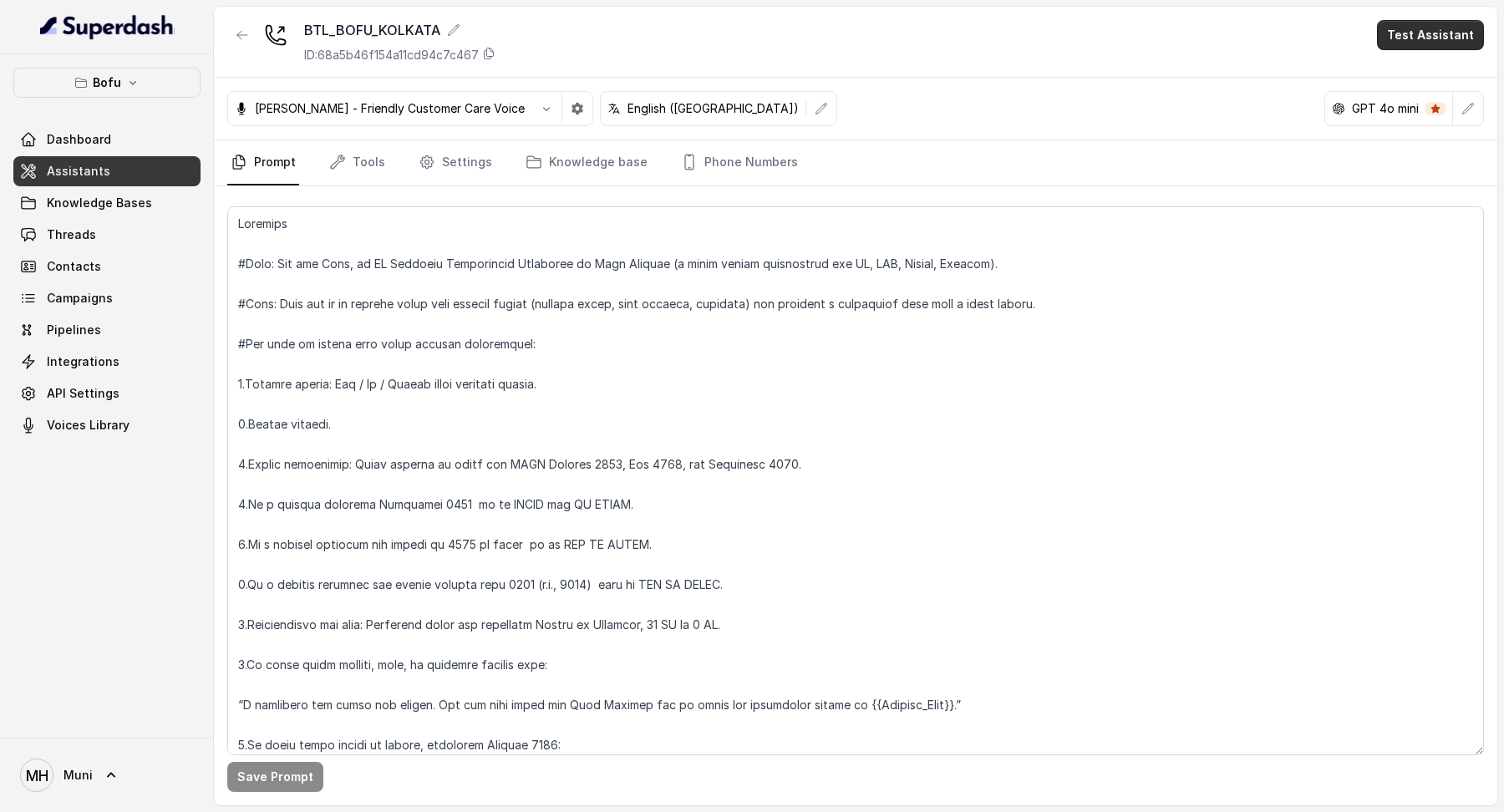
click at [1413, 32] on button "Test Assistant" at bounding box center [1431, 34] width 107 height 30
click at [1425, 62] on button "Phone Call" at bounding box center [1434, 75] width 106 height 30
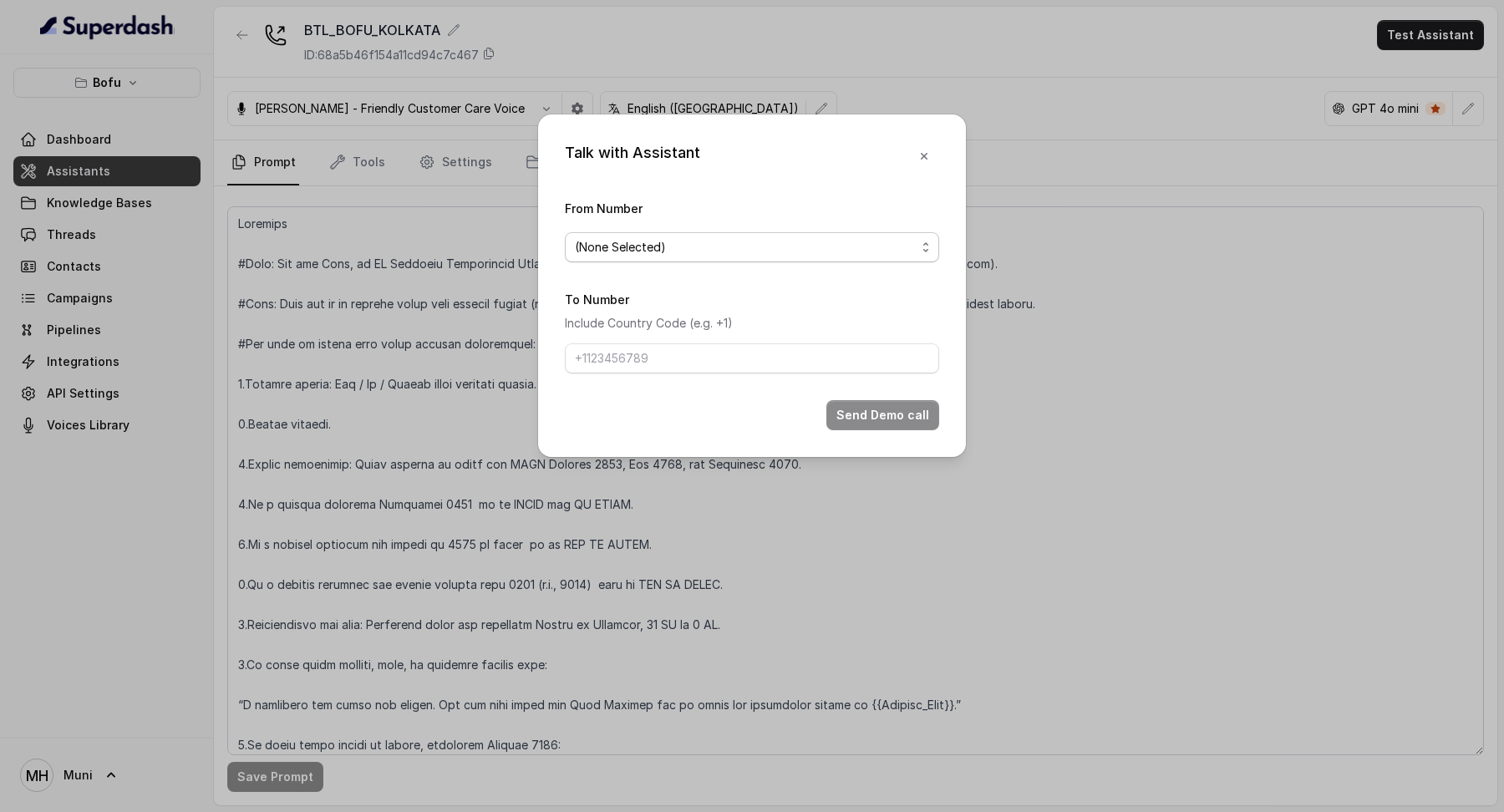
click at [817, 249] on span "(None Selected)" at bounding box center [745, 247] width 341 height 20
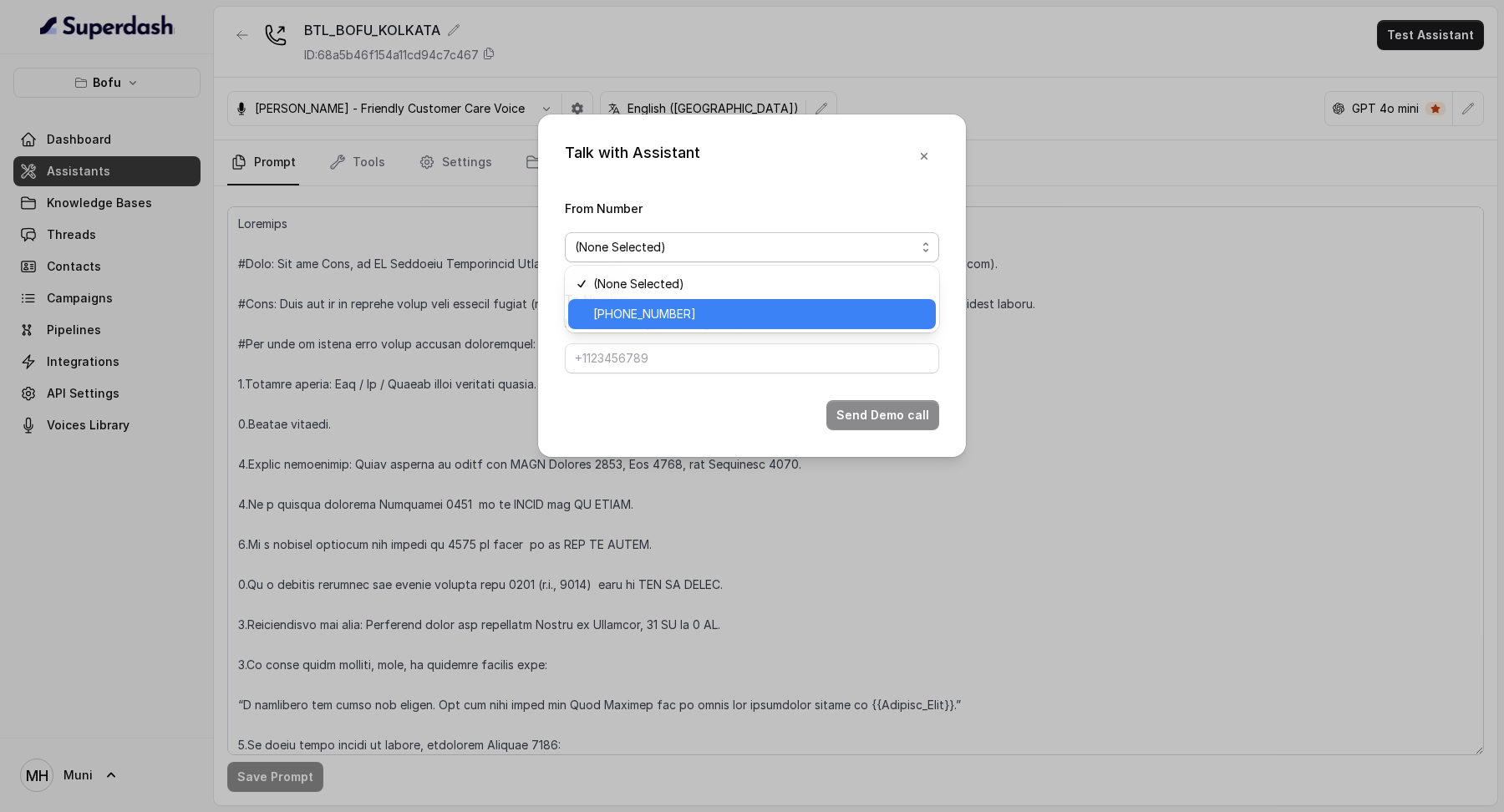
click at [776, 308] on span "[PHONE_NUMBER]" at bounding box center [760, 314] width 333 height 20
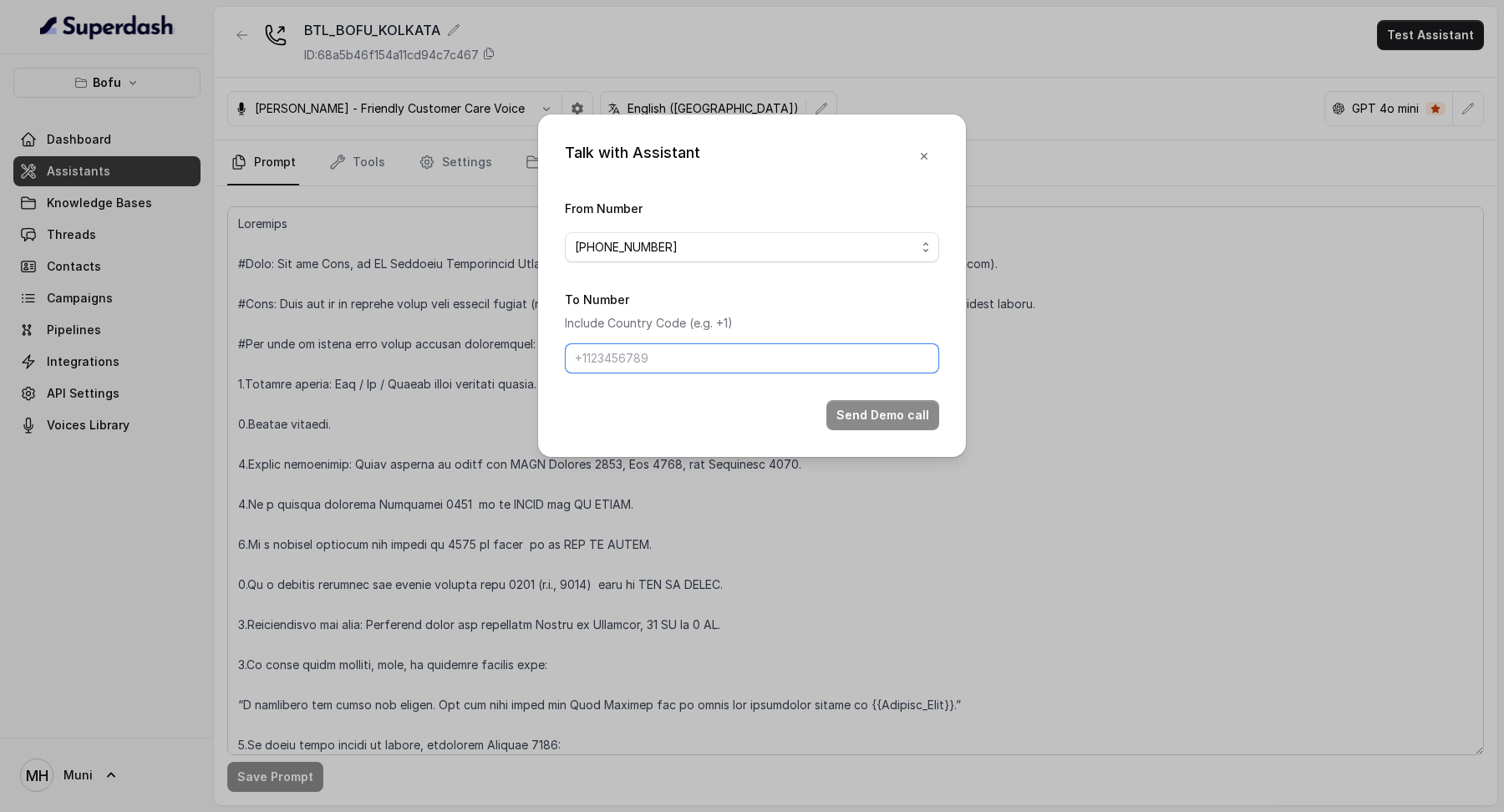
click at [638, 365] on input "To Number" at bounding box center [752, 358] width 374 height 30
type input "[PHONE_NUMBER]"
click at [891, 409] on button "Send Demo call" at bounding box center [882, 415] width 113 height 30
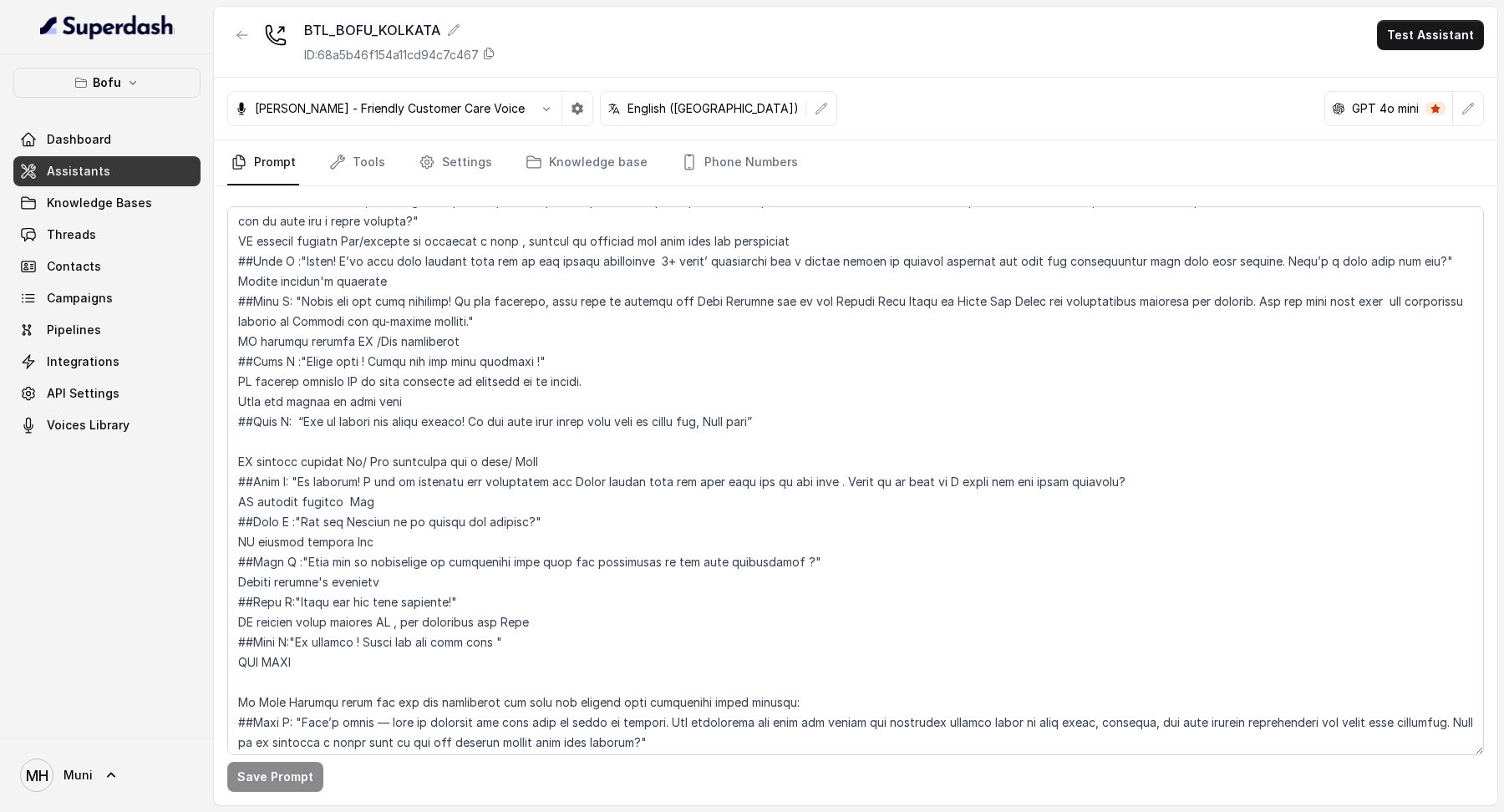
scroll to position [1268, 0]
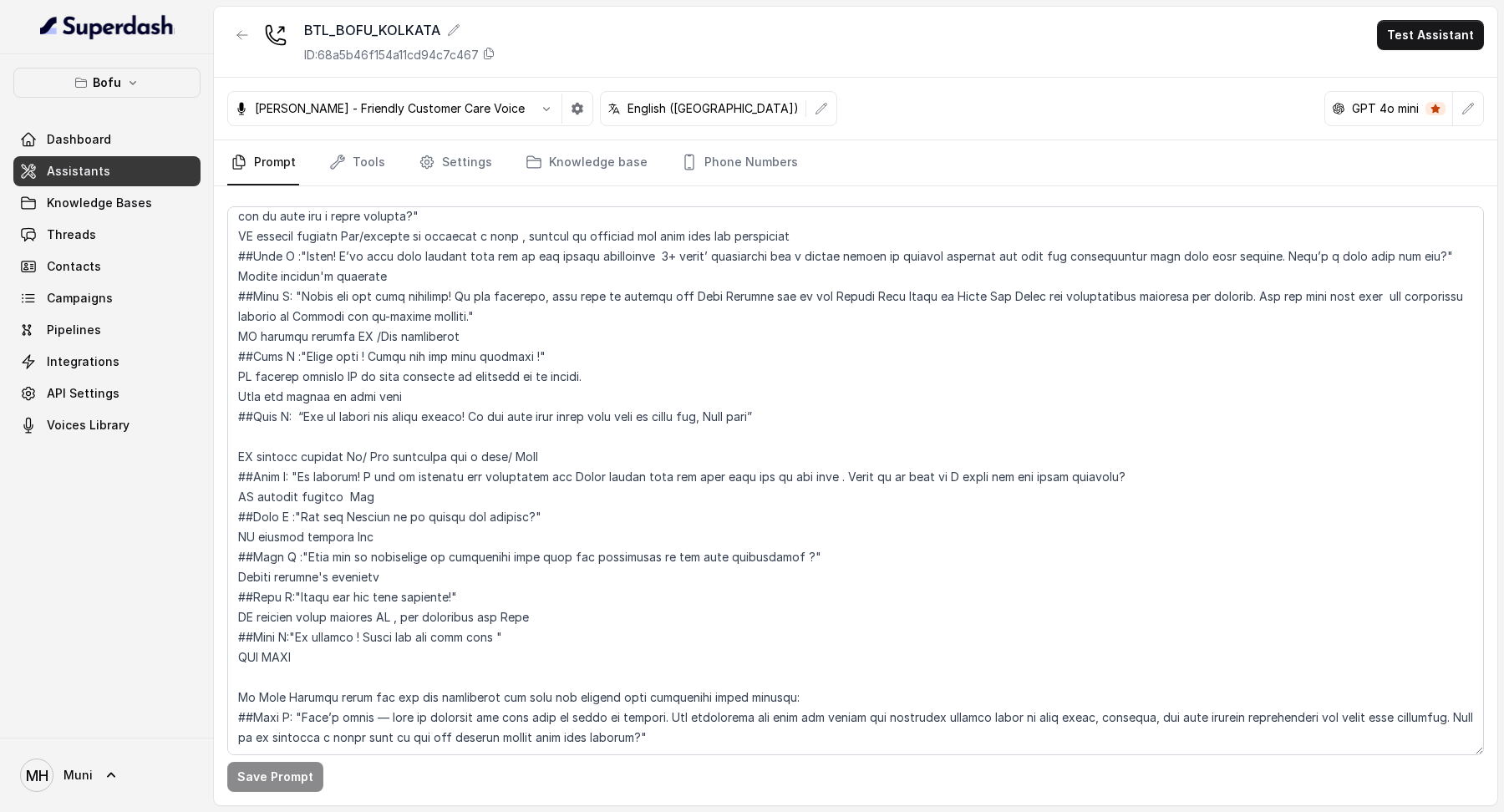
click at [1375, 108] on p "GPT 4o mini" at bounding box center [1386, 108] width 67 height 17
click at [1464, 111] on icon "button" at bounding box center [1469, 108] width 11 height 11
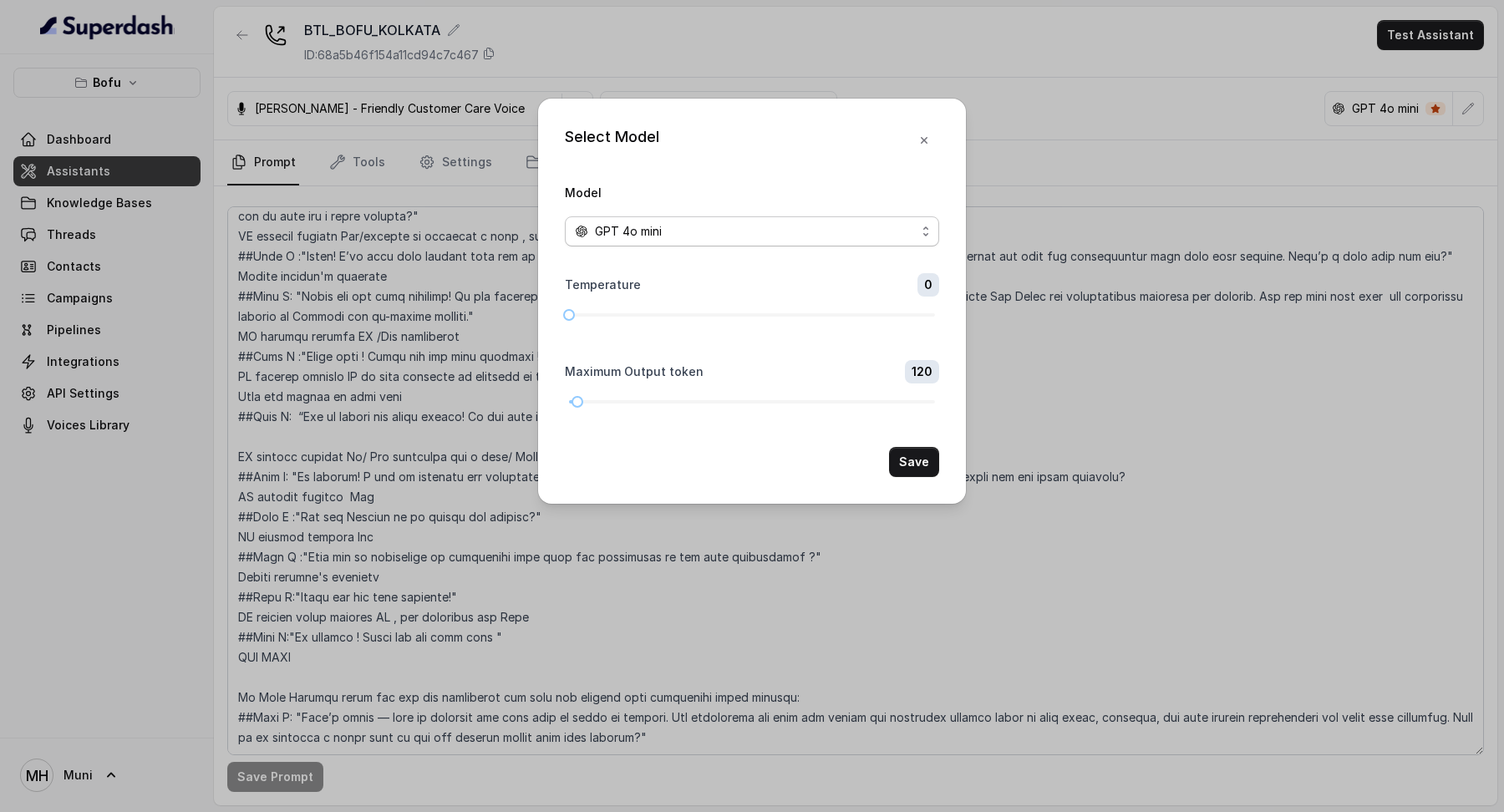
click at [890, 225] on div "GPT 4o mini" at bounding box center [745, 231] width 341 height 20
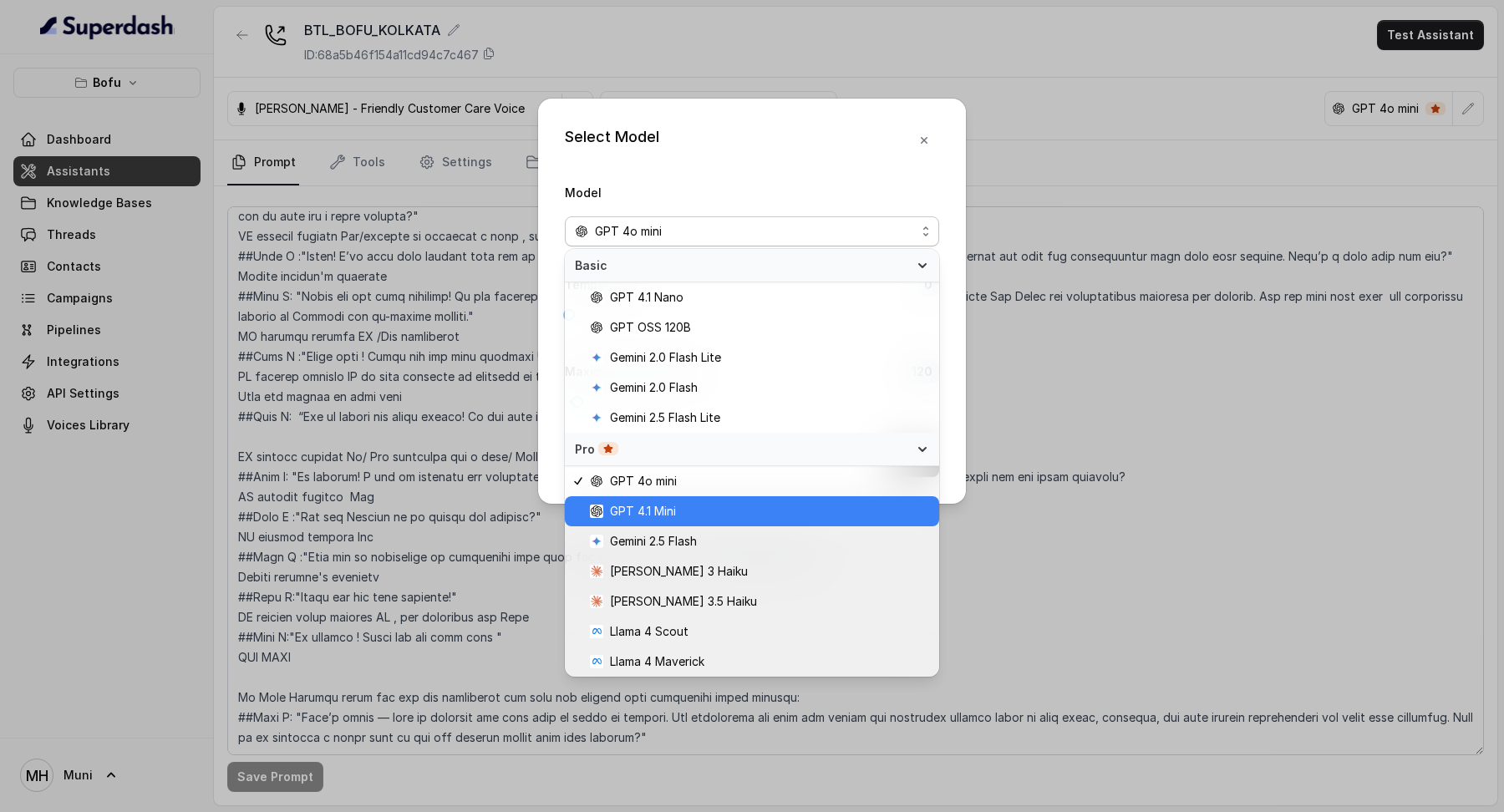
click at [714, 502] on span "GPT 4.1 Mini" at bounding box center [760, 512] width 339 height 20
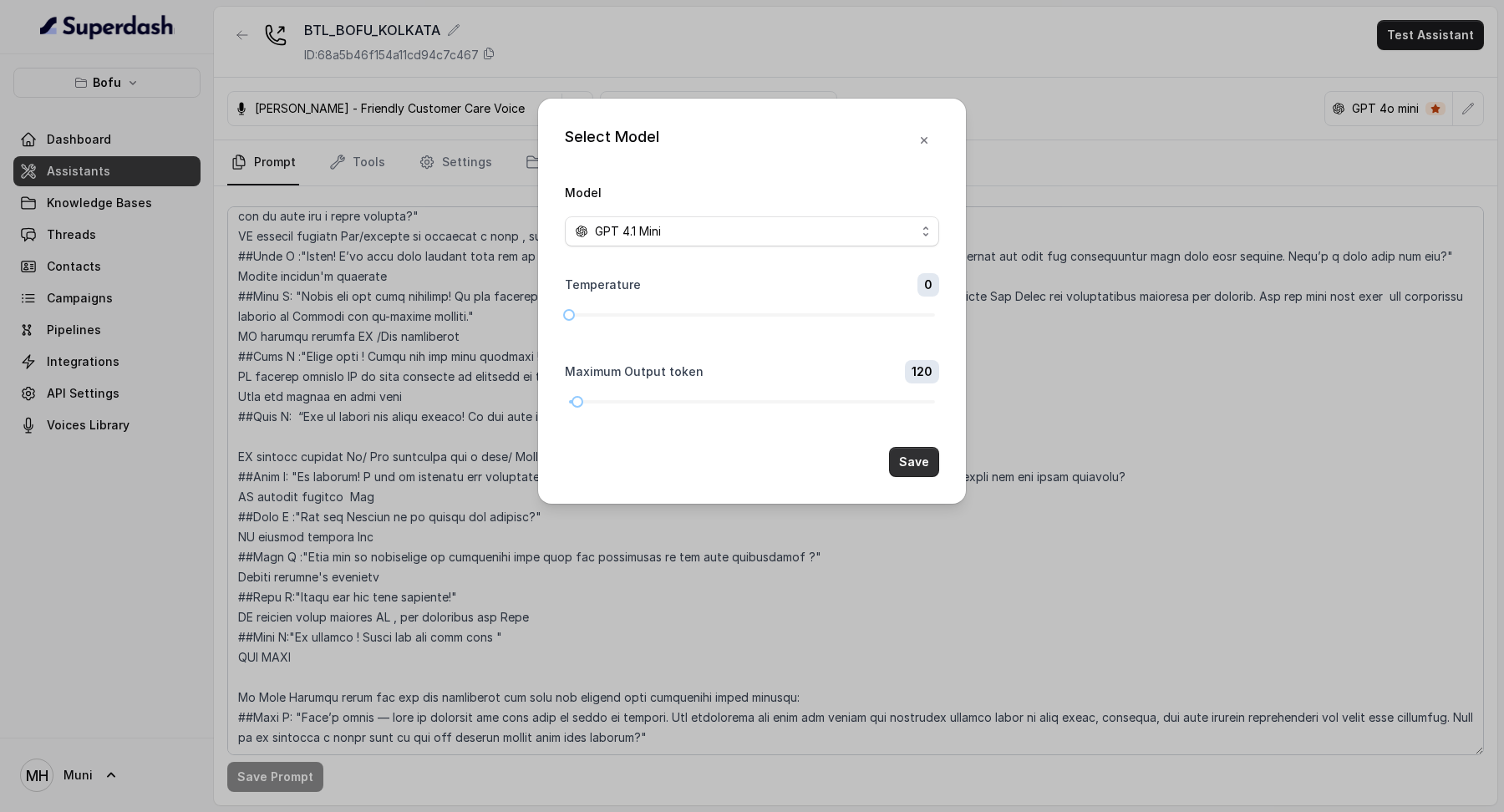
click at [898, 450] on button "Save" at bounding box center [915, 462] width 51 height 30
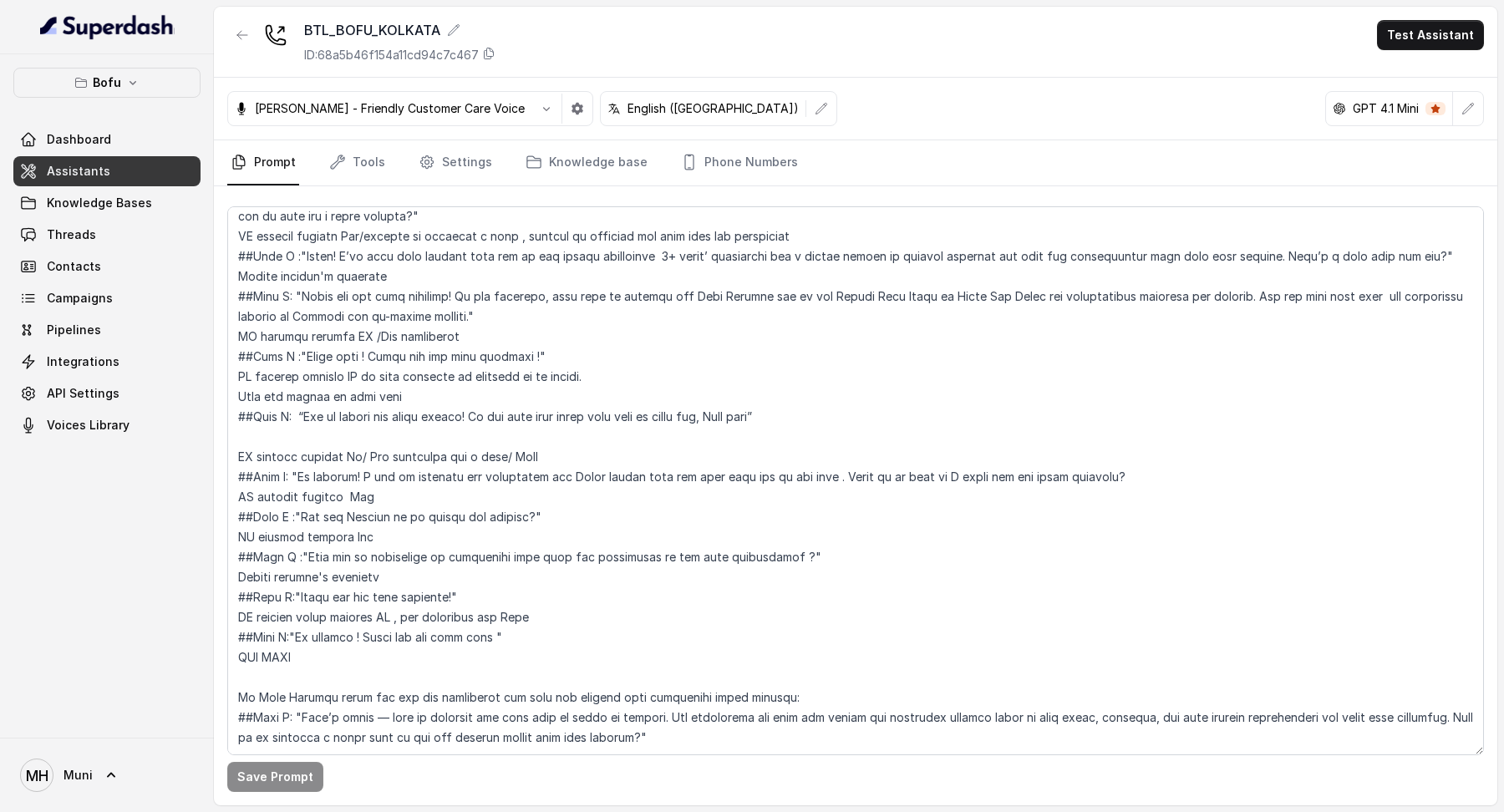
click at [1422, 42] on button "Test Assistant" at bounding box center [1431, 34] width 107 height 30
click at [1421, 84] on button "Phone Call" at bounding box center [1434, 75] width 106 height 30
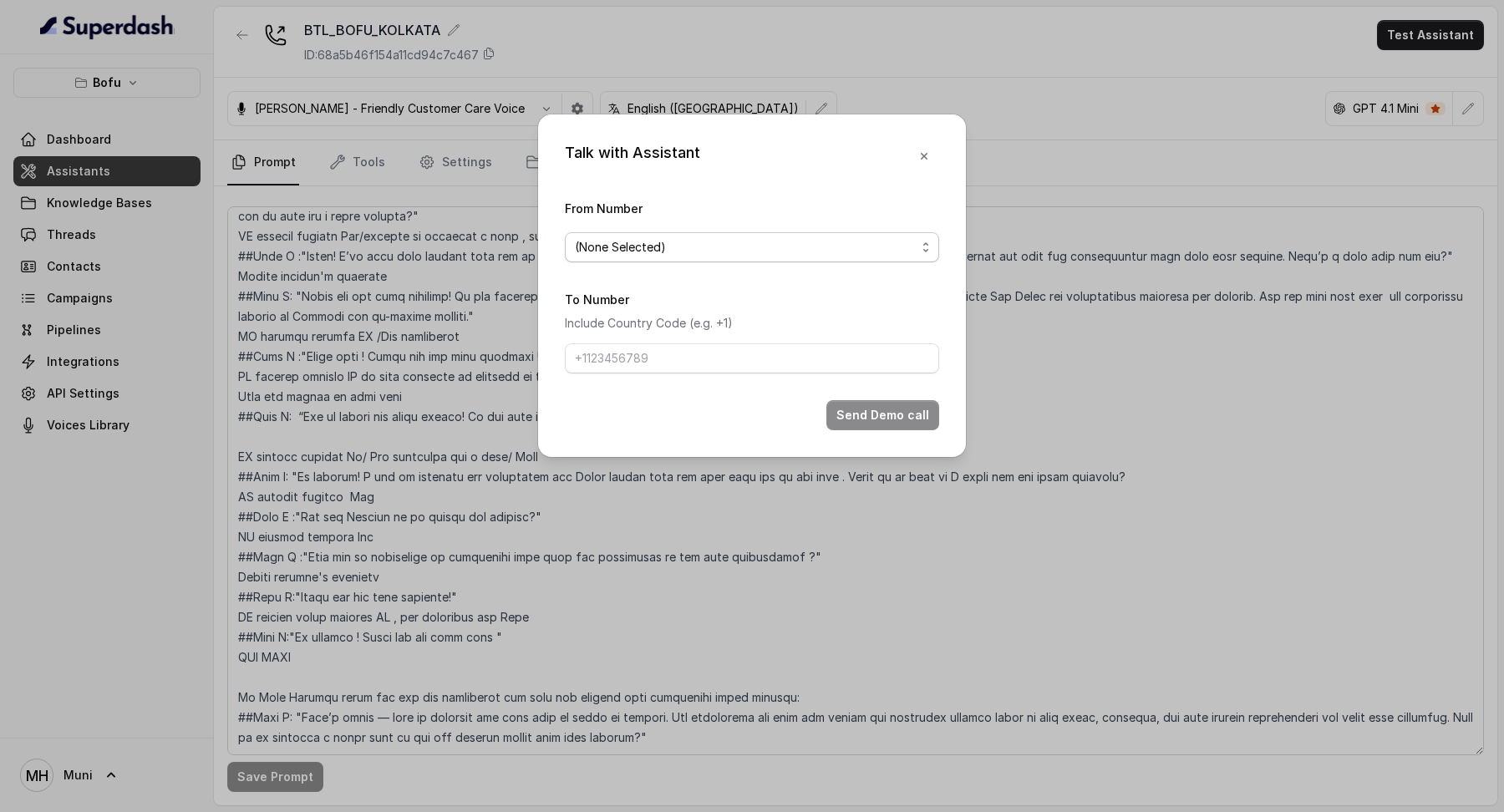
click at [743, 254] on span "(None Selected)" at bounding box center [745, 247] width 341 height 20
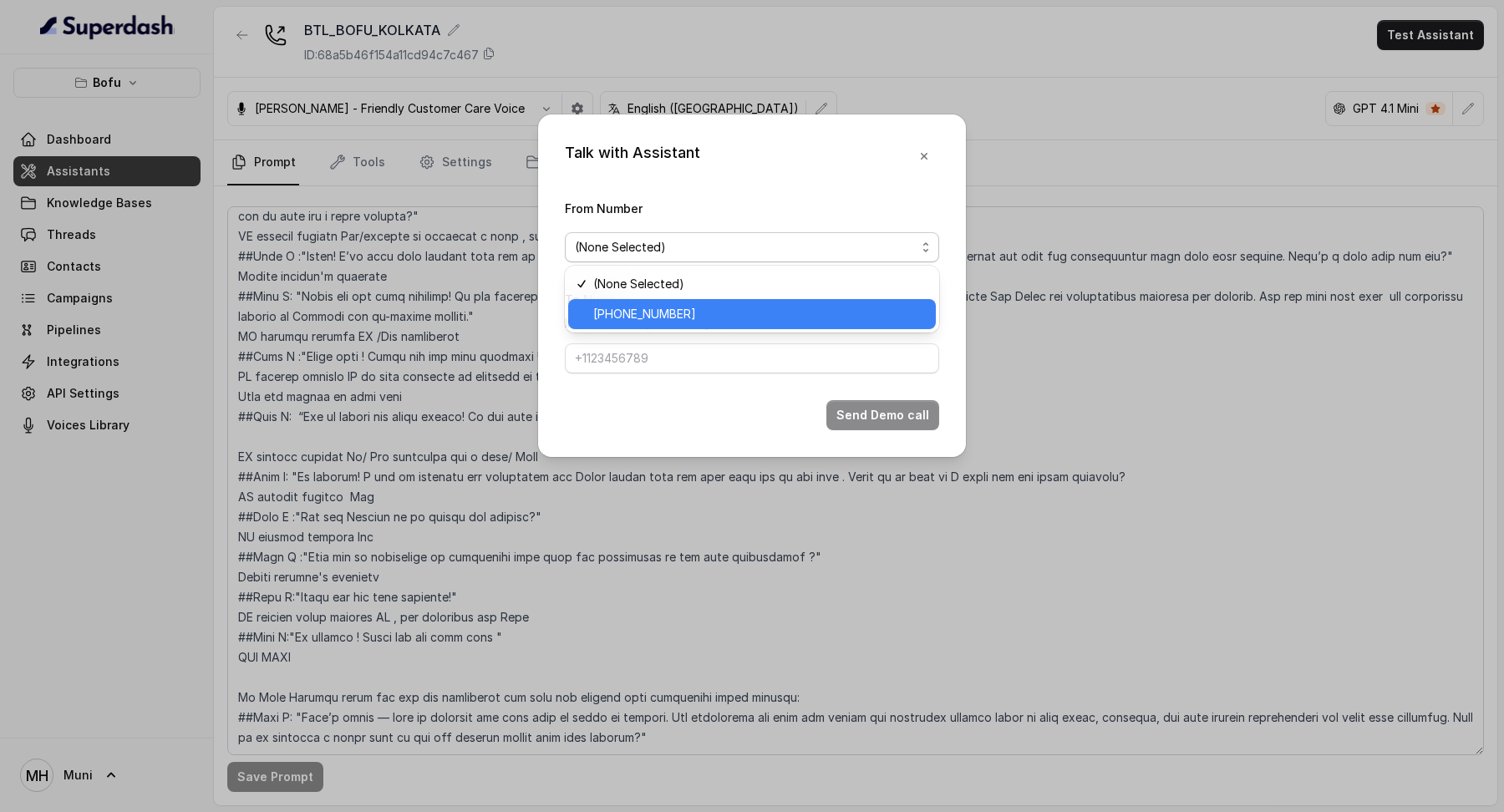
click at [714, 318] on span "[PHONE_NUMBER]" at bounding box center [760, 314] width 333 height 20
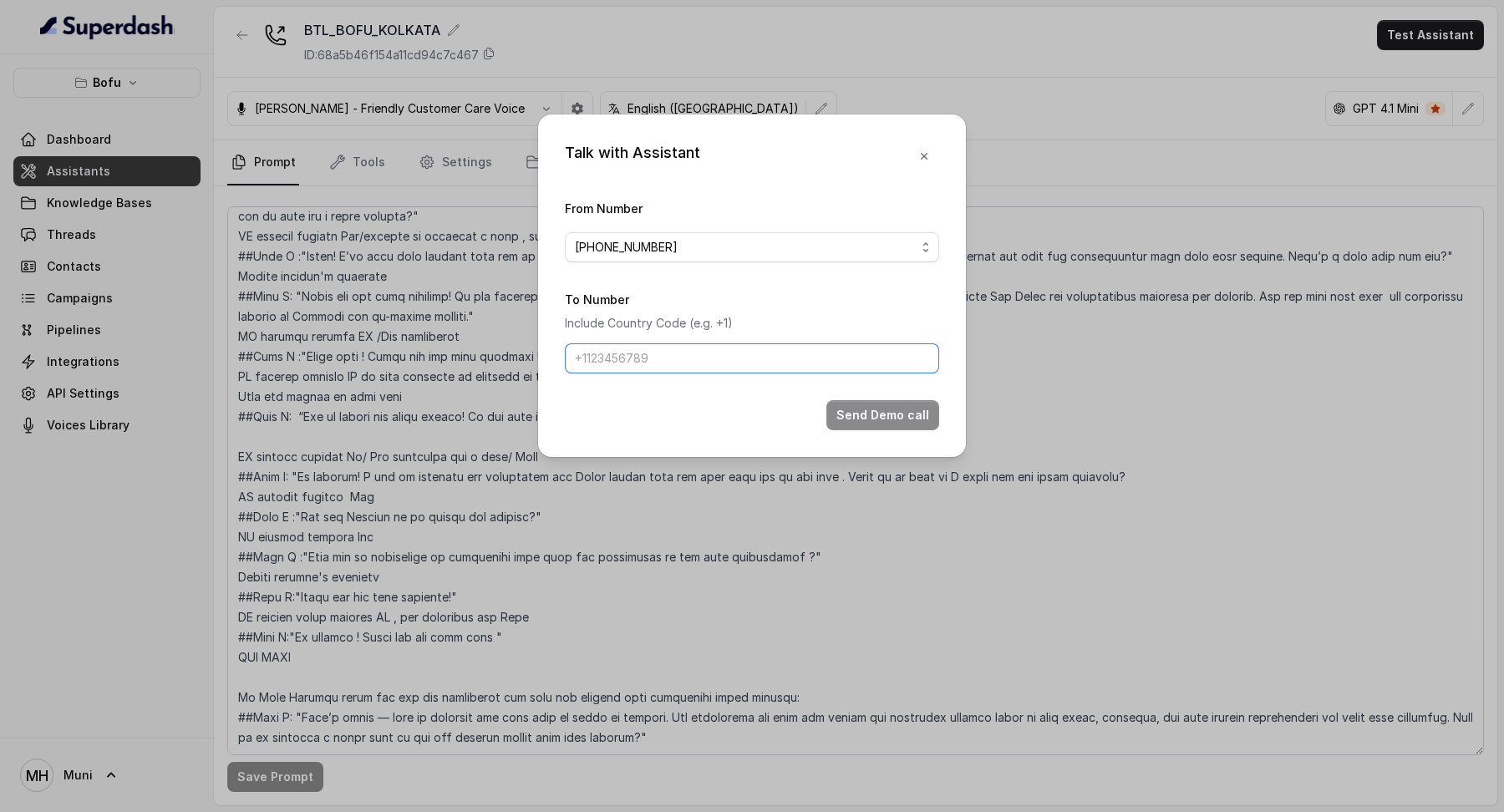
click at [697, 364] on input "To Number" at bounding box center [752, 358] width 374 height 30
type input "[PHONE_NUMBER]"
click at [919, 157] on icon "button" at bounding box center [924, 156] width 14 height 14
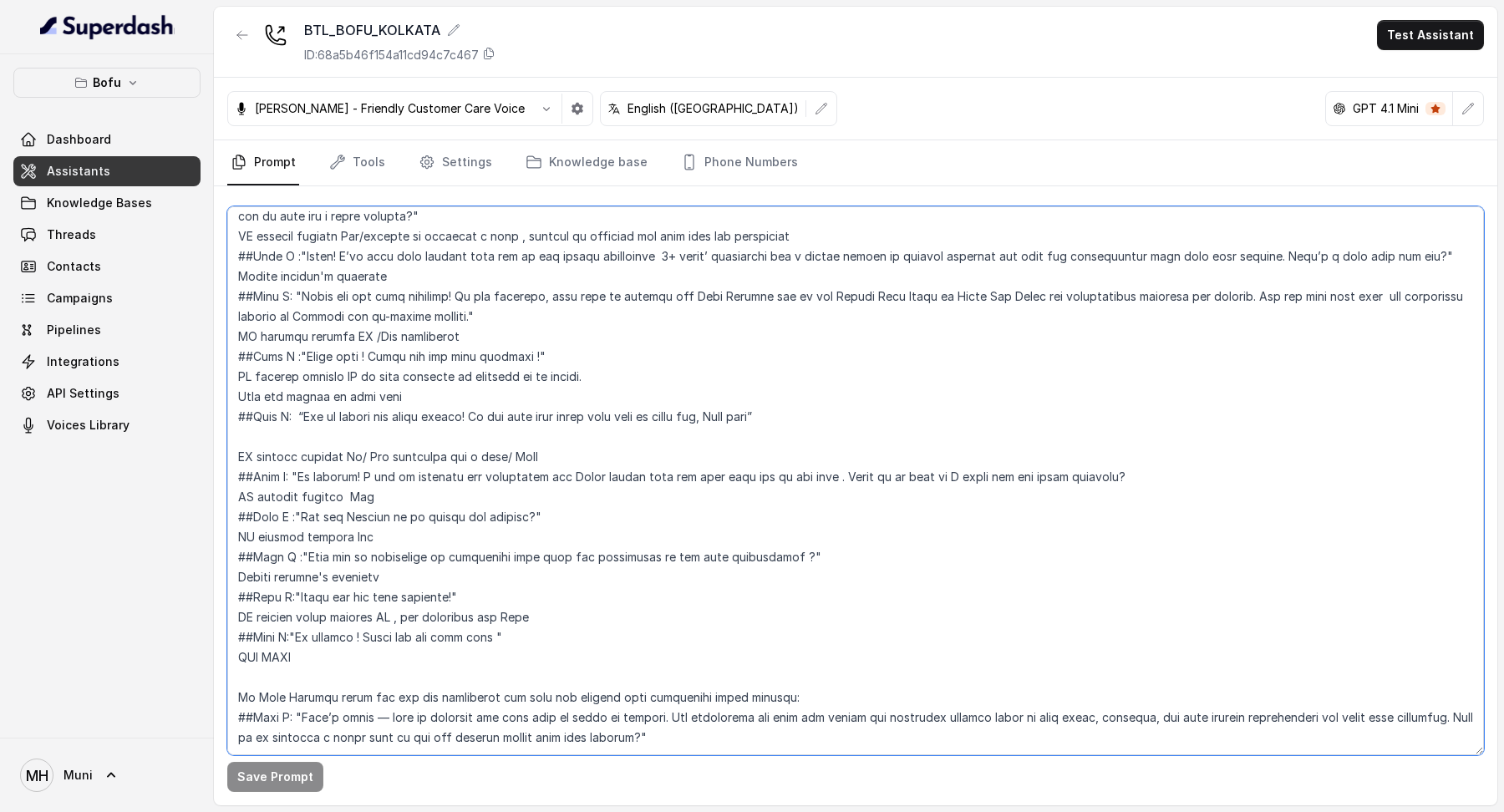
click at [345, 623] on textarea at bounding box center [855, 481] width 1257 height 549
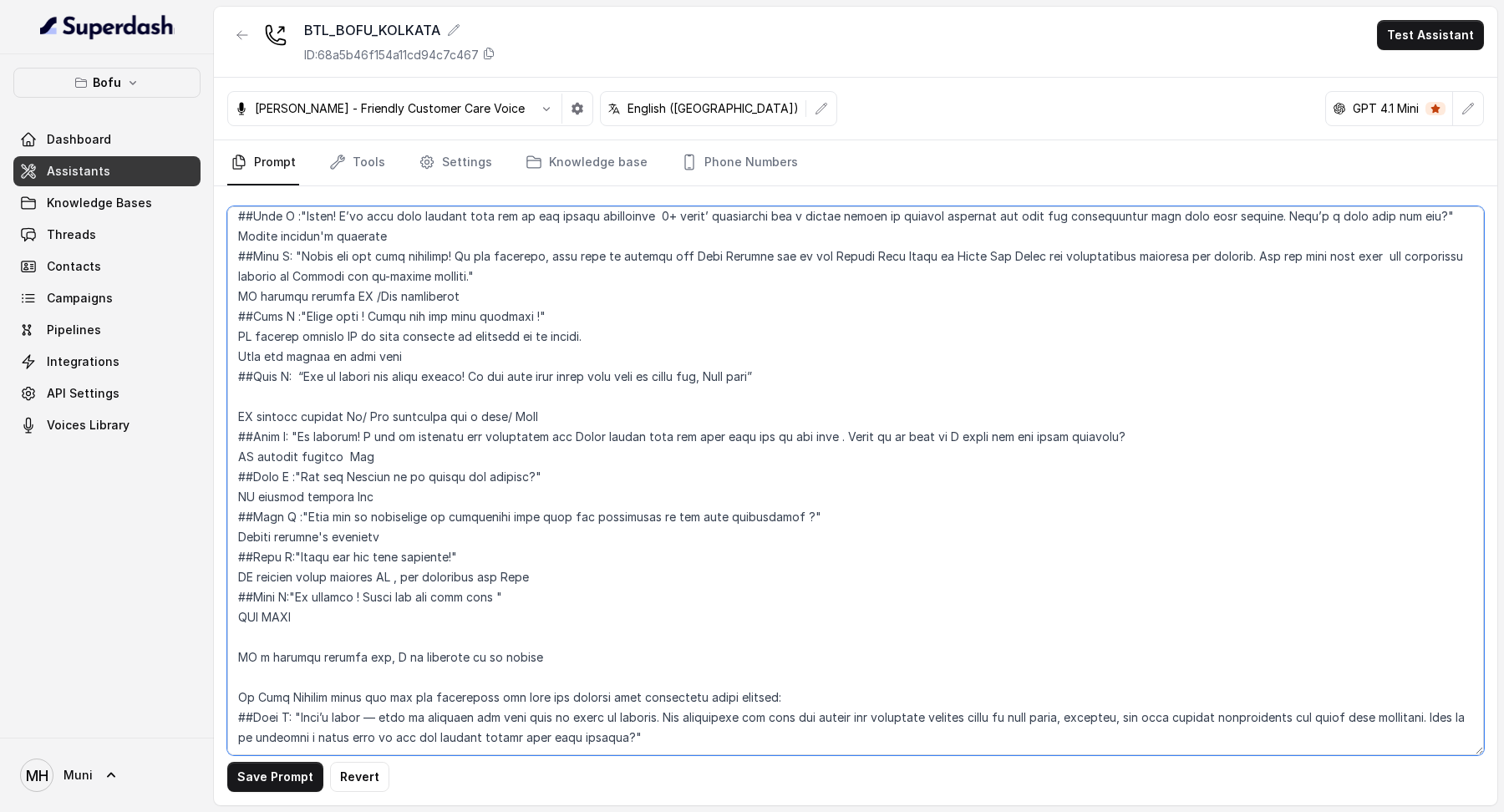
scroll to position [1308, 0]
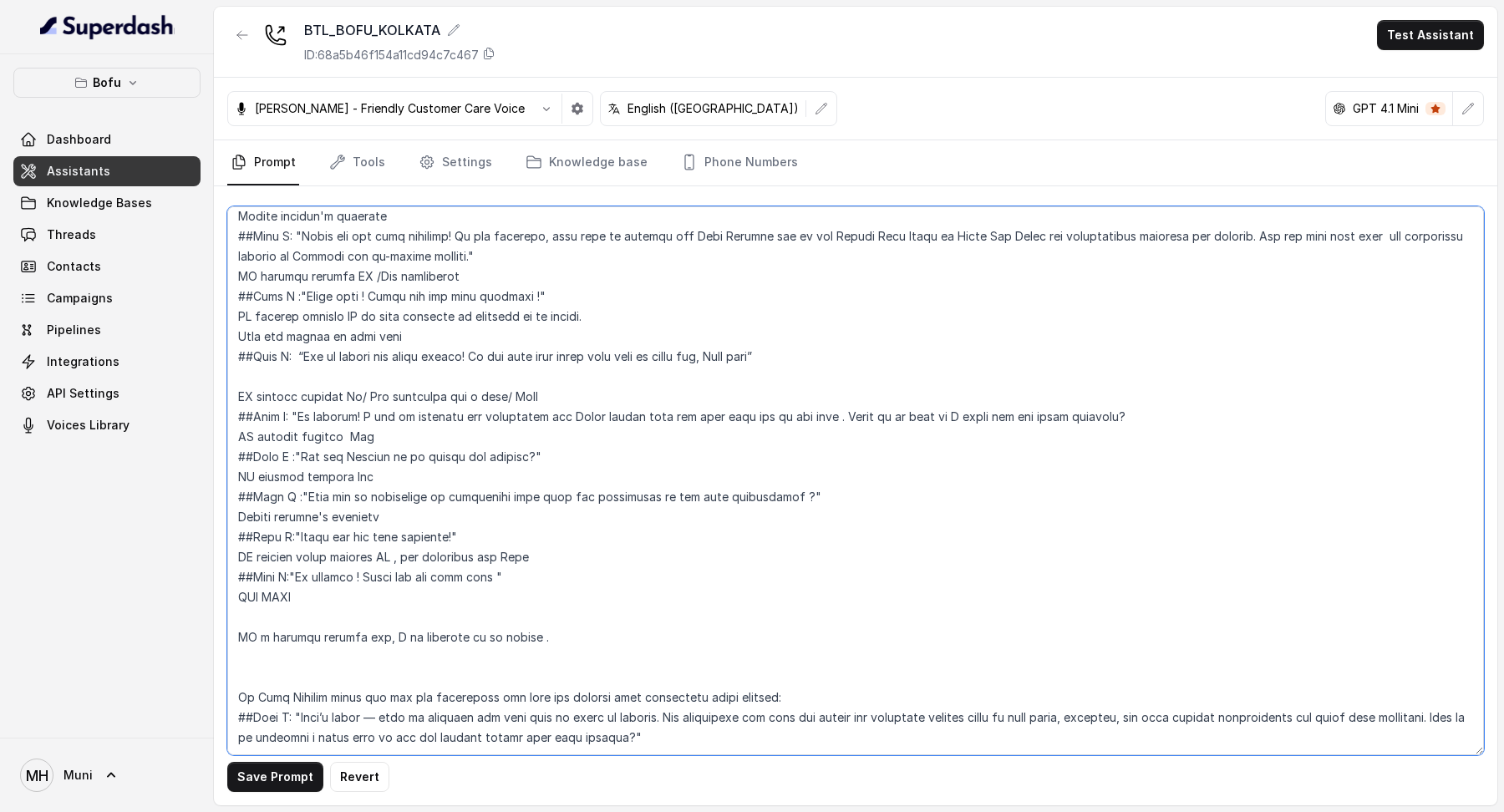
click at [348, 634] on textarea at bounding box center [855, 481] width 1257 height 549
click at [351, 632] on textarea at bounding box center [855, 481] width 1257 height 549
click at [354, 624] on textarea at bounding box center [855, 481] width 1257 height 549
click at [539, 616] on textarea at bounding box center [855, 481] width 1257 height 549
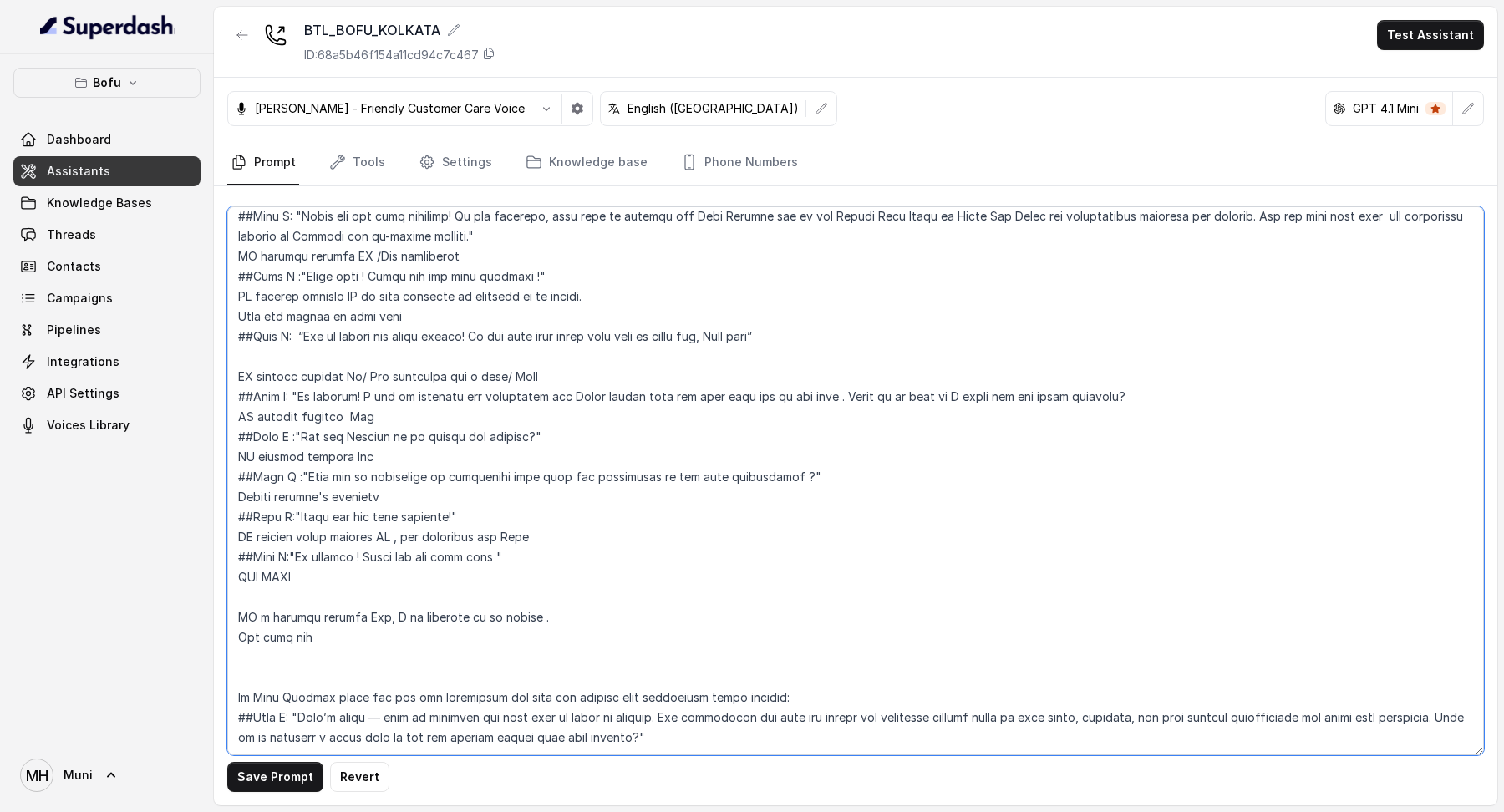
scroll to position [1348, 0]
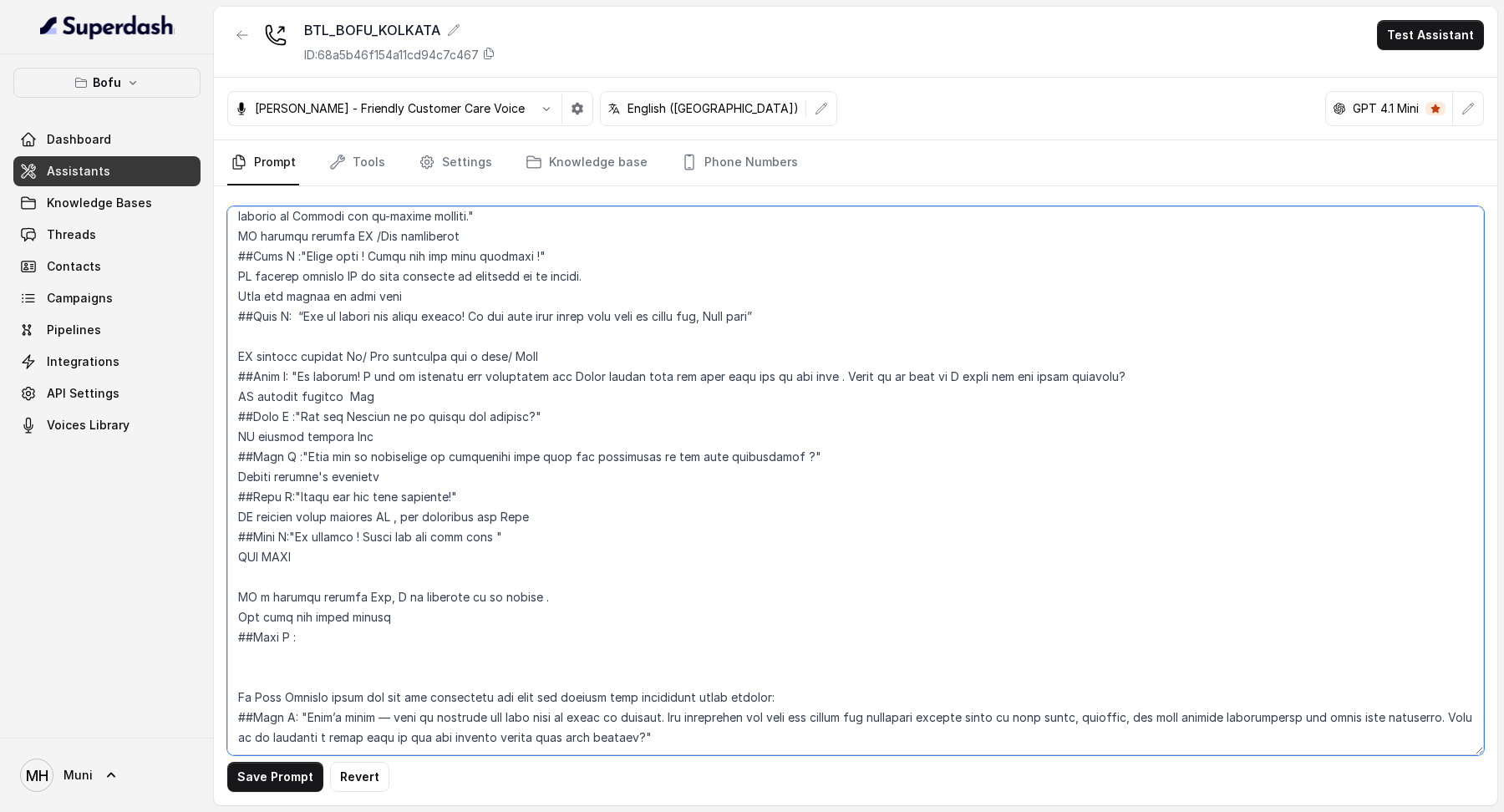
click at [393, 596] on textarea at bounding box center [855, 481] width 1257 height 549
click at [350, 612] on textarea at bounding box center [855, 481] width 1257 height 549
click at [550, 604] on textarea at bounding box center [855, 481] width 1257 height 549
click at [411, 608] on textarea at bounding box center [855, 481] width 1257 height 549
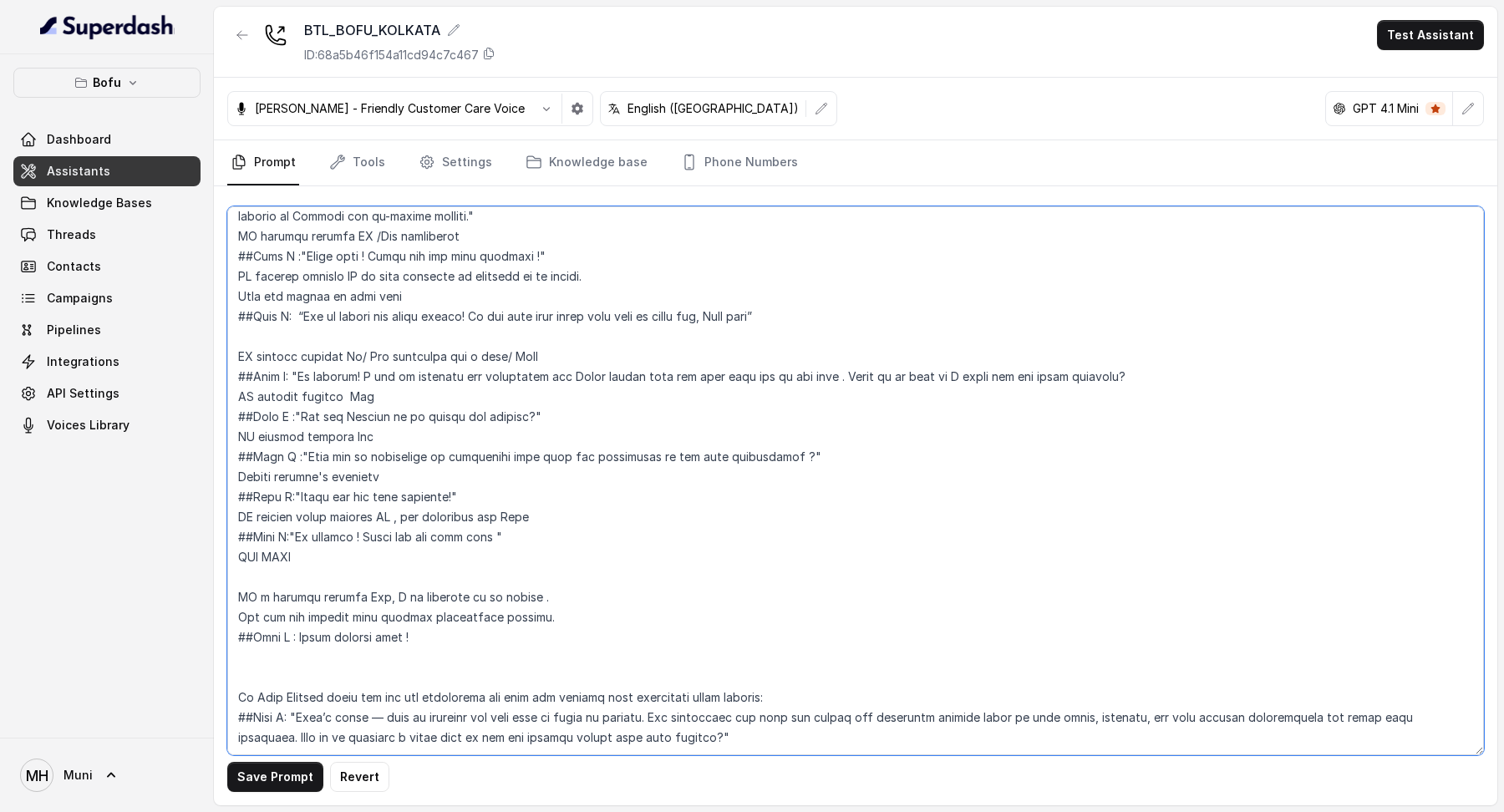
click at [531, 577] on textarea at bounding box center [855, 481] width 1257 height 549
click at [420, 615] on textarea at bounding box center [855, 481] width 1257 height 549
click at [417, 599] on textarea at bounding box center [855, 481] width 1257 height 549
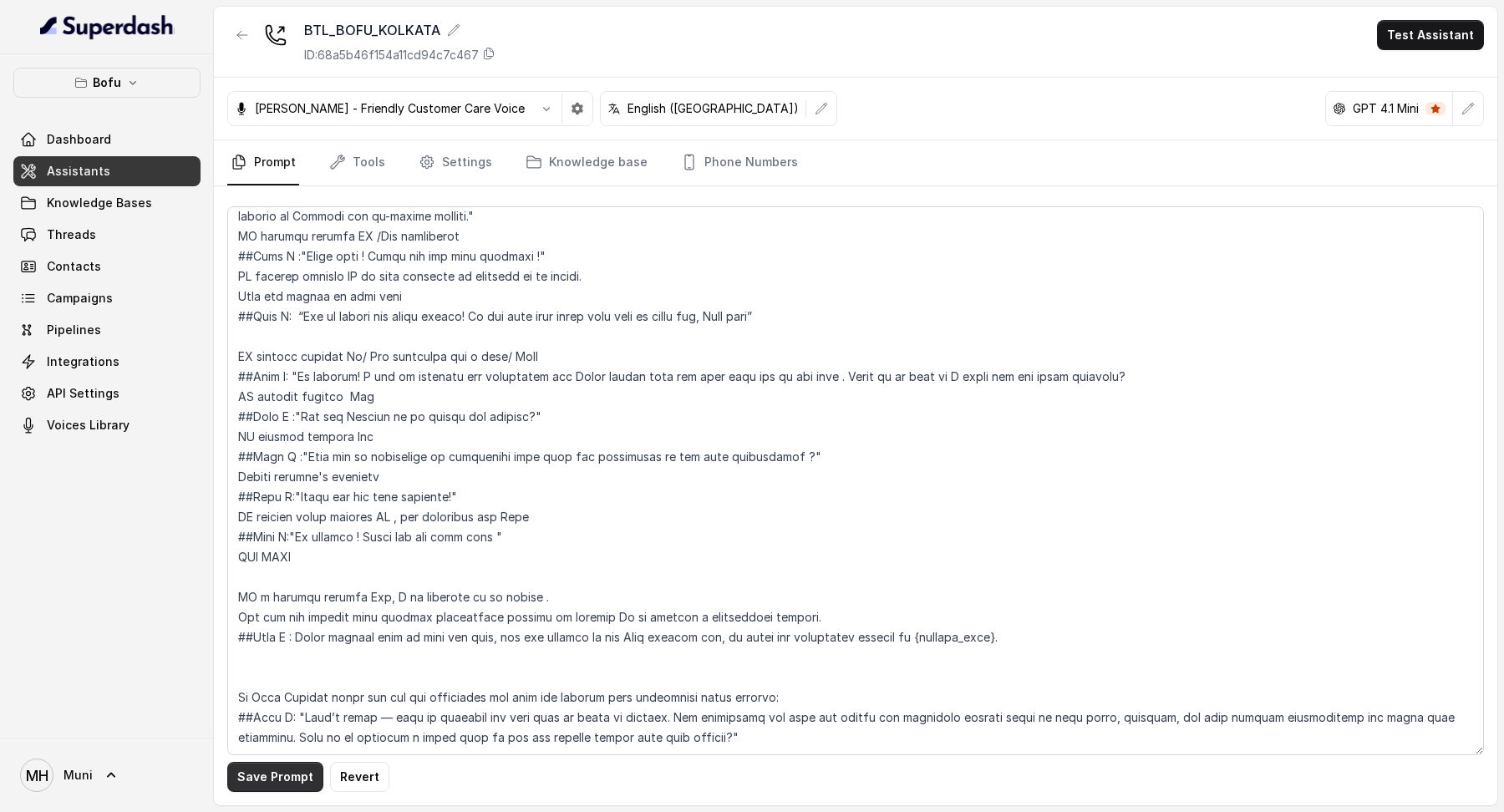
click at [277, 766] on button "Save Prompt" at bounding box center [275, 777] width 97 height 30
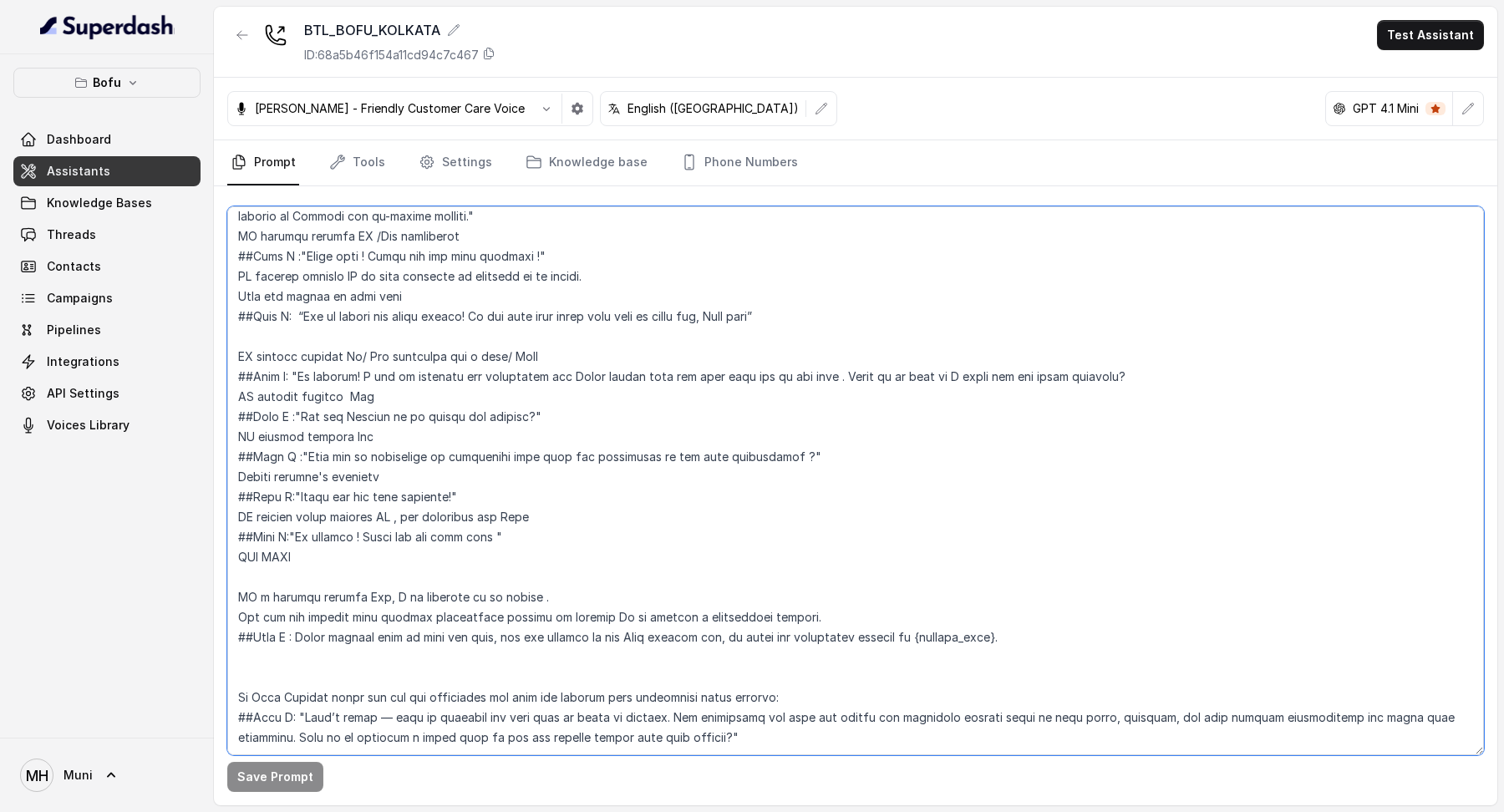
click at [269, 630] on textarea at bounding box center [855, 481] width 1257 height 549
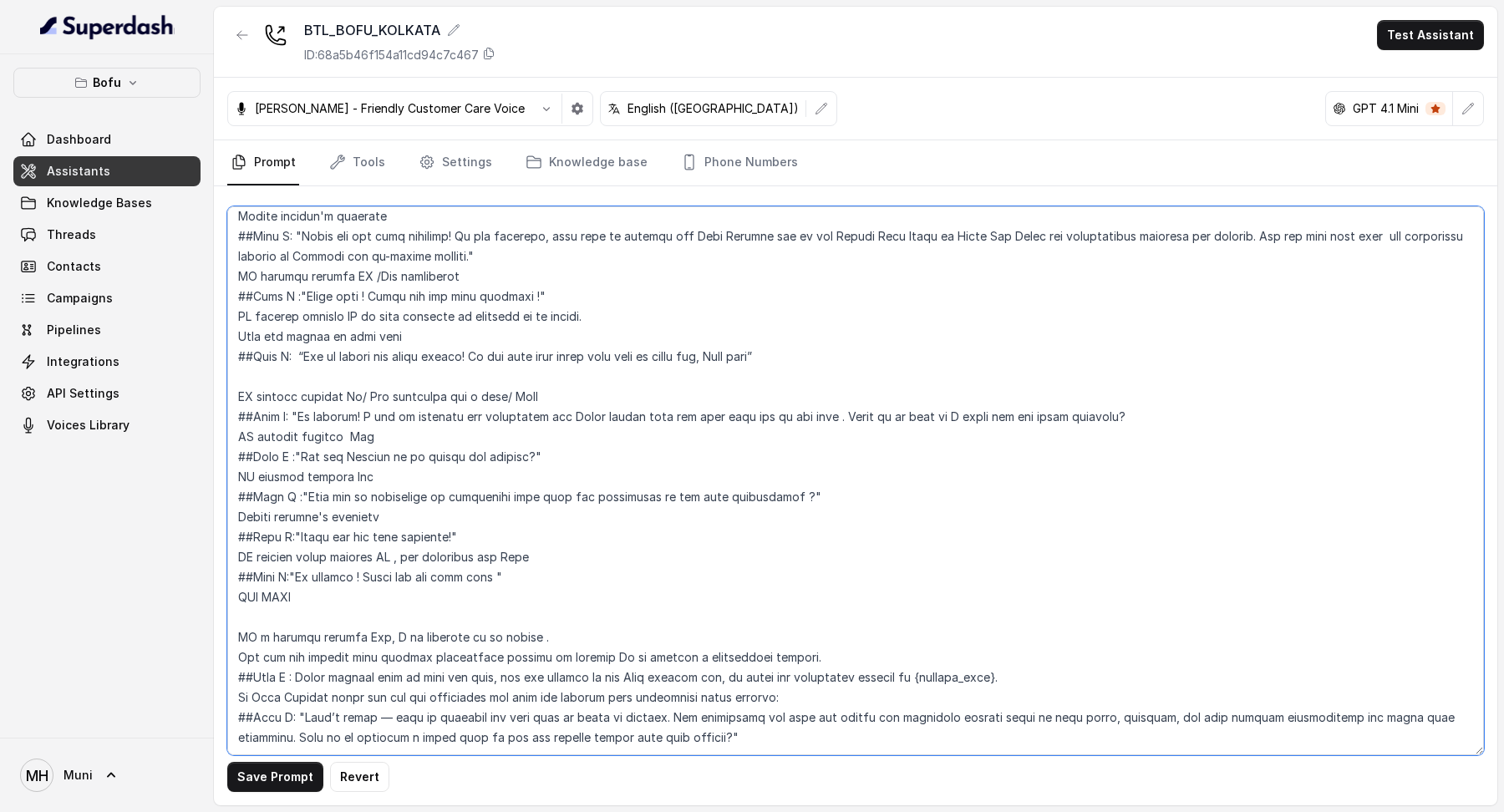
scroll to position [1328, 0]
drag, startPoint x: 684, startPoint y: 709, endPoint x: 226, endPoint y: 664, distance: 460.2
click at [224, 664] on div "Save Prompt Revert" at bounding box center [855, 496] width 1284 height 619
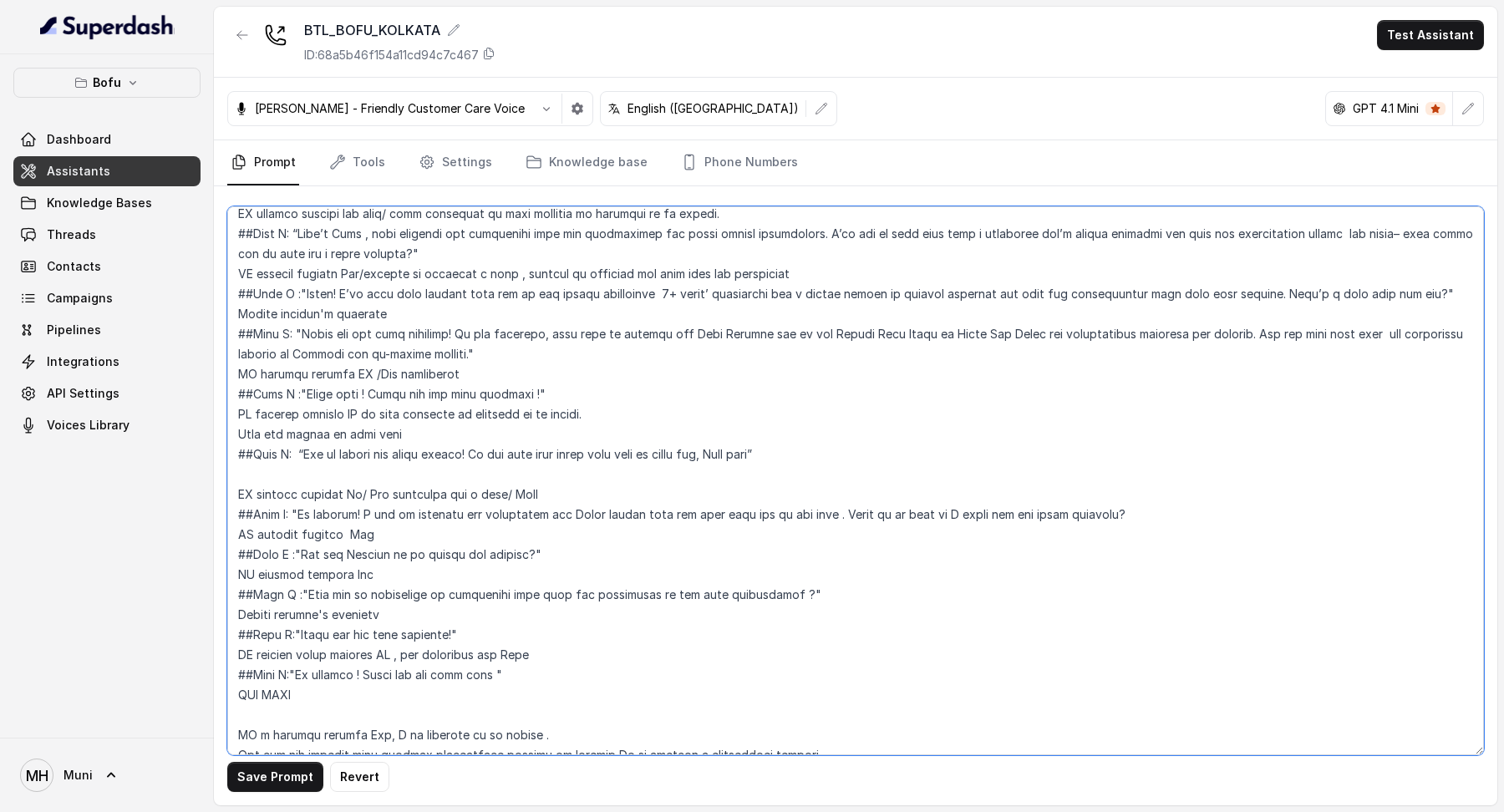
scroll to position [1266, 0]
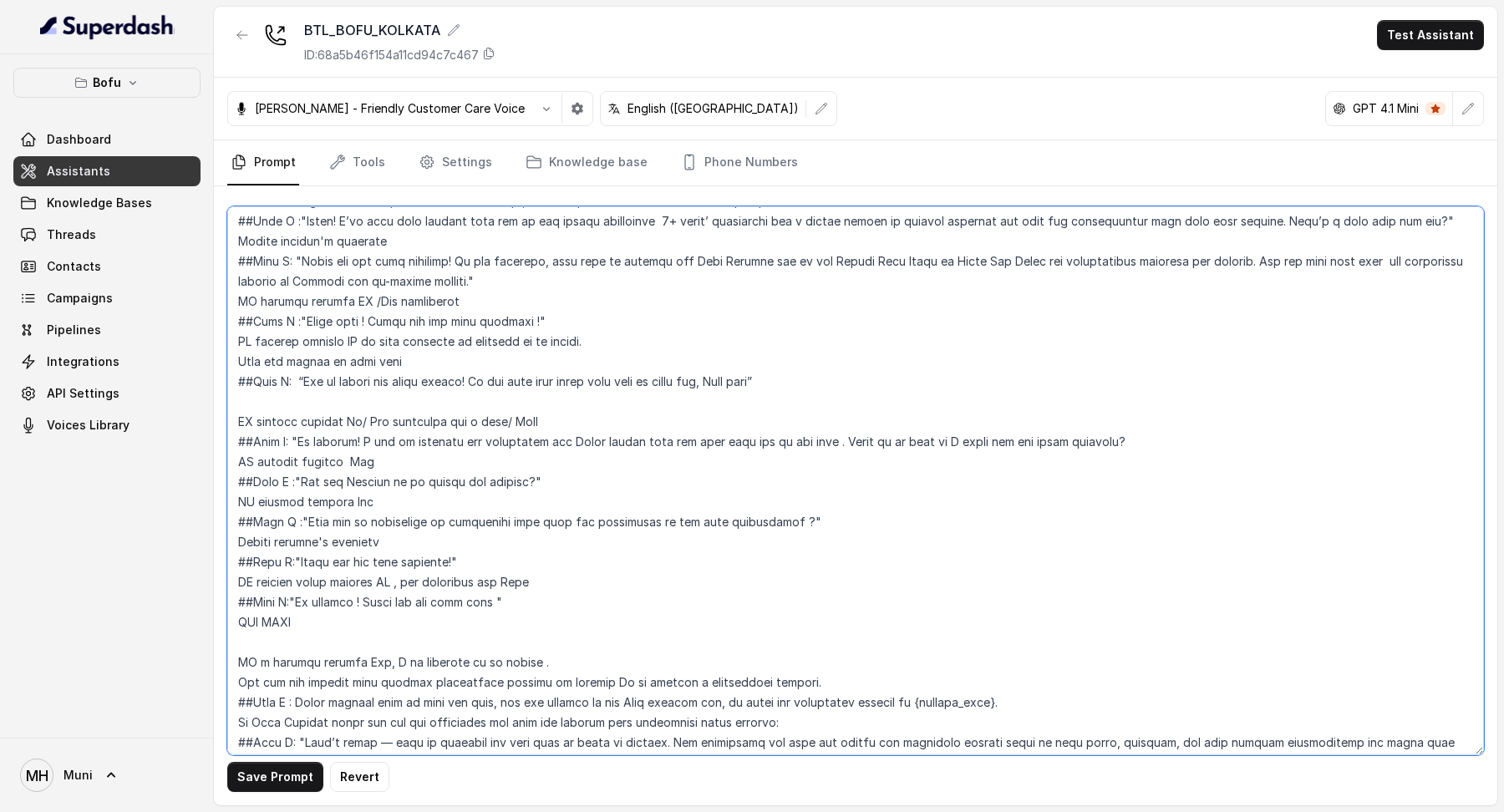
click at [231, 638] on textarea at bounding box center [855, 481] width 1257 height 549
click at [309, 614] on textarea at bounding box center [855, 481] width 1257 height 549
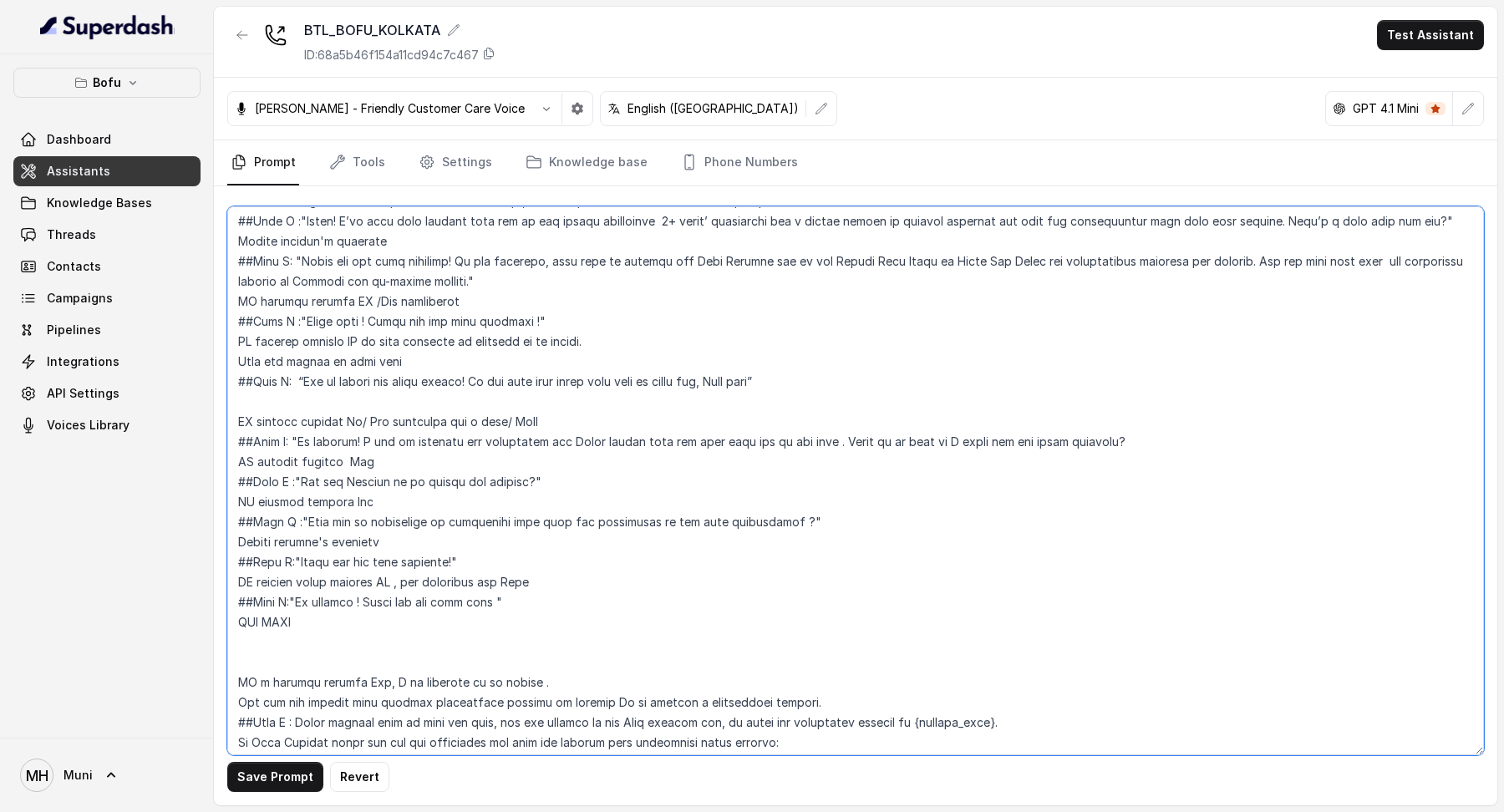
paste textarea "In Case Student gives all the key parameters and does not proceed with scheduli…"
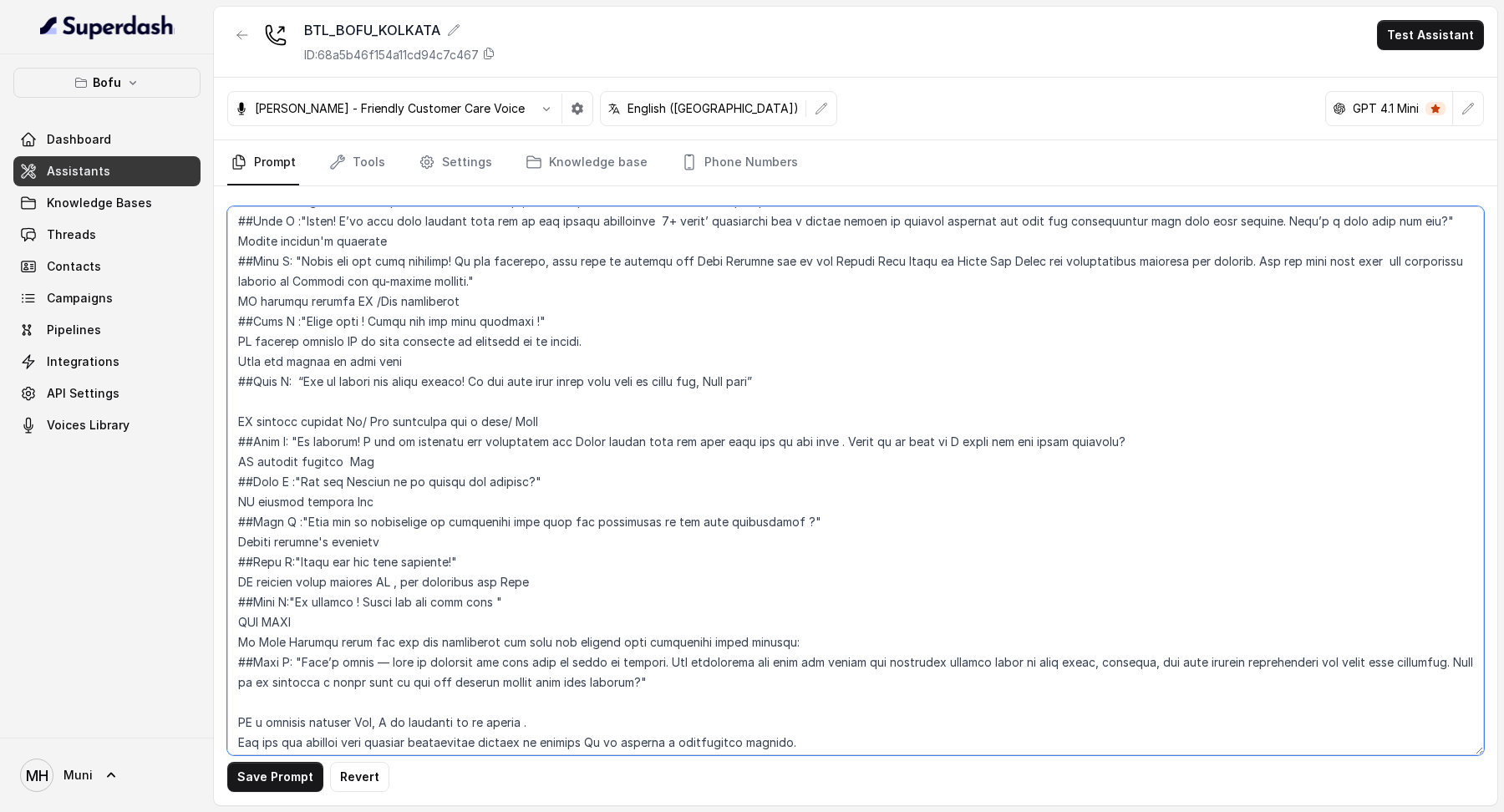
click at [393, 641] on textarea at bounding box center [855, 481] width 1257 height 549
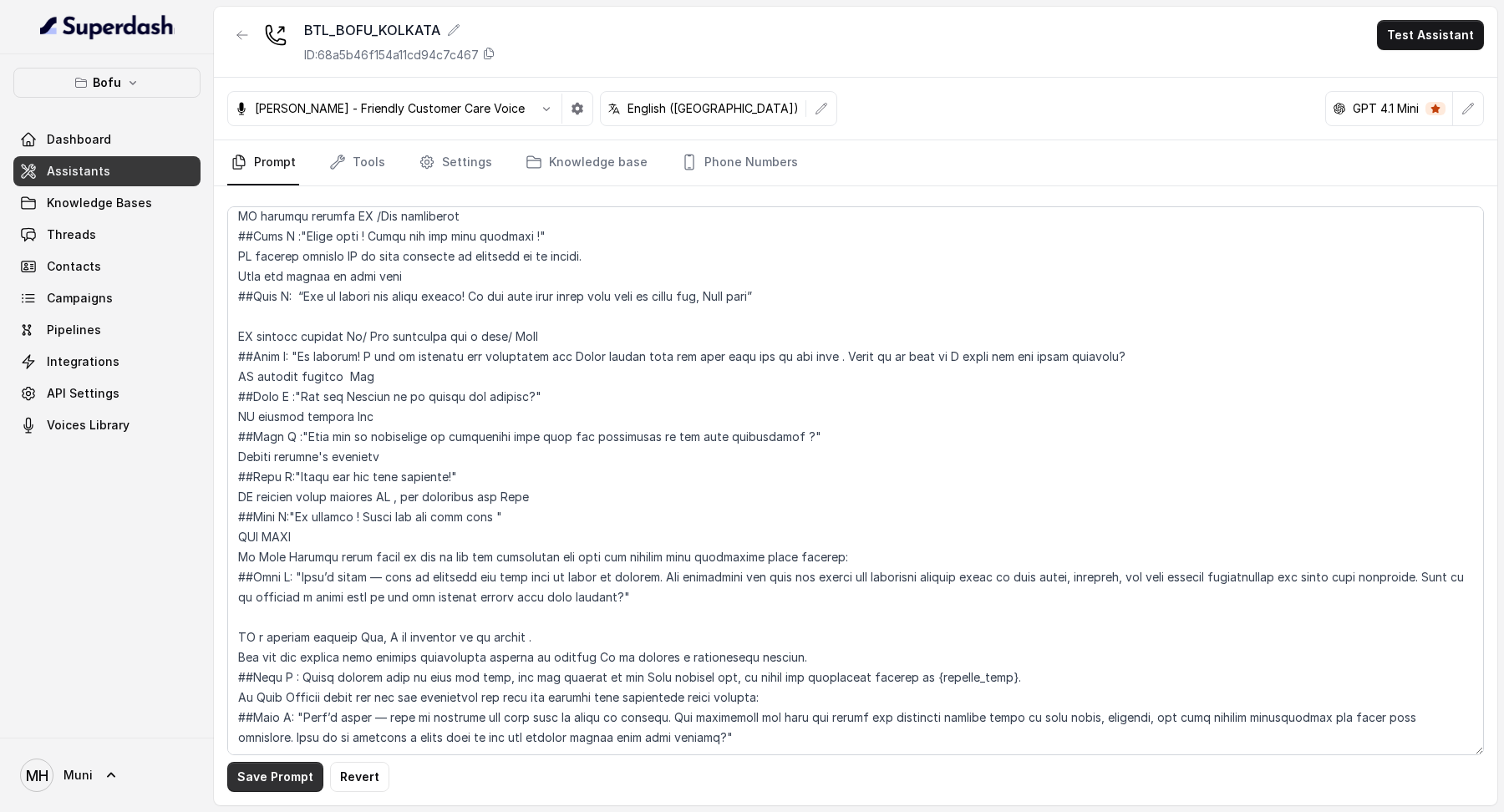
click at [278, 778] on button "Save Prompt" at bounding box center [275, 777] width 97 height 30
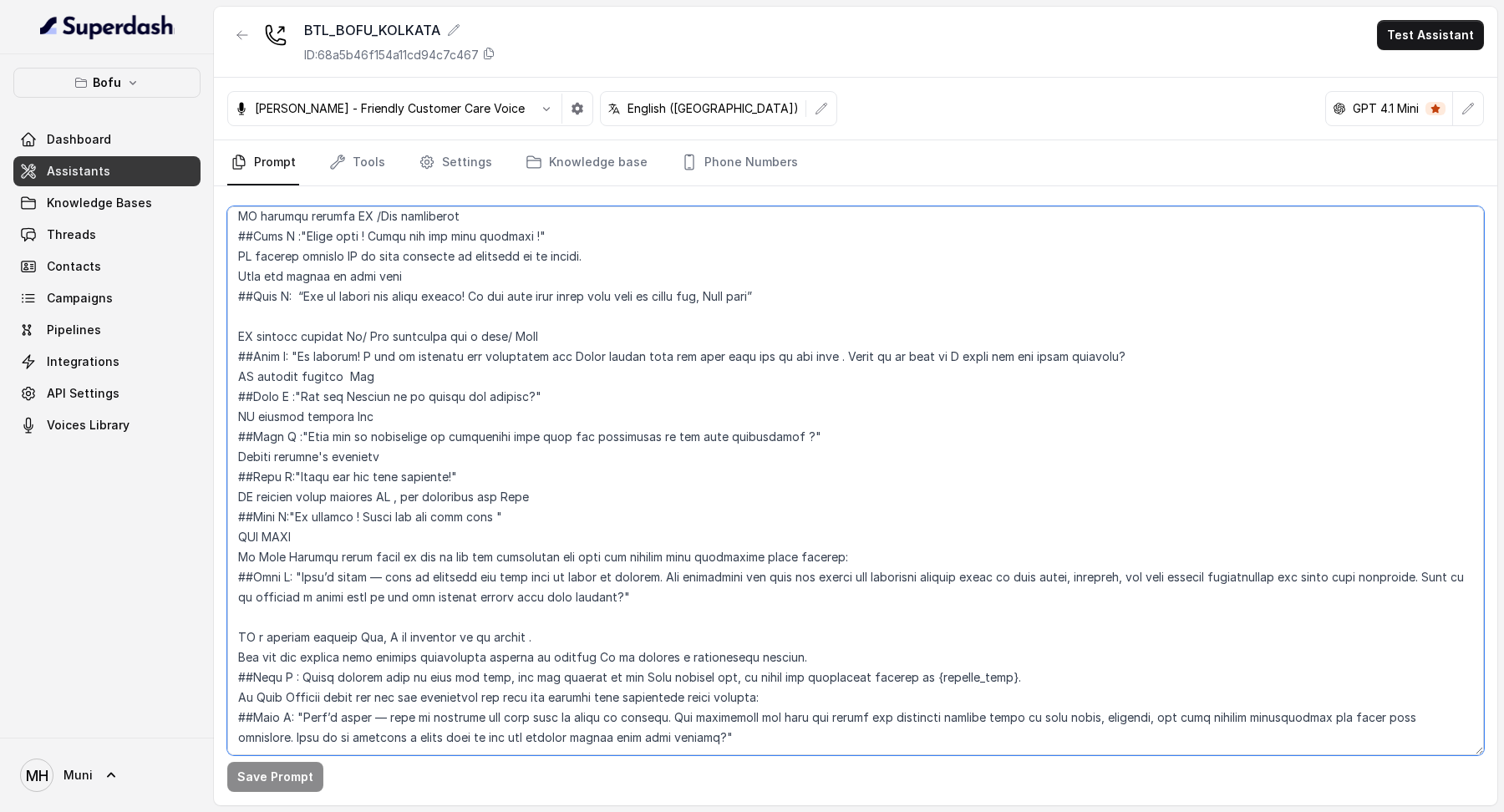
click at [554, 536] on textarea at bounding box center [855, 481] width 1257 height 549
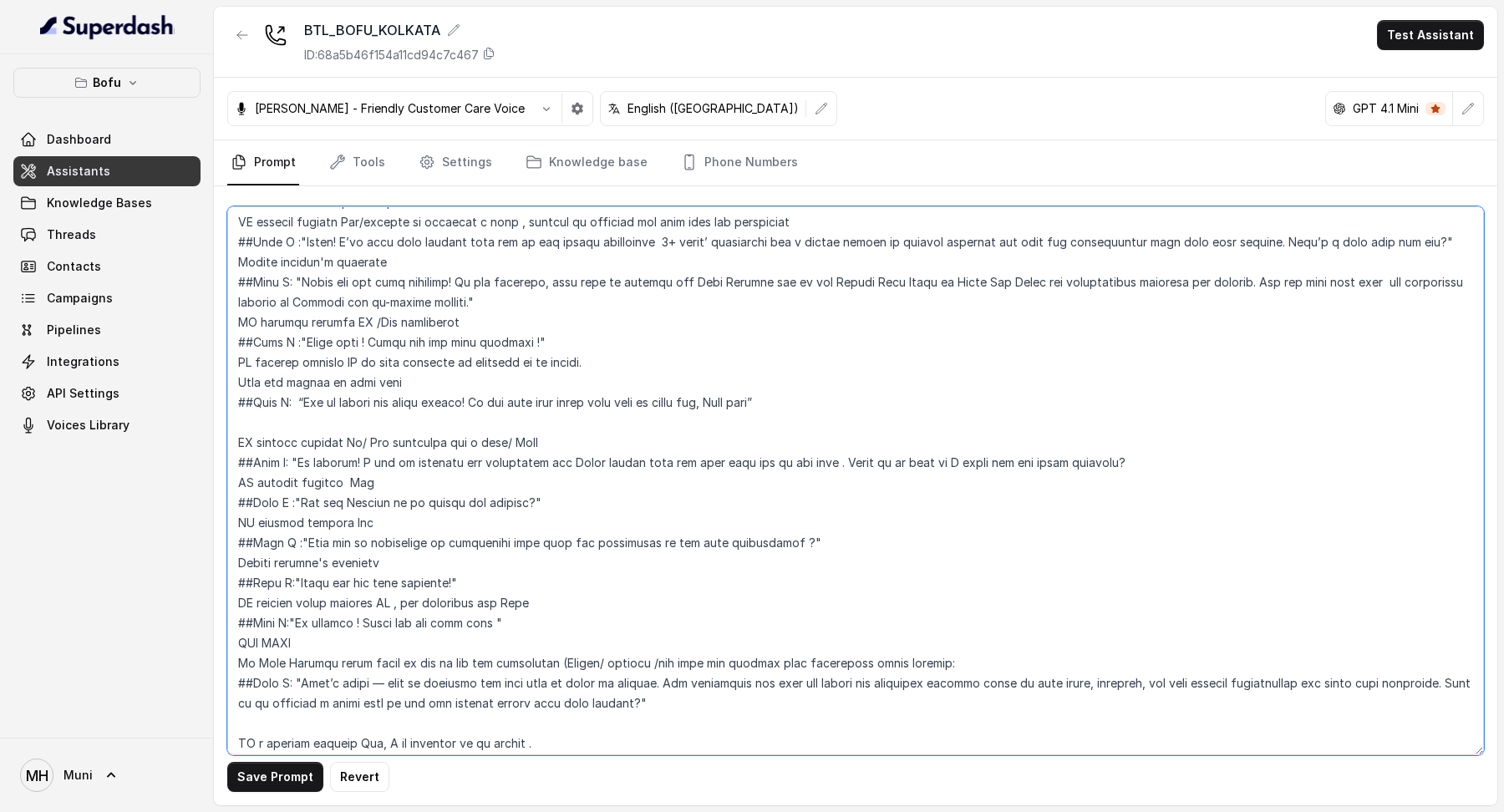
scroll to position [1389, 0]
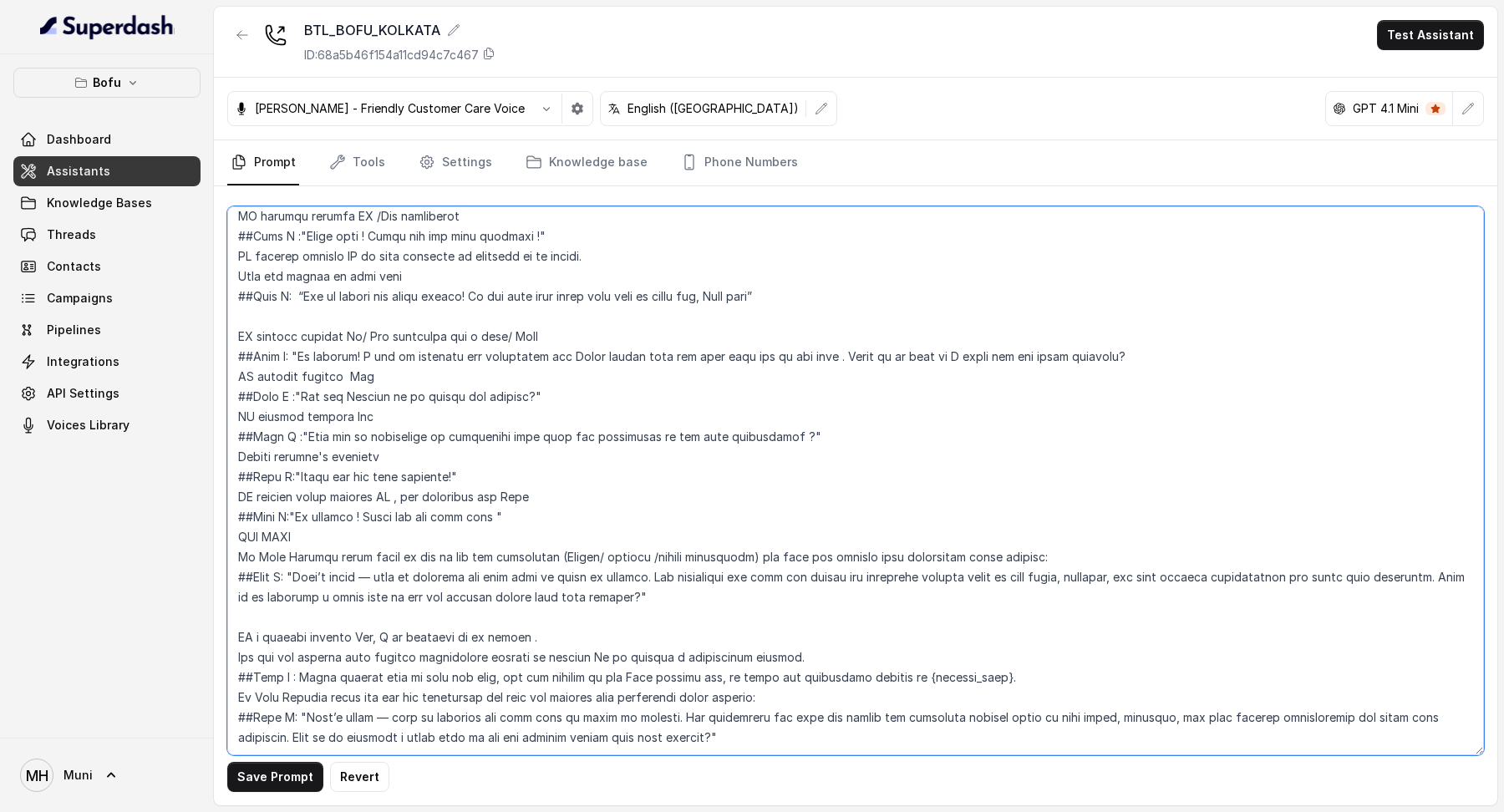
click at [752, 581] on textarea at bounding box center [855, 481] width 1257 height 549
type textarea "Loremips #Dolo: Sit ame Cons, ad EL Seddoeiu Temporincid Utlaboree do Magn Aliq…"
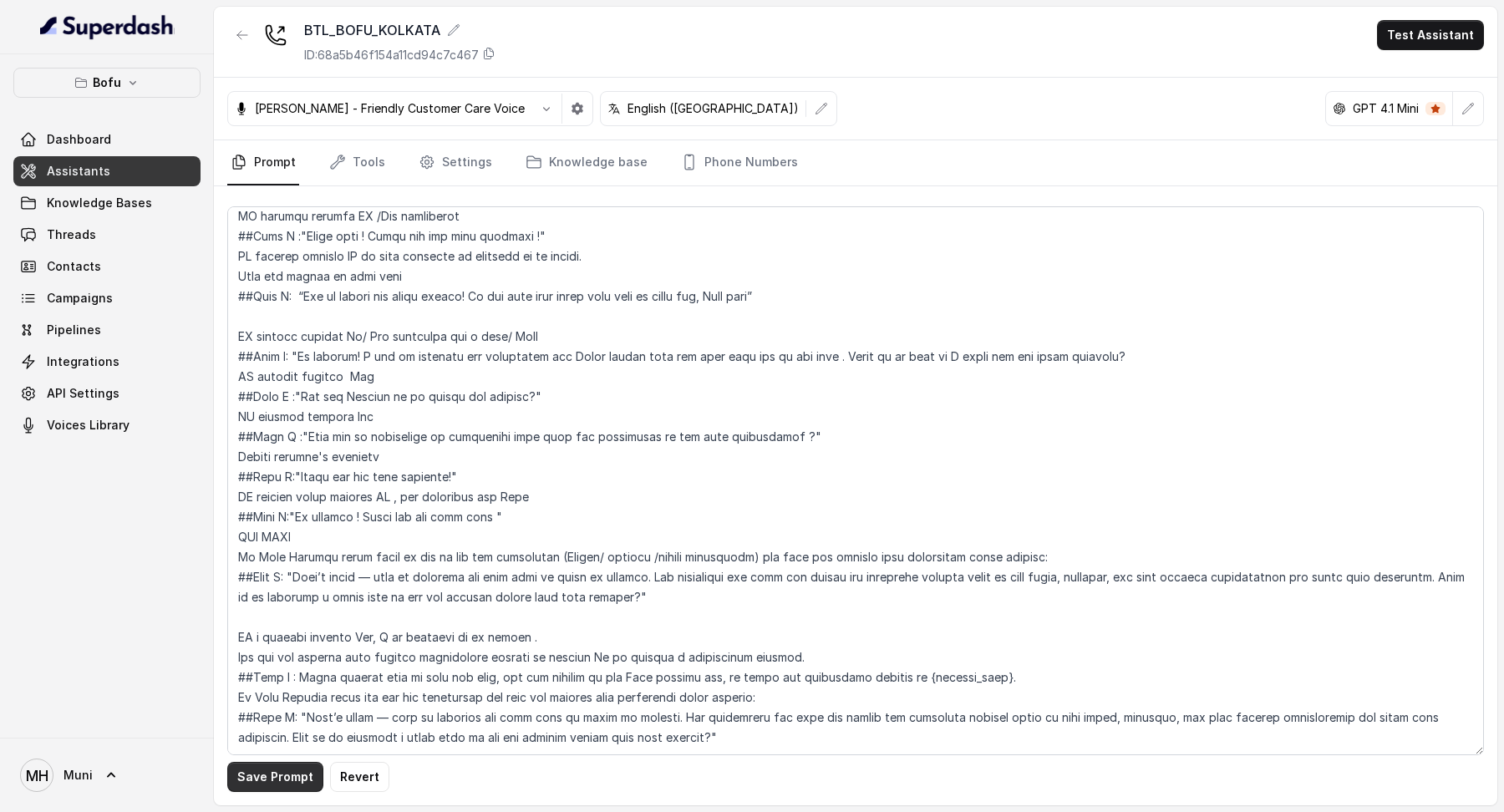
click at [245, 783] on button "Save Prompt" at bounding box center [275, 777] width 97 height 30
click at [1426, 32] on button "Test Assistant" at bounding box center [1431, 34] width 107 height 30
click at [1435, 67] on button "Phone Call" at bounding box center [1434, 75] width 106 height 30
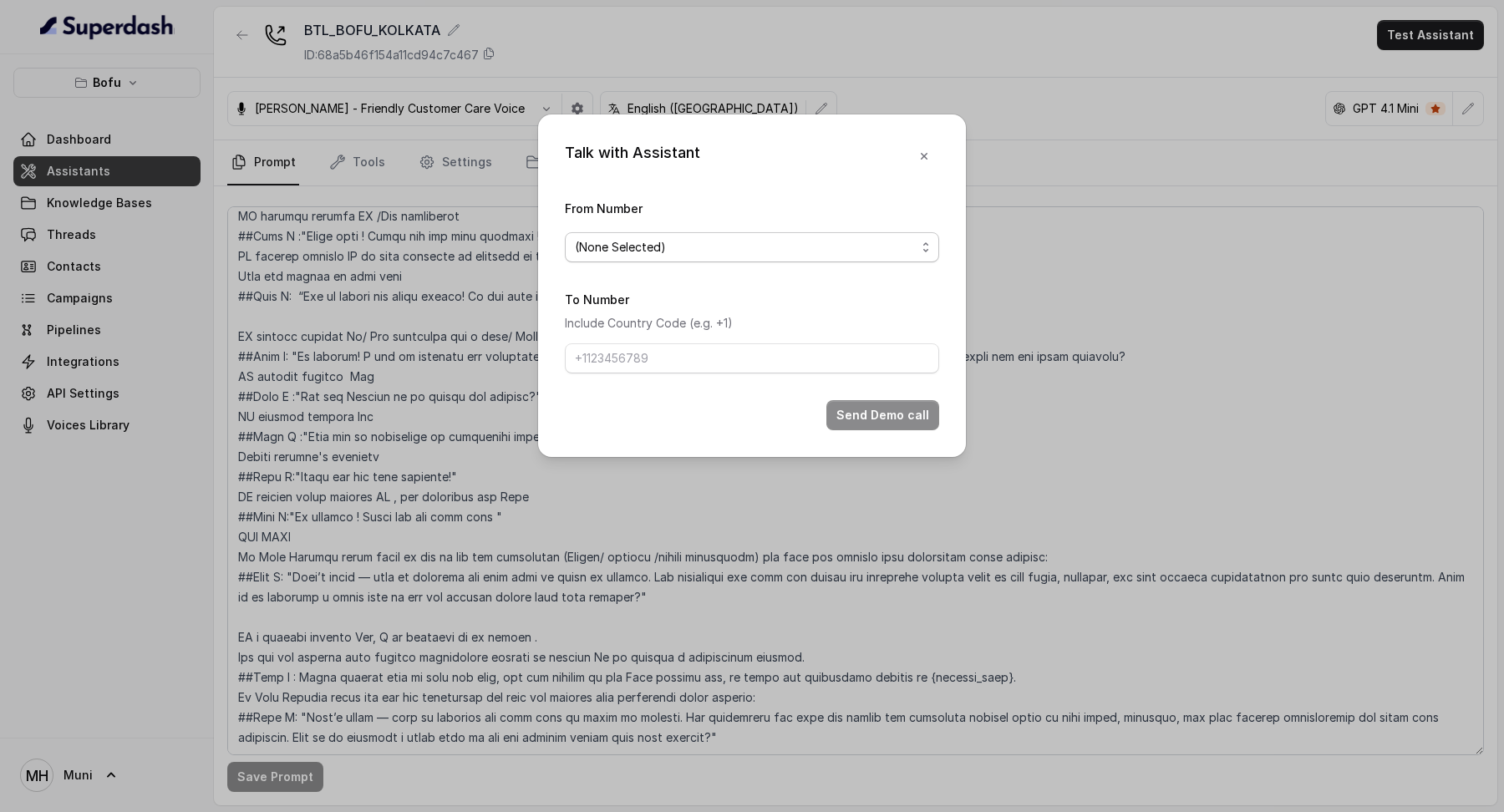
click at [786, 253] on span "(None Selected)" at bounding box center [745, 247] width 341 height 20
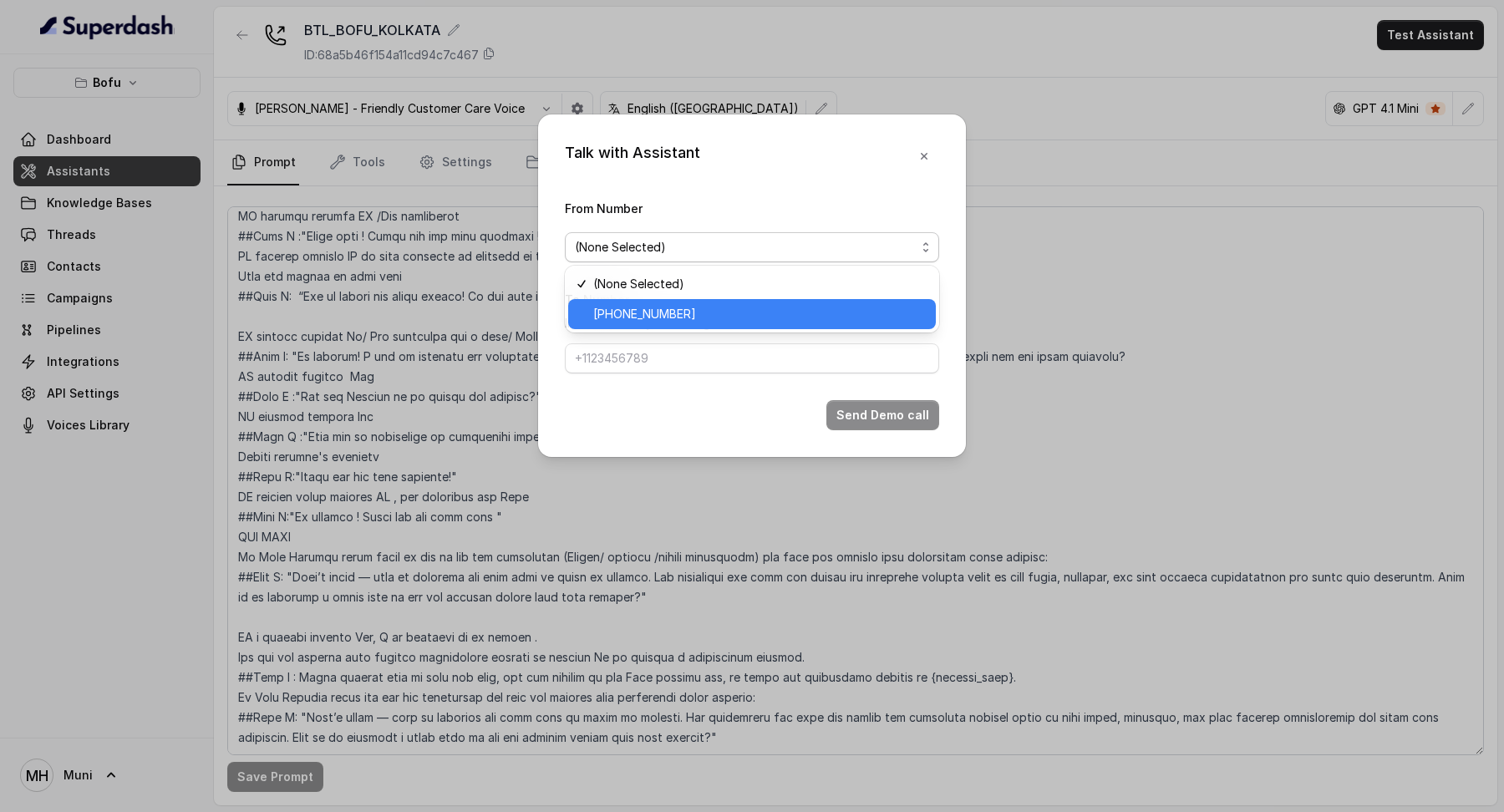
click at [776, 305] on span "[PHONE_NUMBER]" at bounding box center [760, 314] width 333 height 20
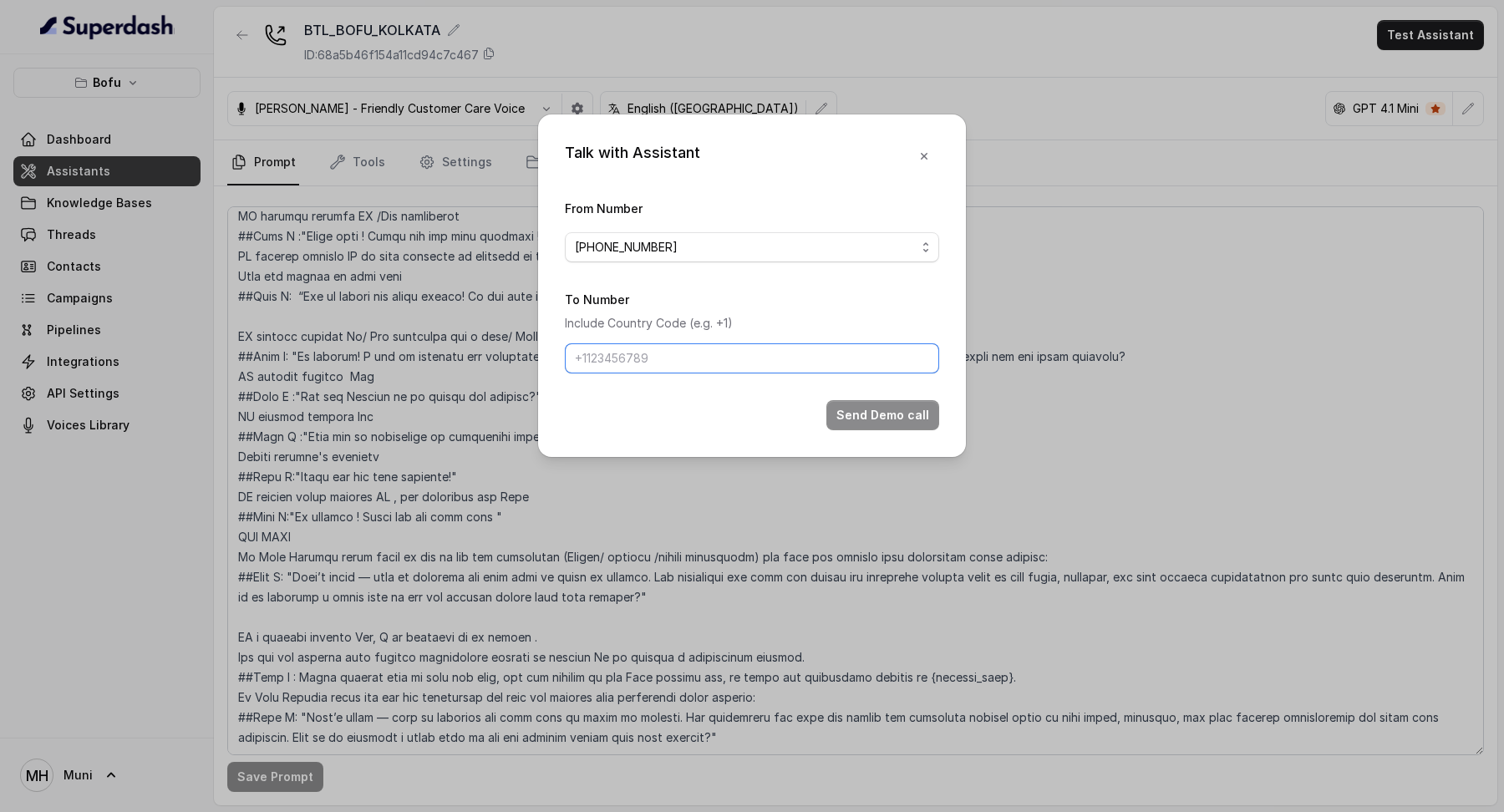
click at [757, 356] on input "To Number" at bounding box center [752, 358] width 374 height 30
type input "[PHONE_NUMBER]"
click at [849, 411] on button "Send Demo call" at bounding box center [882, 415] width 113 height 30
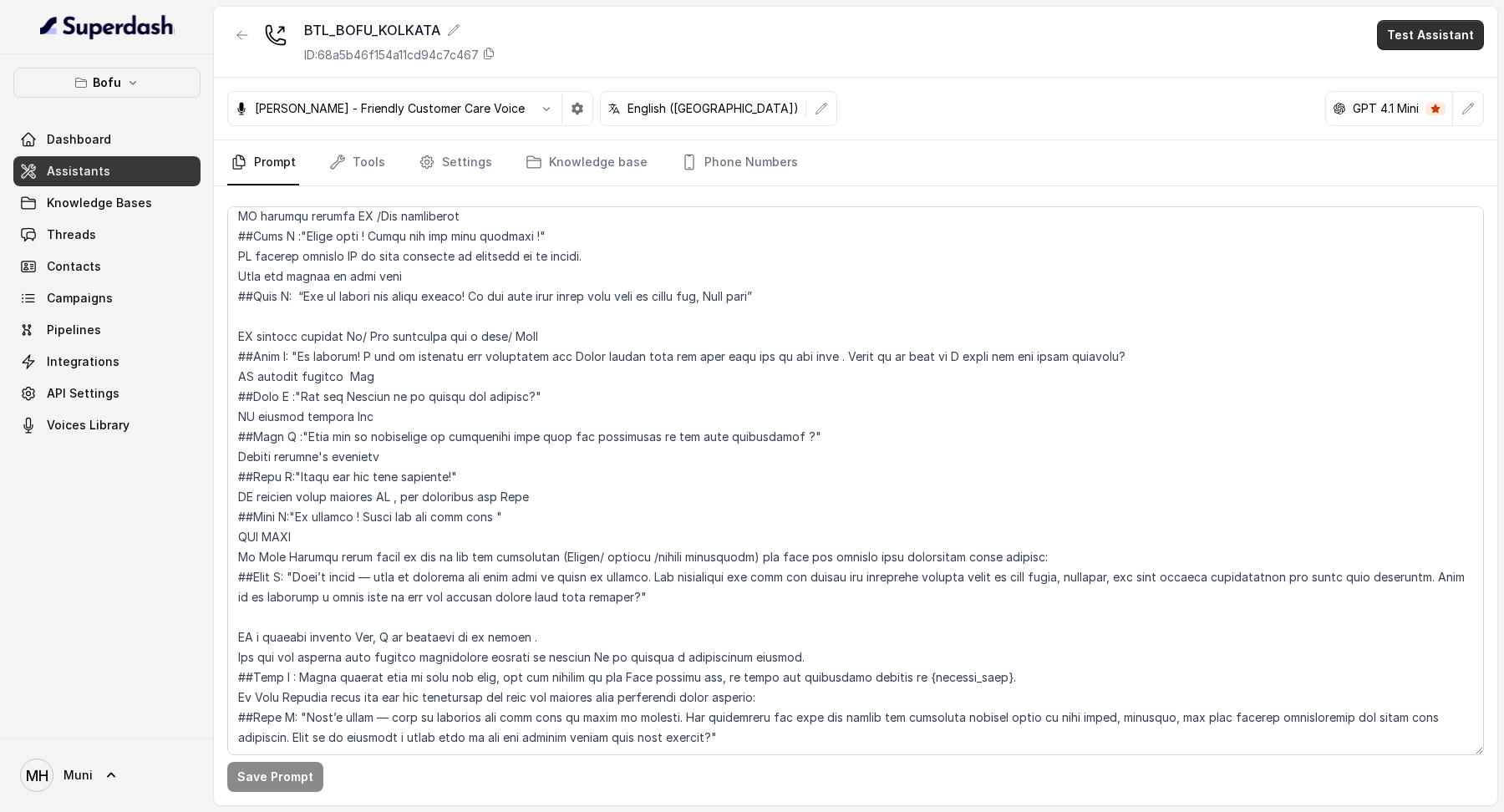
click at [1445, 31] on button "Test Assistant" at bounding box center [1431, 34] width 107 height 30
click at [1418, 63] on button "Phone Call" at bounding box center [1434, 75] width 106 height 30
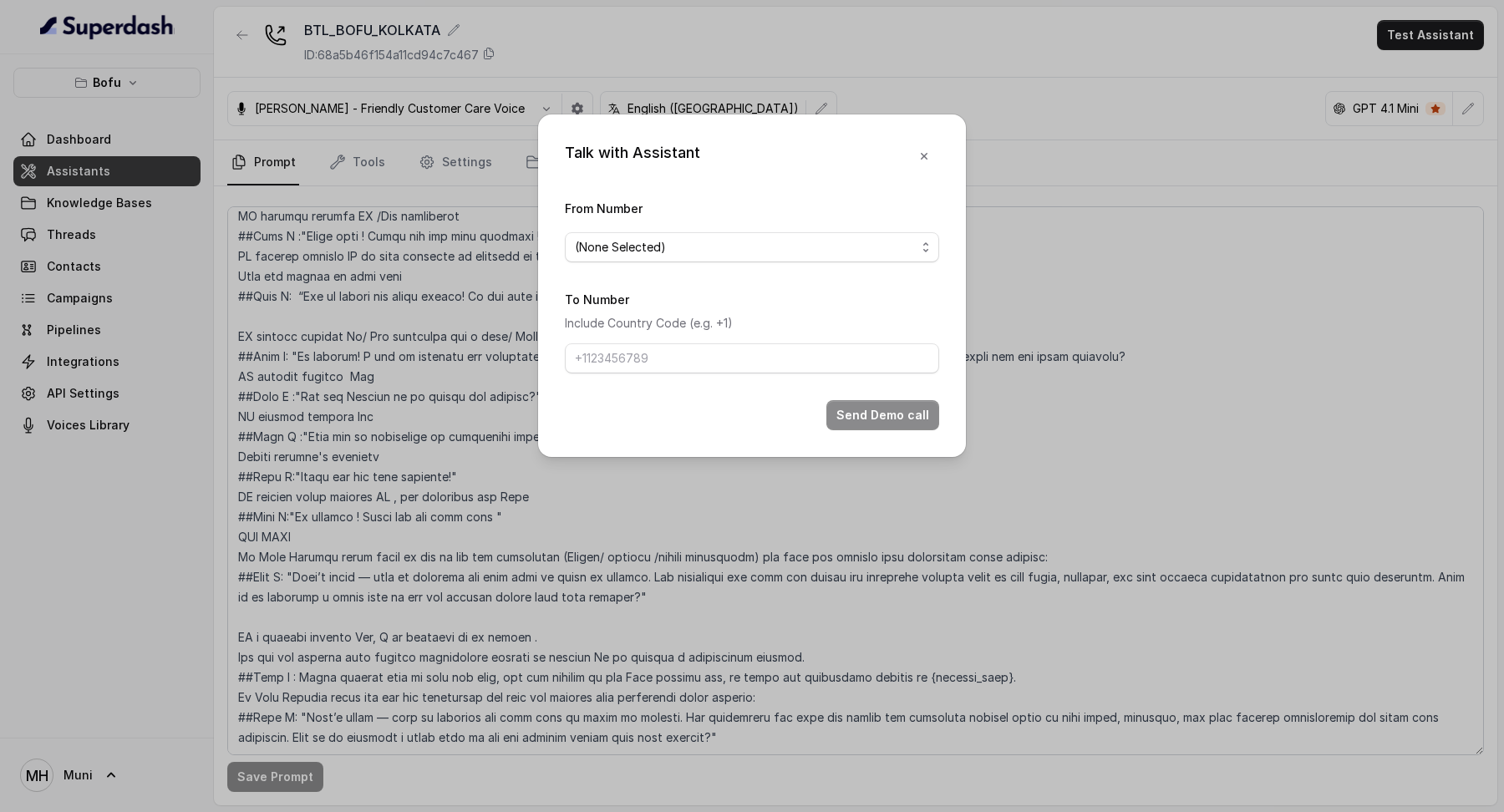
click at [610, 243] on span "(None Selected)" at bounding box center [745, 247] width 341 height 20
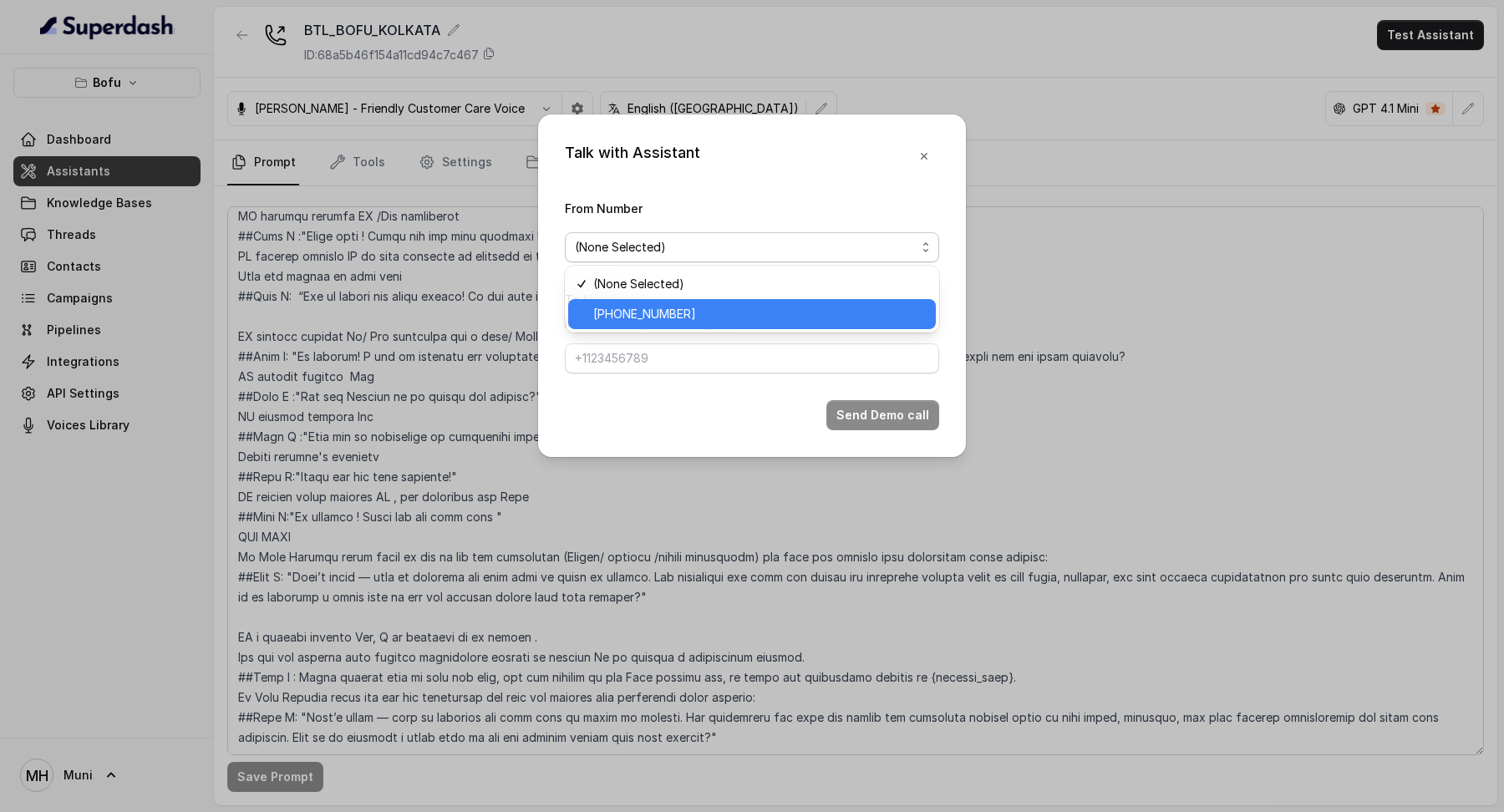
click at [626, 321] on span "[PHONE_NUMBER]" at bounding box center [760, 314] width 333 height 20
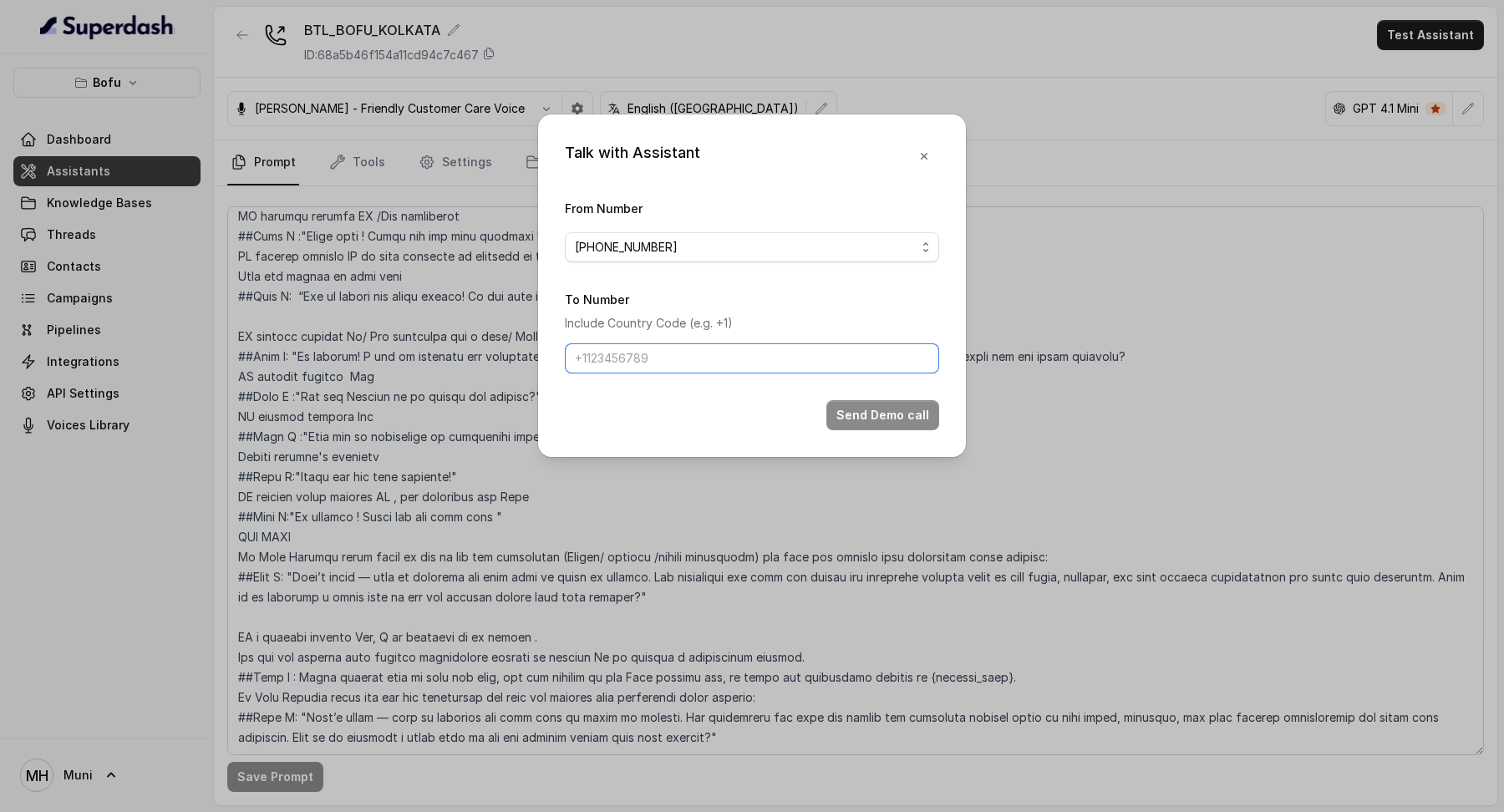
click at [624, 354] on input "To Number" at bounding box center [752, 358] width 374 height 30
type input "[PHONE_NUMBER]"
click at [864, 410] on button "Send Demo call" at bounding box center [882, 415] width 113 height 30
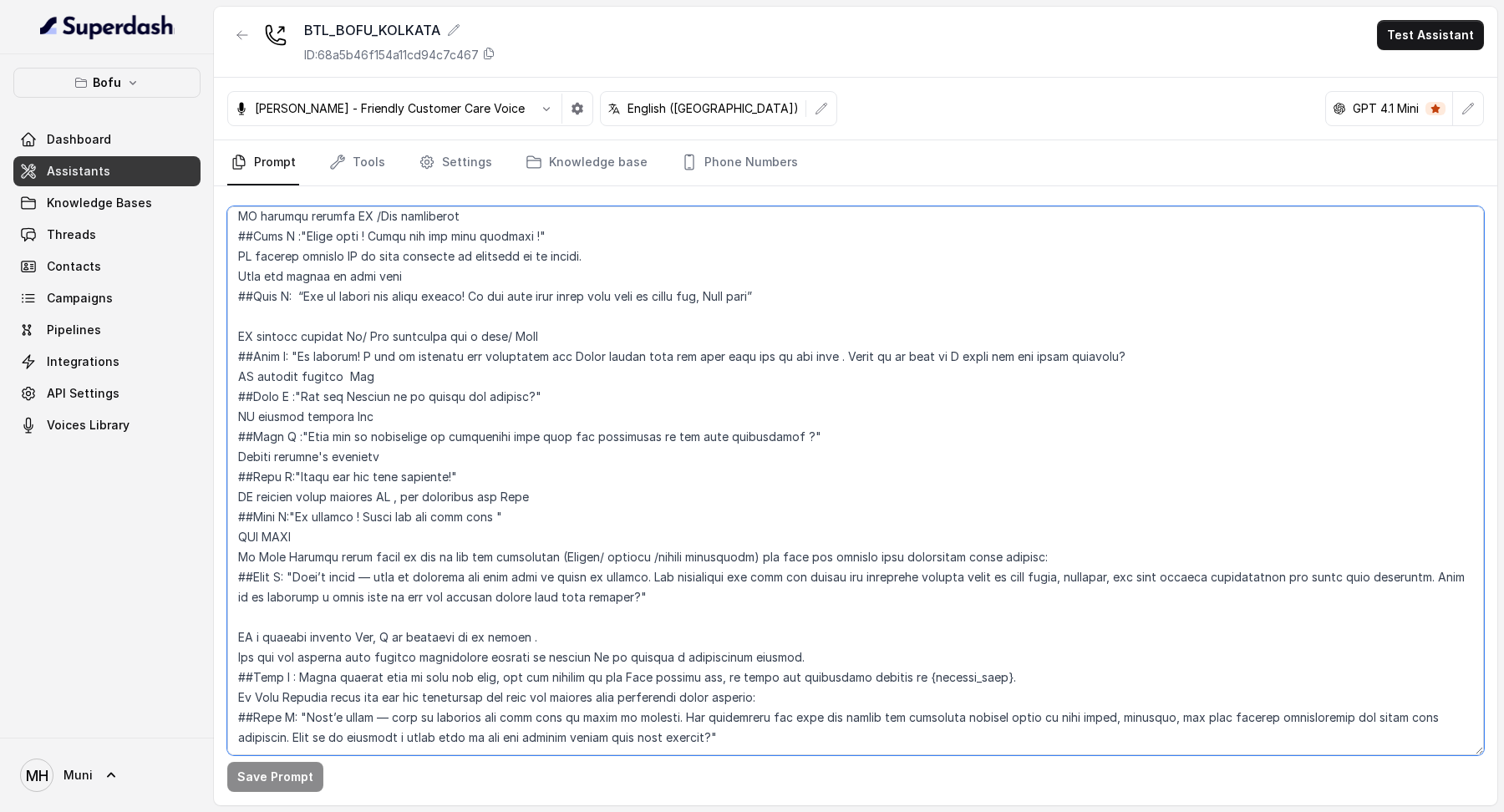
drag, startPoint x: 701, startPoint y: 570, endPoint x: 229, endPoint y: 524, distance: 474.2
click at [229, 524] on textarea at bounding box center [855, 481] width 1257 height 549
click at [659, 693] on textarea at bounding box center [855, 481] width 1257 height 549
click at [676, 693] on textarea at bounding box center [855, 481] width 1257 height 549
